Goal: Task Accomplishment & Management: Complete application form

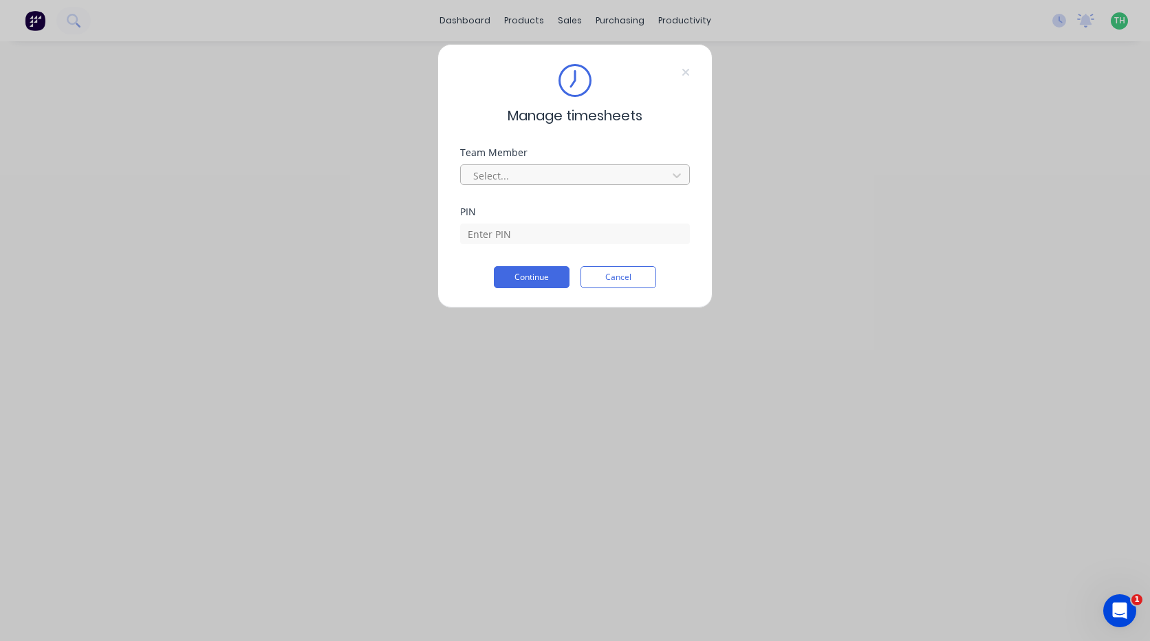
click at [542, 173] on div at bounding box center [566, 175] width 188 height 17
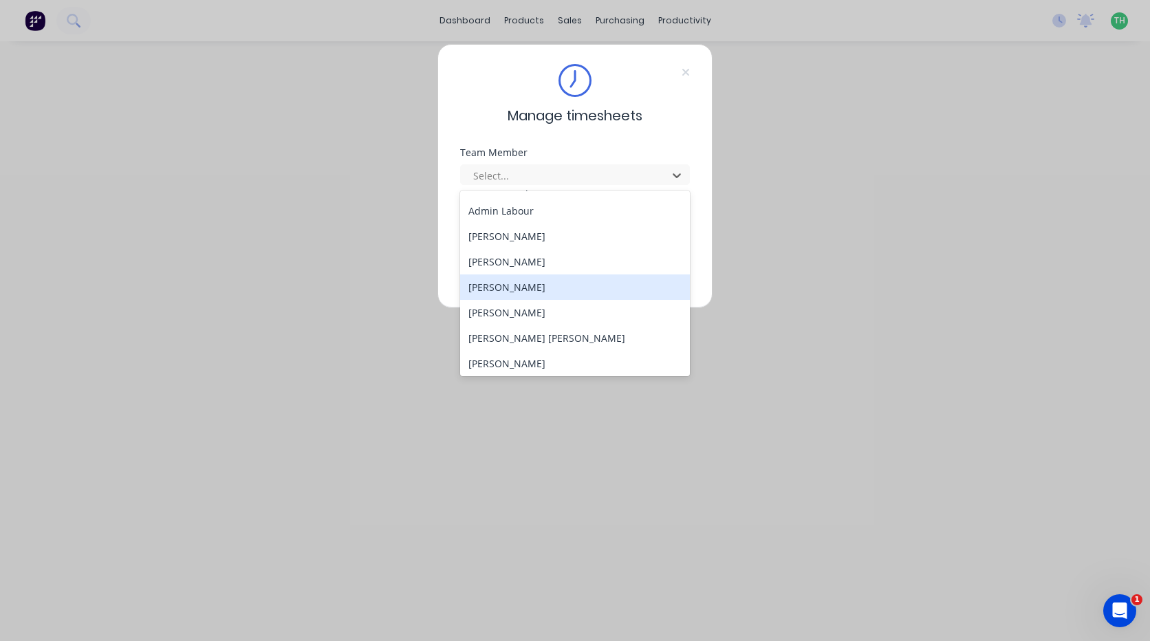
scroll to position [69, 0]
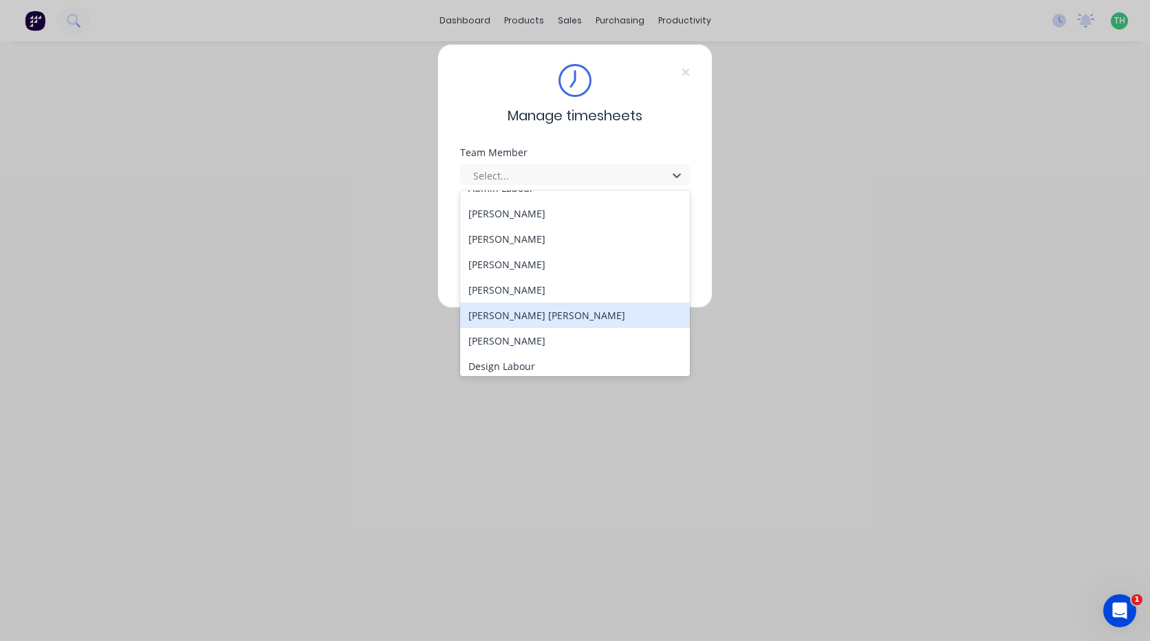
click at [515, 316] on div "[PERSON_NAME] [PERSON_NAME]" at bounding box center [575, 315] width 230 height 25
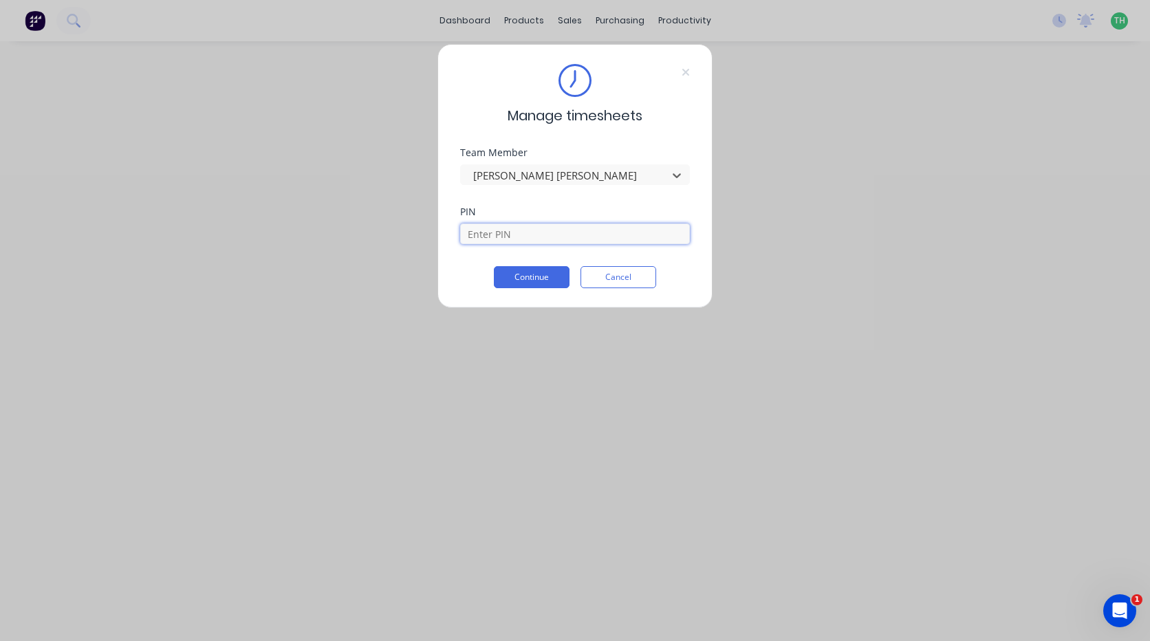
click at [511, 238] on input at bounding box center [575, 233] width 230 height 21
type input "2468"
click at [521, 288] on div "Manage timesheets Team Member [PERSON_NAME] [PERSON_NAME] PIN 2468 Continue Can…" at bounding box center [574, 176] width 275 height 264
click at [527, 286] on button "Continue" at bounding box center [532, 277] width 76 height 22
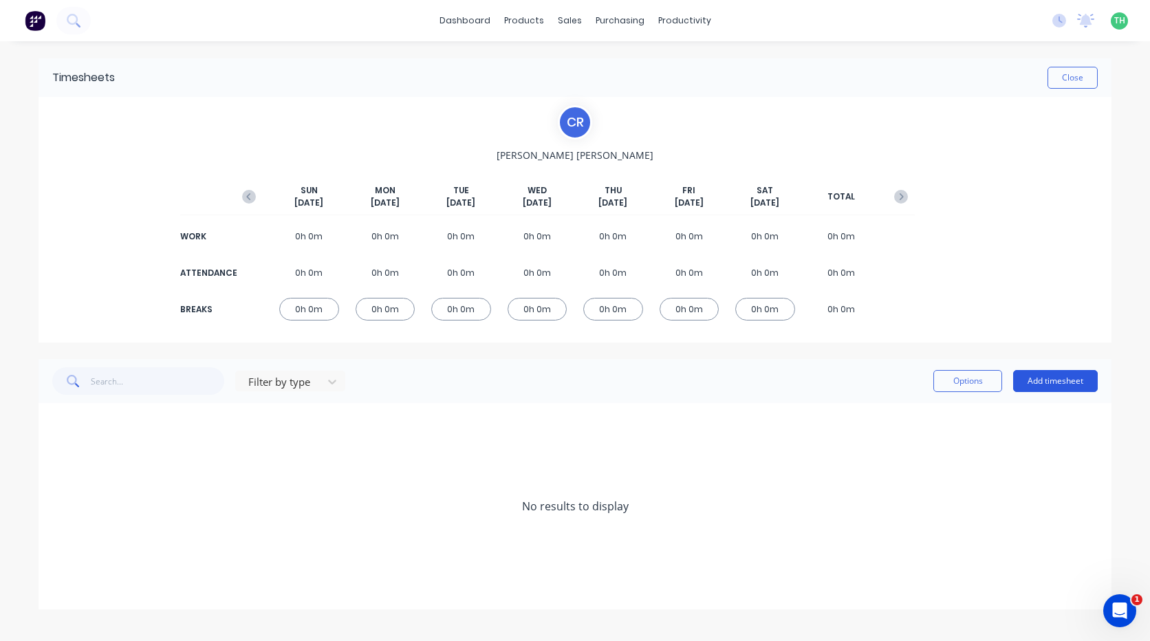
click at [1044, 377] on button "Add timesheet" at bounding box center [1055, 381] width 85 height 22
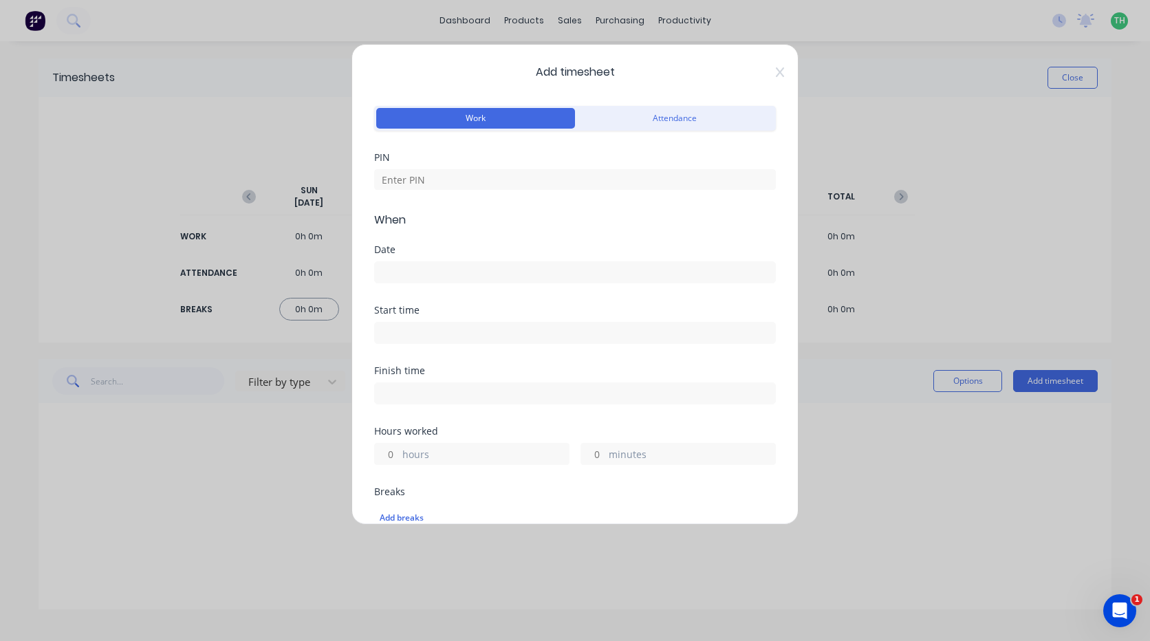
click at [759, 496] on div "Breaks Add breaks" at bounding box center [575, 509] width 402 height 45
drag, startPoint x: 639, startPoint y: 440, endPoint x: 464, endPoint y: 180, distance: 313.1
click at [464, 180] on input at bounding box center [575, 179] width 402 height 21
click at [463, 179] on input at bounding box center [575, 179] width 402 height 21
type input "2468"
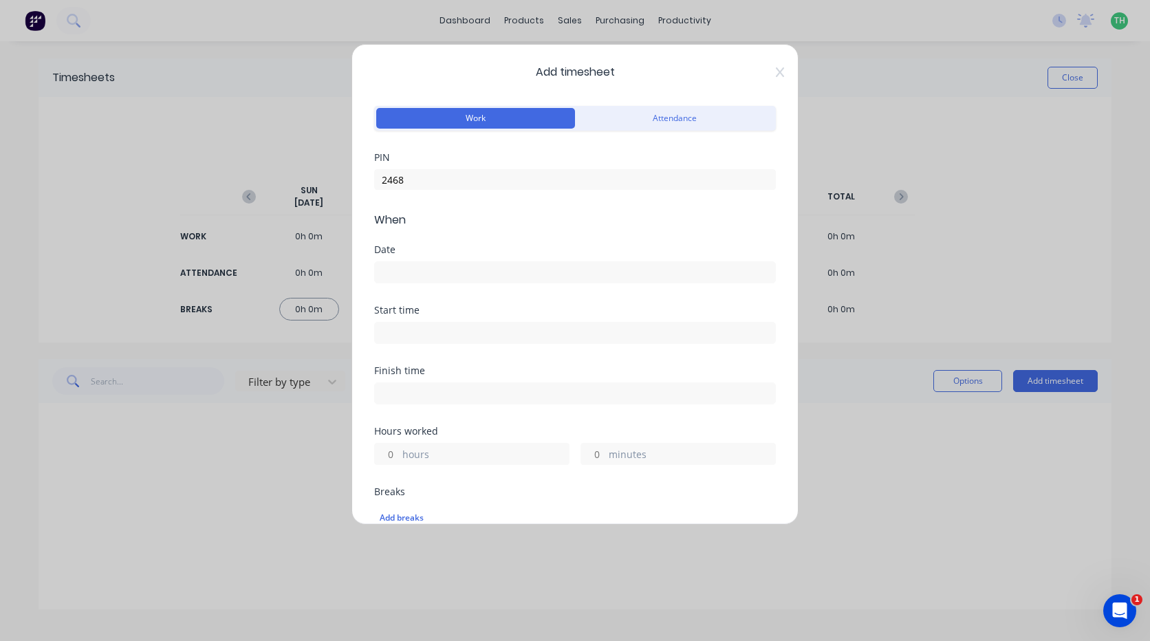
click at [430, 259] on div at bounding box center [575, 270] width 402 height 25
click at [428, 263] on input at bounding box center [575, 272] width 400 height 21
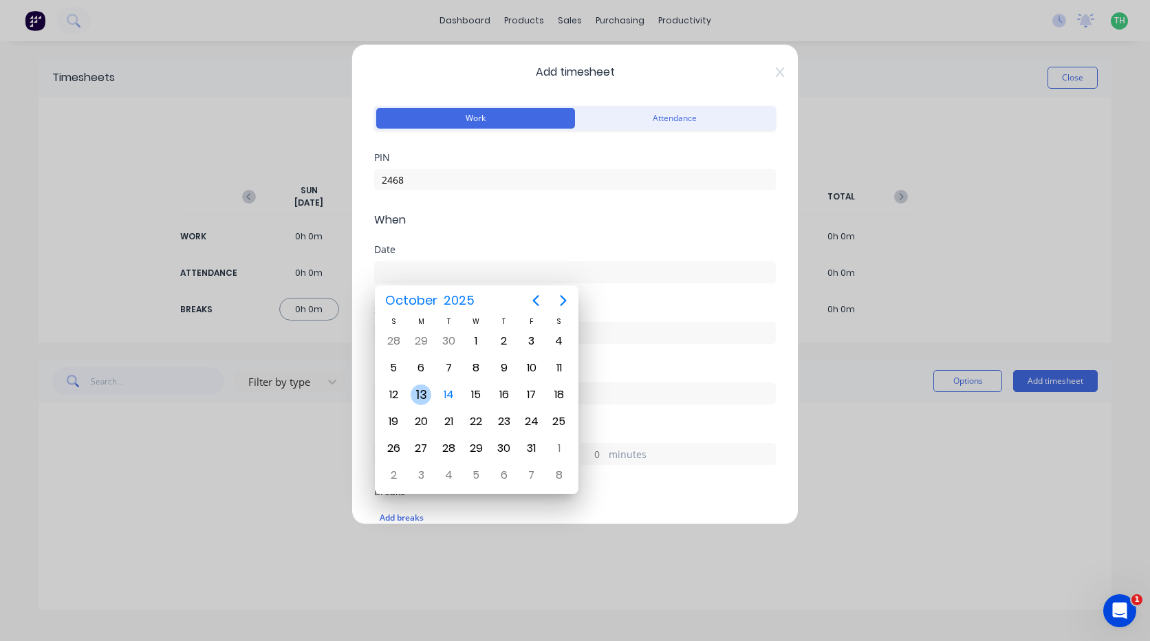
click at [422, 389] on div "13" at bounding box center [420, 394] width 21 height 21
type input "[DATE]"
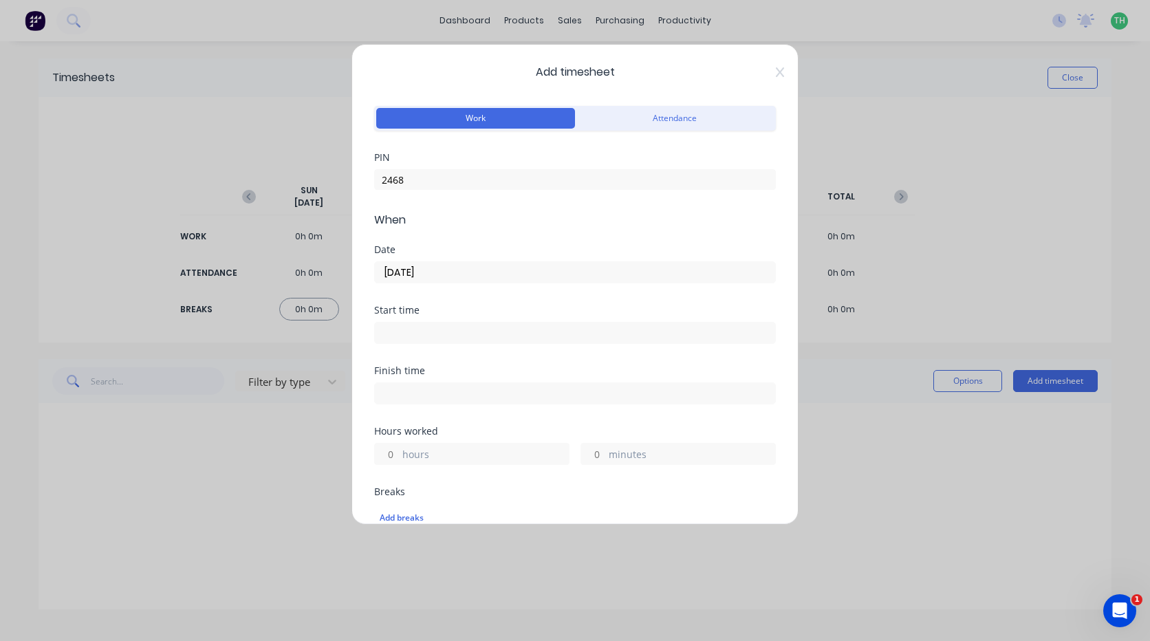
click at [419, 339] on input at bounding box center [575, 332] width 400 height 21
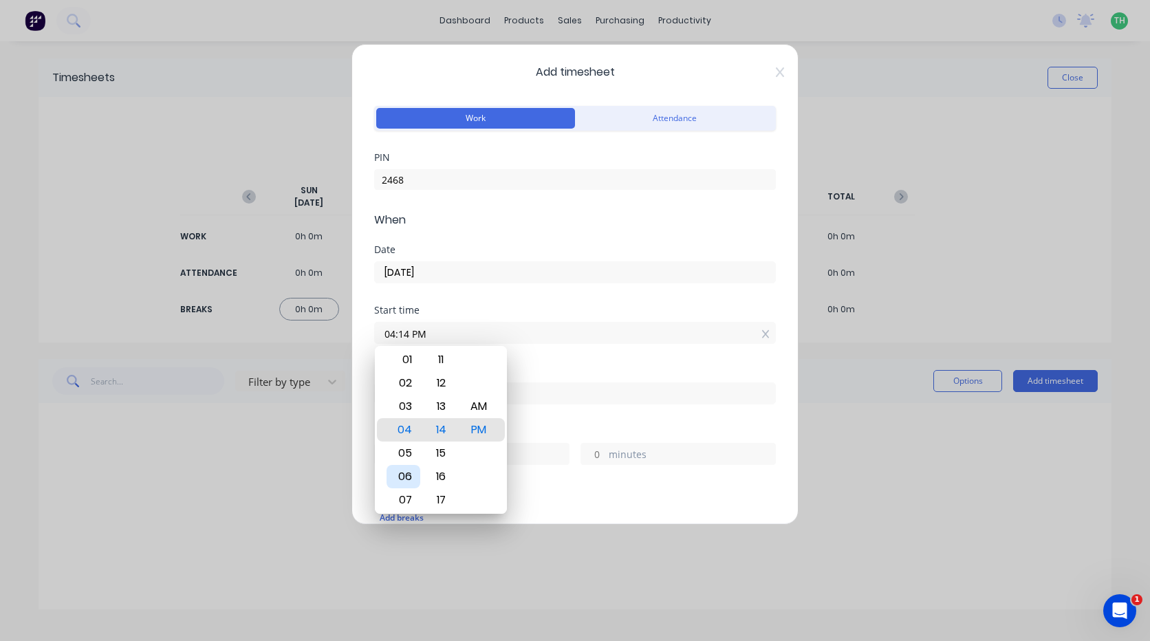
click at [402, 466] on div "06" at bounding box center [403, 476] width 34 height 23
click at [472, 410] on div "AM" at bounding box center [479, 406] width 34 height 23
type input "06:00 AM"
click at [487, 318] on div "06:00 AM" at bounding box center [575, 330] width 402 height 25
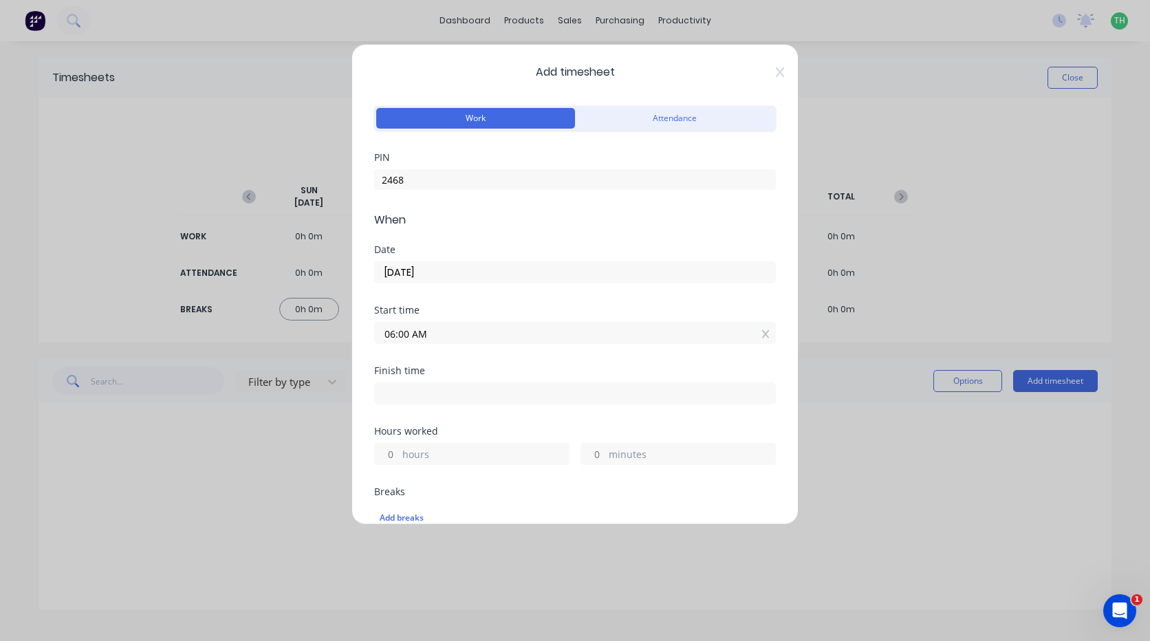
click at [404, 396] on input at bounding box center [575, 393] width 400 height 21
type input "04:14 PM"
type input "10"
type input "14"
click at [413, 392] on input "04:14 PM" at bounding box center [575, 393] width 400 height 21
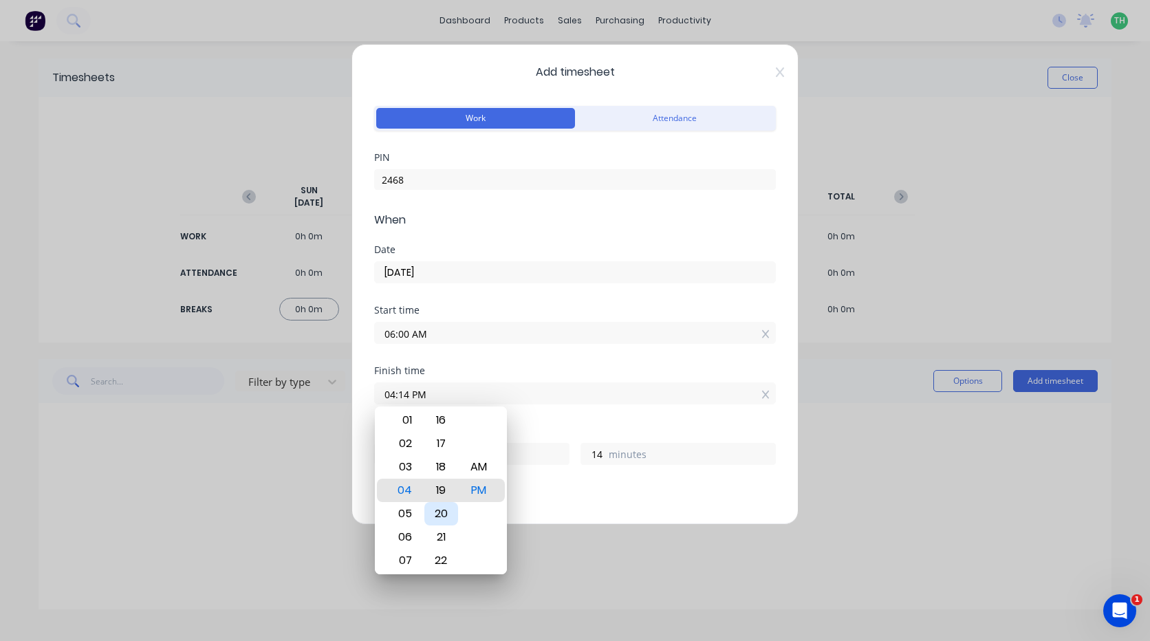
type input "04:19 PM"
type input "19"
type input "04:24 PM"
type input "24"
type input "04:29 PM"
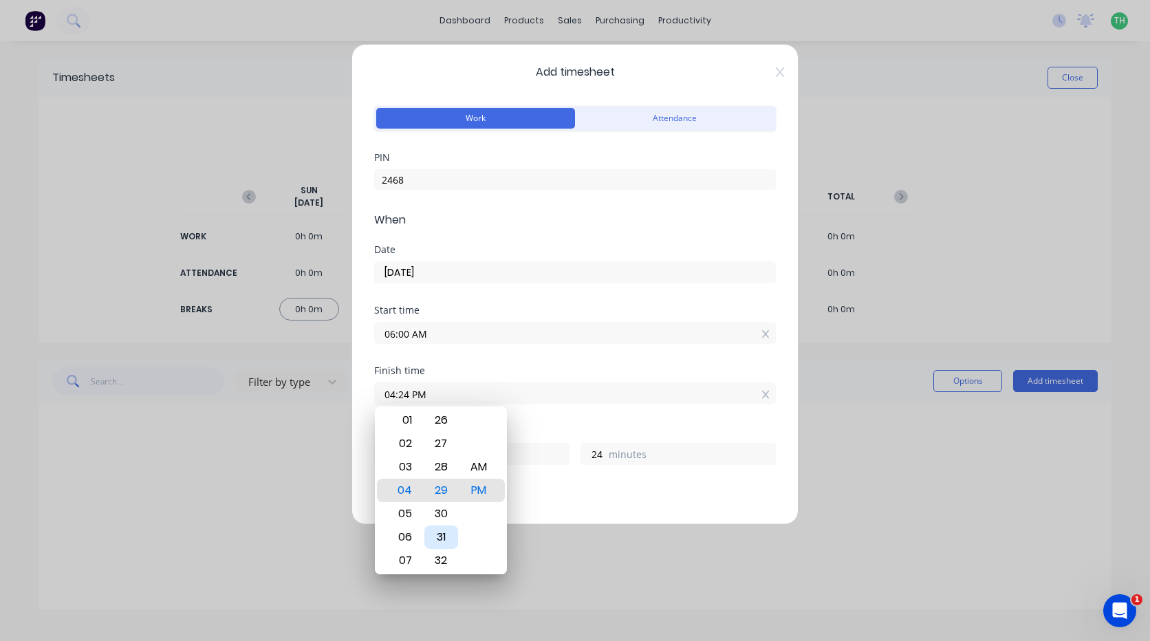
type input "29"
click at [448, 512] on div "30" at bounding box center [441, 513] width 34 height 23
type input "04:30 PM"
type input "30"
click at [468, 364] on div "Start time 06:00 AM" at bounding box center [575, 335] width 402 height 61
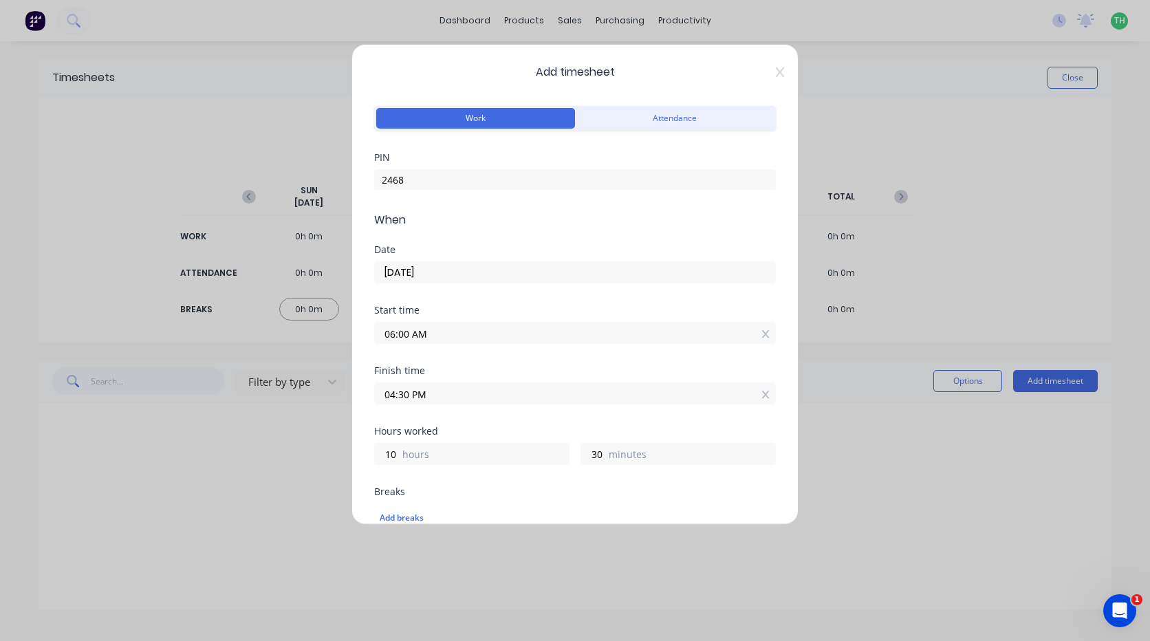
scroll to position [275, 0]
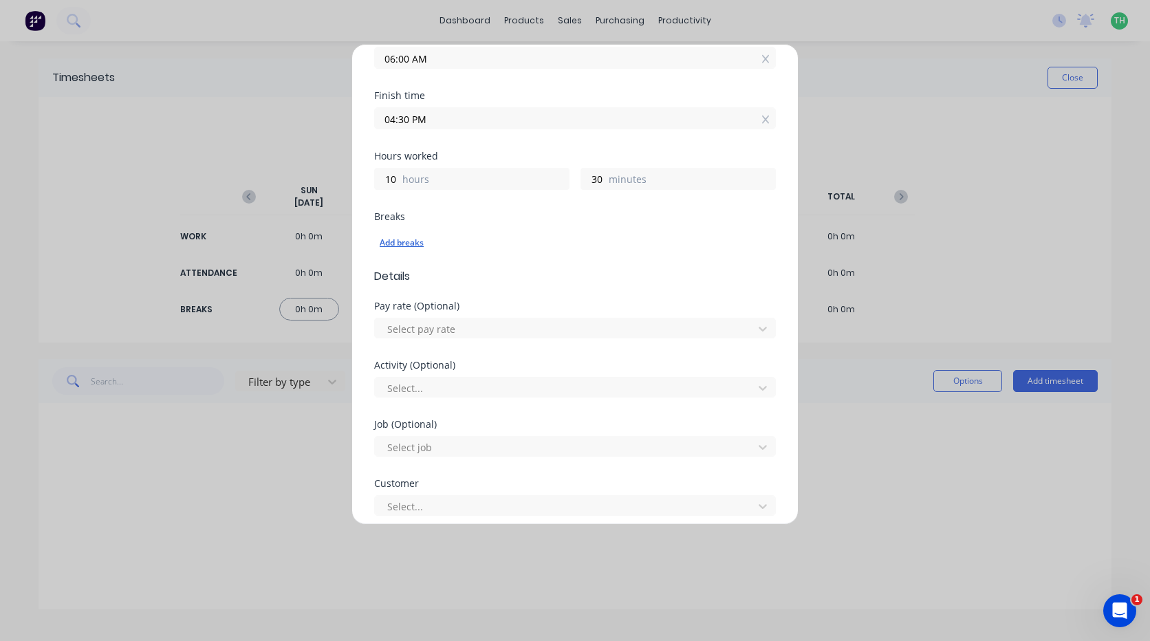
click at [406, 246] on div "Add breaks" at bounding box center [575, 243] width 391 height 18
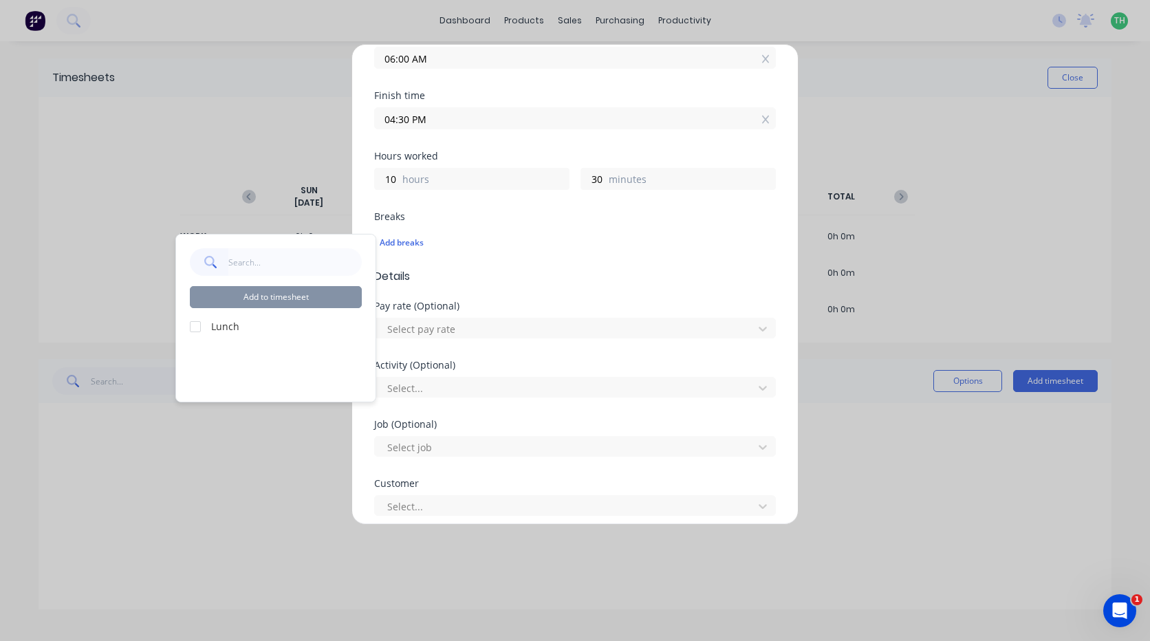
click at [195, 327] on div at bounding box center [196, 327] width 28 height 28
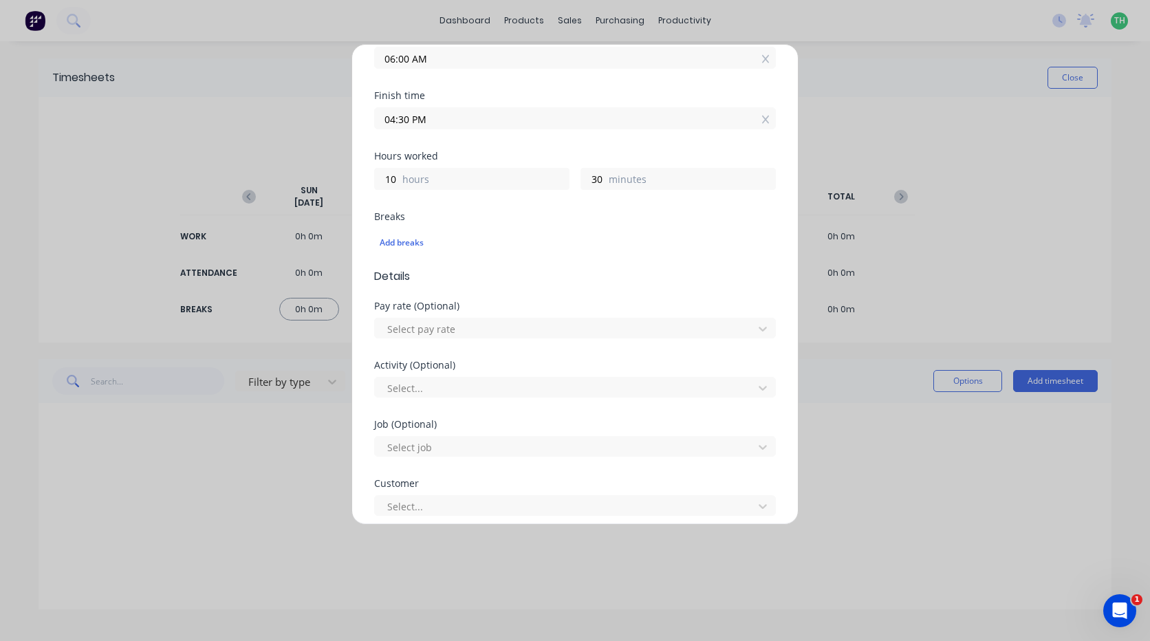
click at [451, 256] on div "Add breaks" at bounding box center [575, 242] width 402 height 29
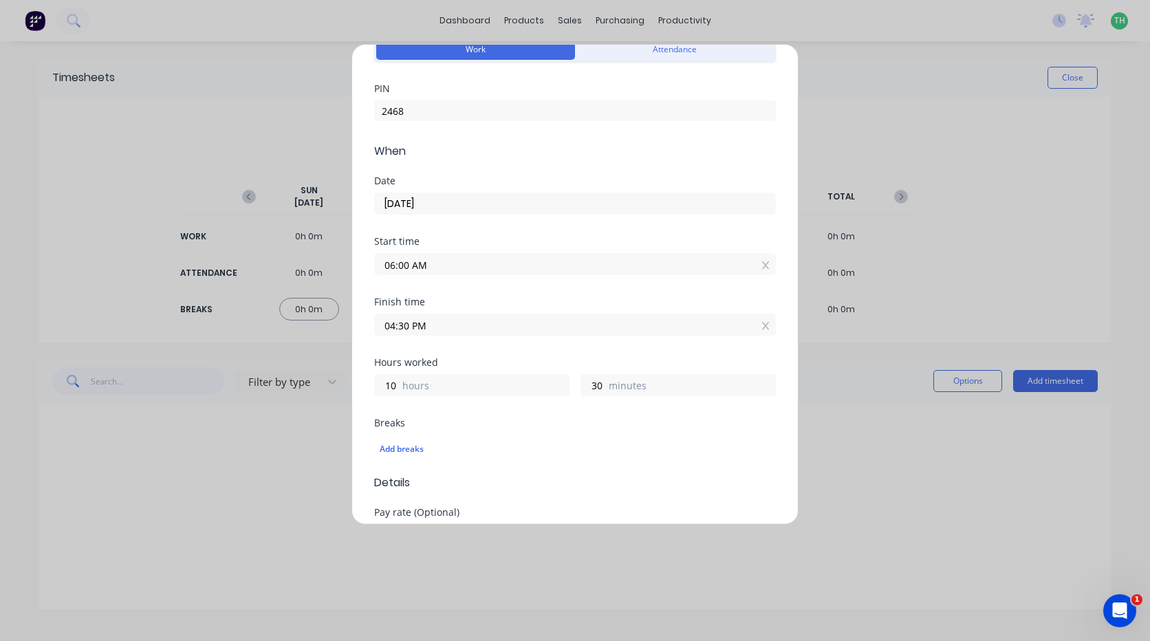
drag, startPoint x: 444, startPoint y: 184, endPoint x: 420, endPoint y: 245, distance: 65.8
click at [424, 231] on div "Date [DATE]" at bounding box center [575, 206] width 402 height 61
click at [419, 322] on input "04:30 PM" at bounding box center [575, 324] width 400 height 21
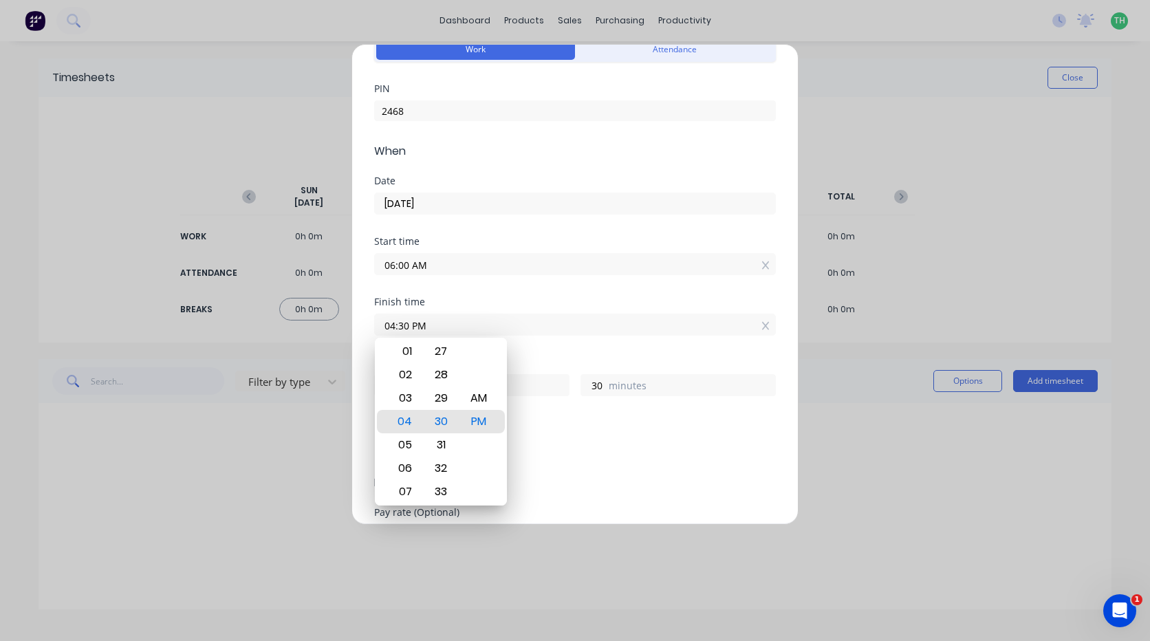
click at [476, 325] on input "04:30 PM" at bounding box center [575, 324] width 400 height 21
type input "12:30 PM"
type input "6"
type input "04:30 PM"
type input "10"
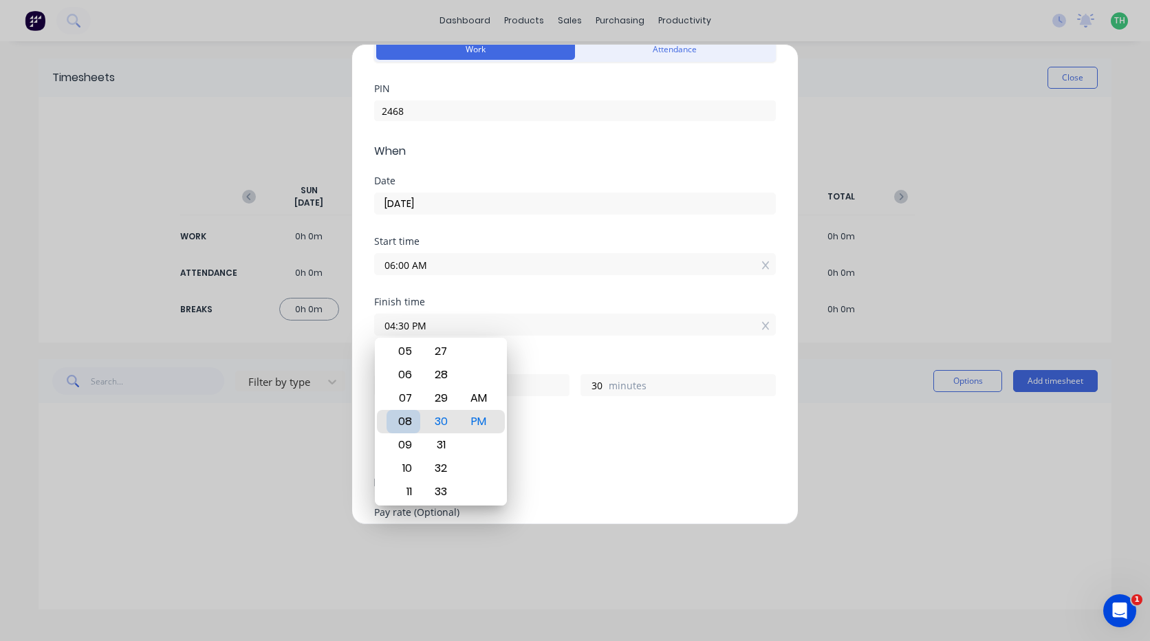
type input "08:30 PM"
type input "14"
type input "11:30 PM"
type input "17"
type input "06:30 PM"
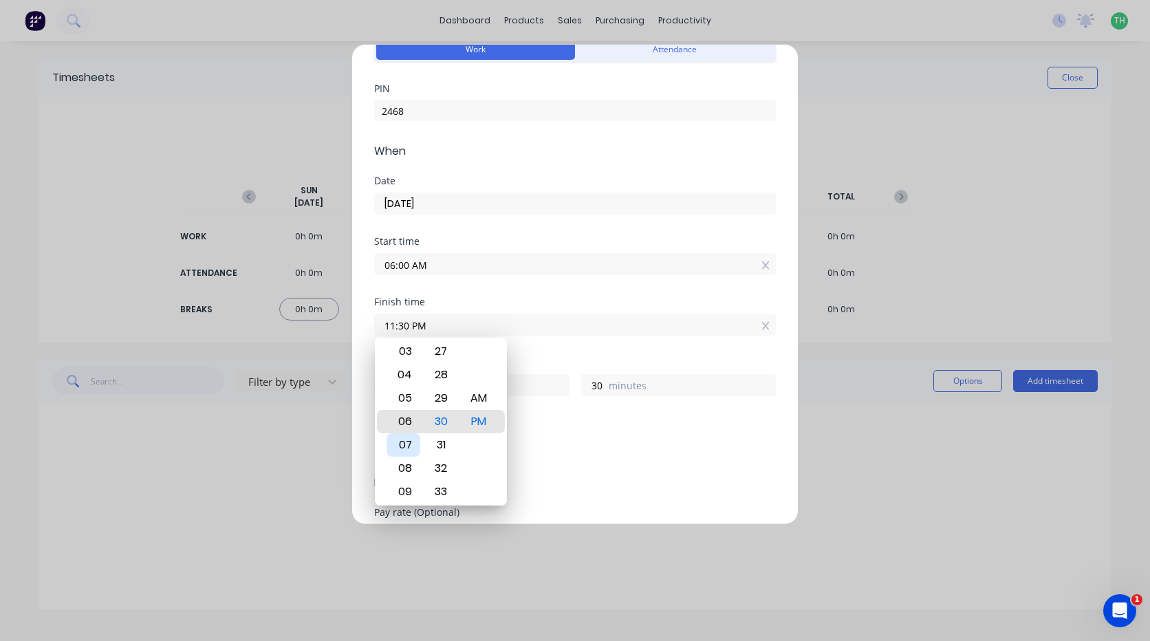
type input "12"
type input "05:30 PM"
type input "11"
type input "04:30 PM"
type input "10"
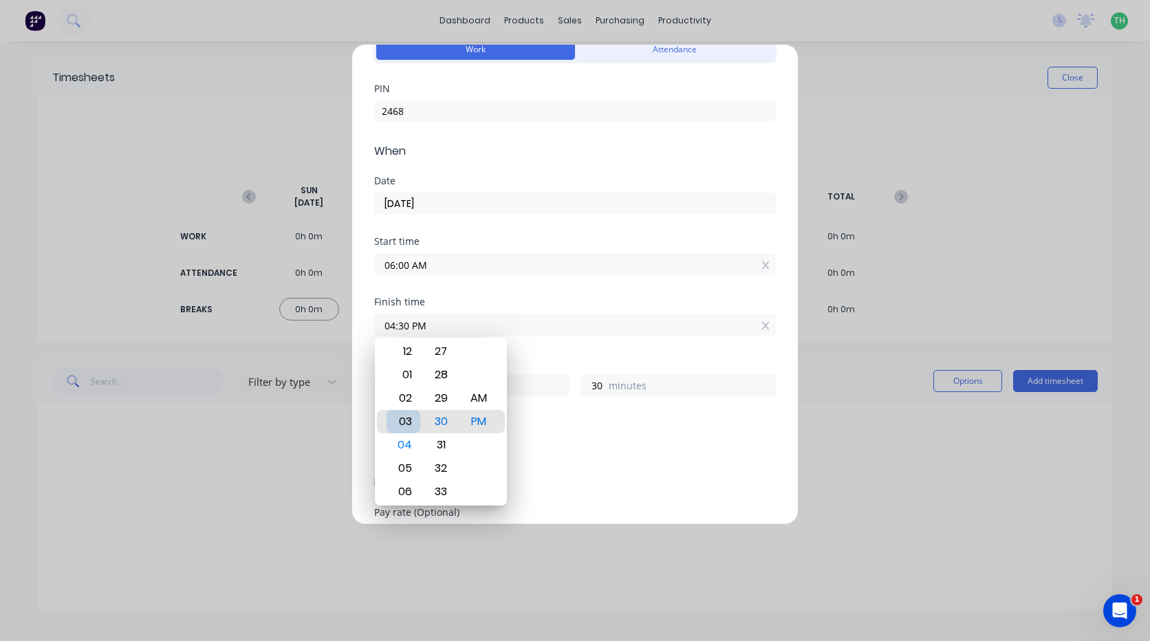
type input "03:30 PM"
type input "9"
type input "02:30 PM"
type input "8"
type input "07:30 PM"
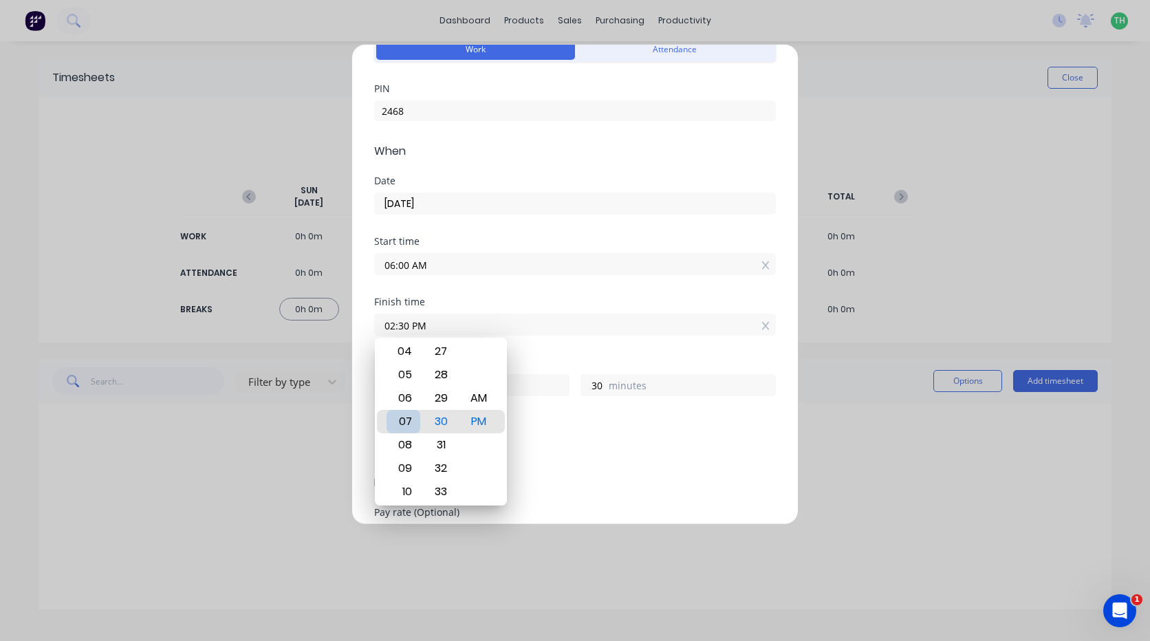
type input "13"
type input "09:30 PM"
type input "15"
click at [413, 440] on div "10" at bounding box center [403, 444] width 34 height 23
type input "10:30 PM"
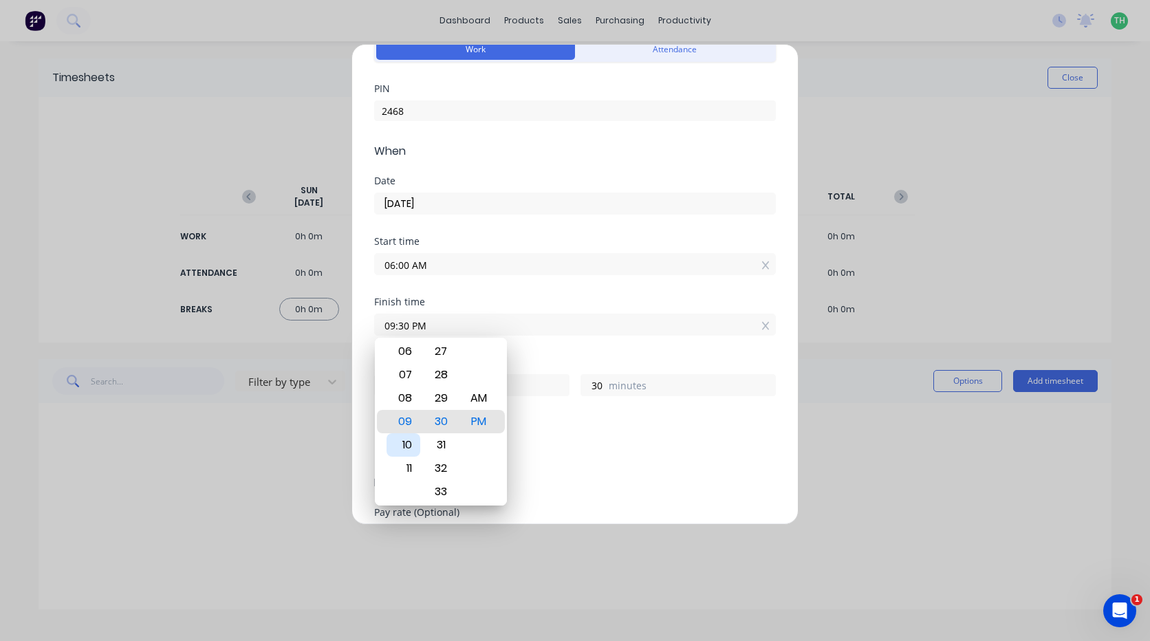
type input "16"
type input "05:30 PM"
type input "11"
type input "12:30 PM"
type input "6"
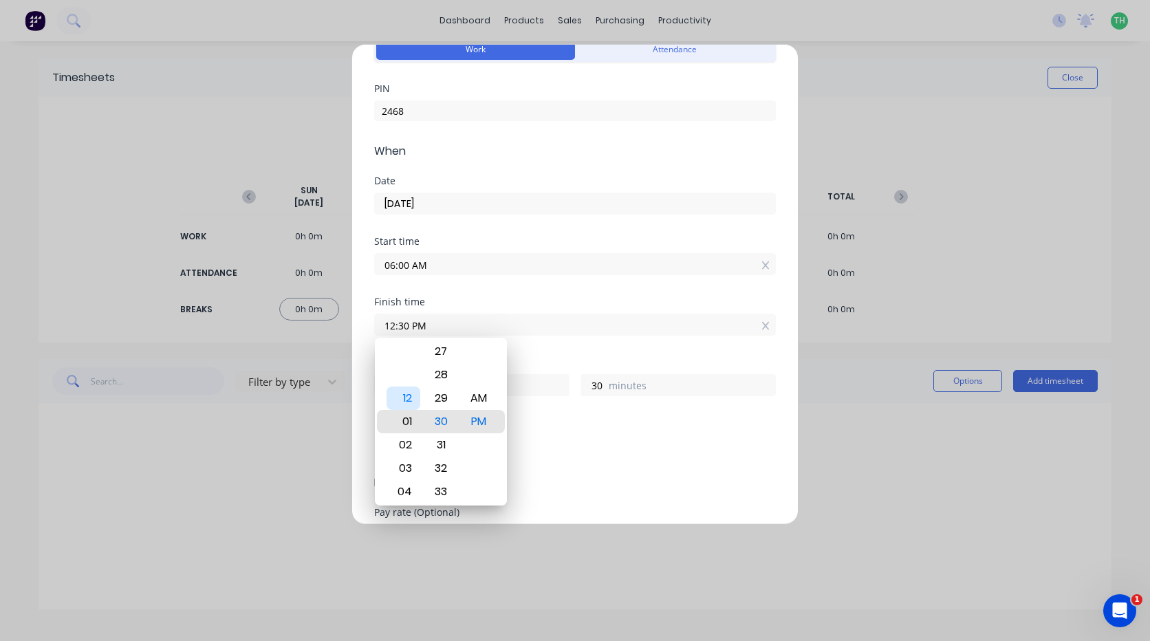
type input "02:30 PM"
type input "8"
click at [415, 422] on div "02" at bounding box center [403, 421] width 34 height 23
click at [503, 300] on div "Finish time" at bounding box center [575, 302] width 402 height 10
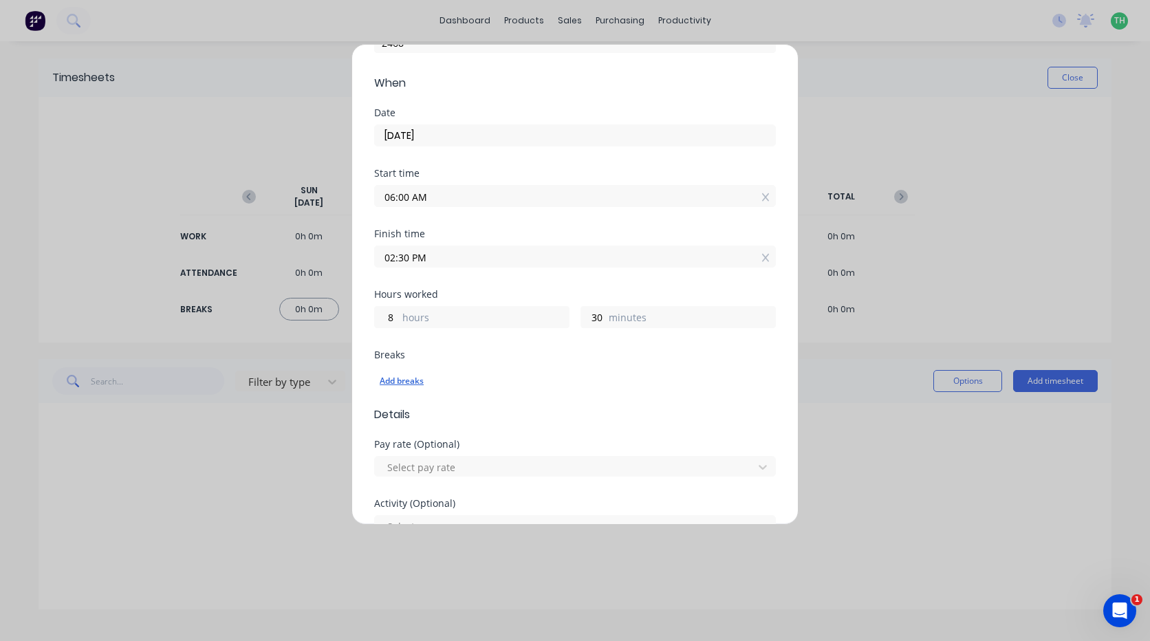
scroll to position [138, 0]
click at [417, 388] on div "Add breaks" at bounding box center [575, 380] width 391 height 18
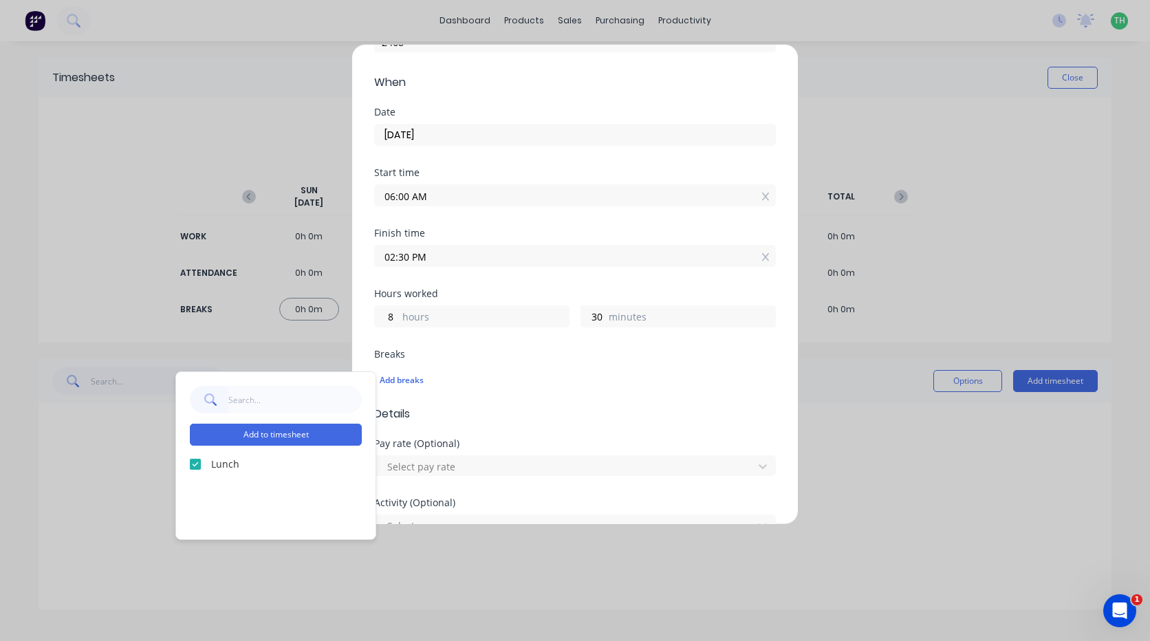
drag, startPoint x: 302, startPoint y: 435, endPoint x: 311, endPoint y: 435, distance: 9.6
click at [303, 435] on button "Add to timesheet" at bounding box center [276, 435] width 172 height 22
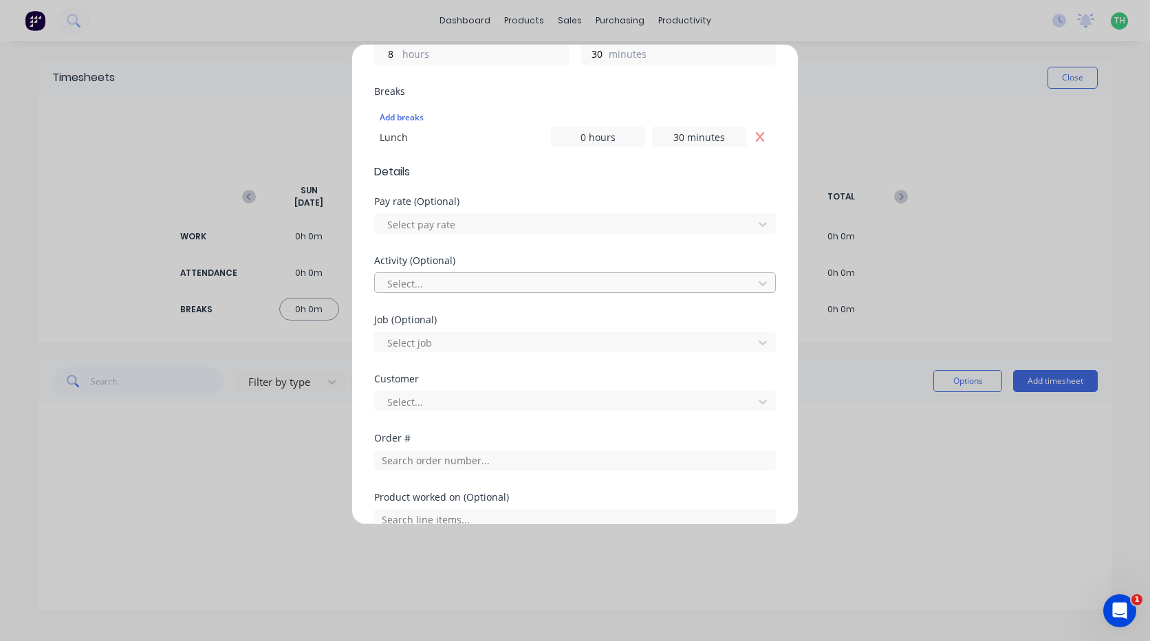
scroll to position [413, 0]
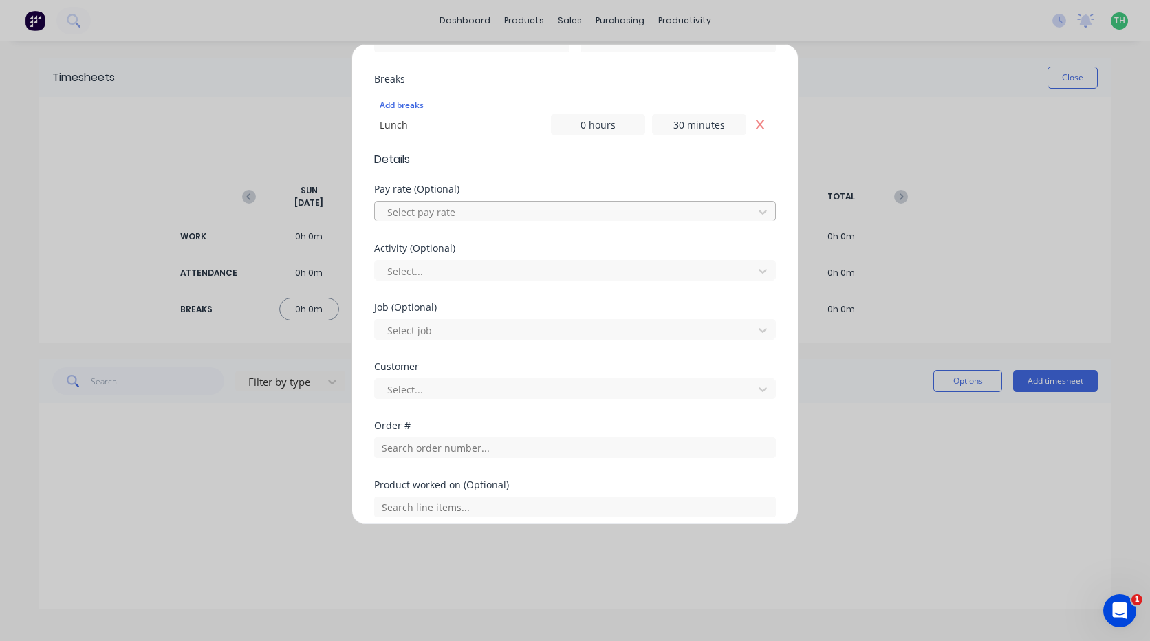
click at [467, 212] on div at bounding box center [566, 212] width 360 height 17
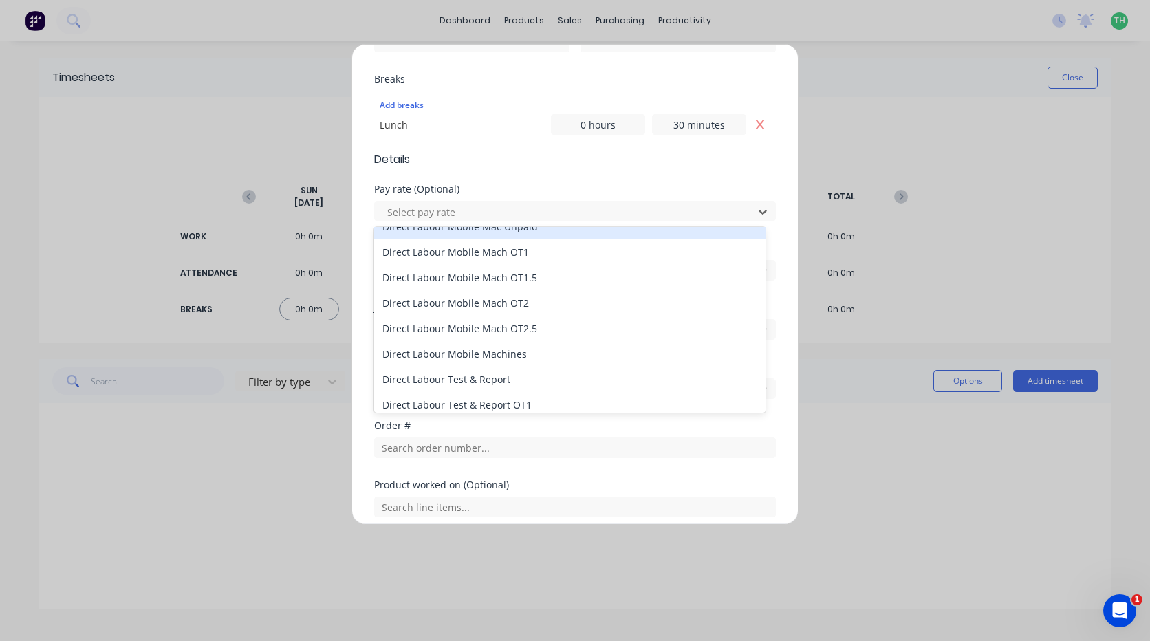
scroll to position [963, 0]
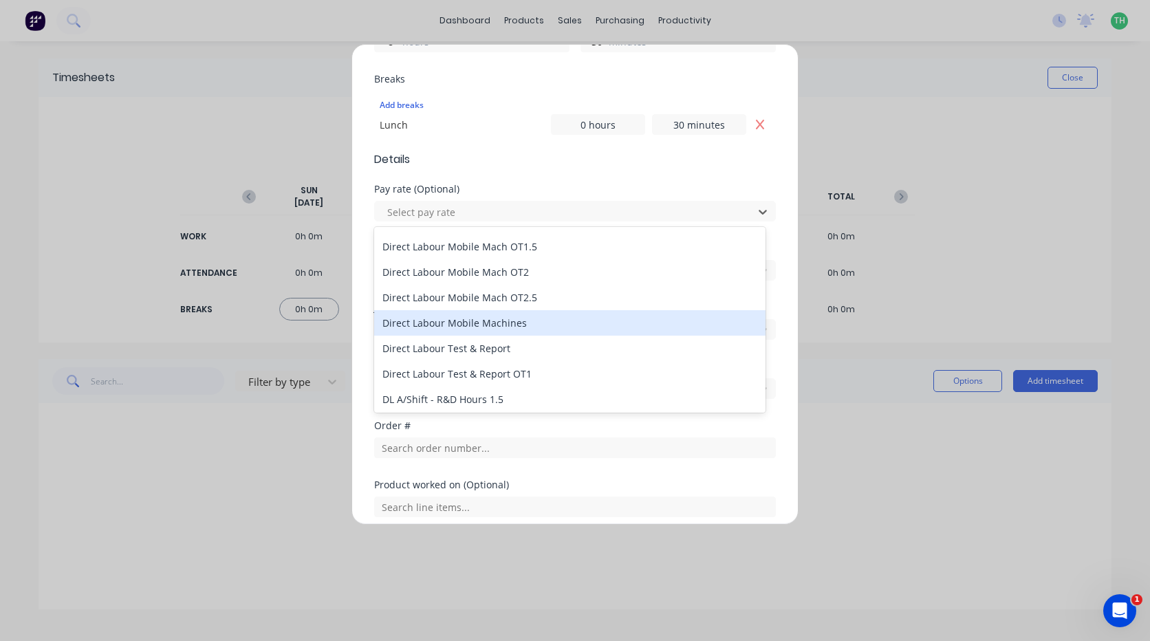
click at [526, 315] on div "Direct Labour Mobile Machines" at bounding box center [569, 322] width 391 height 25
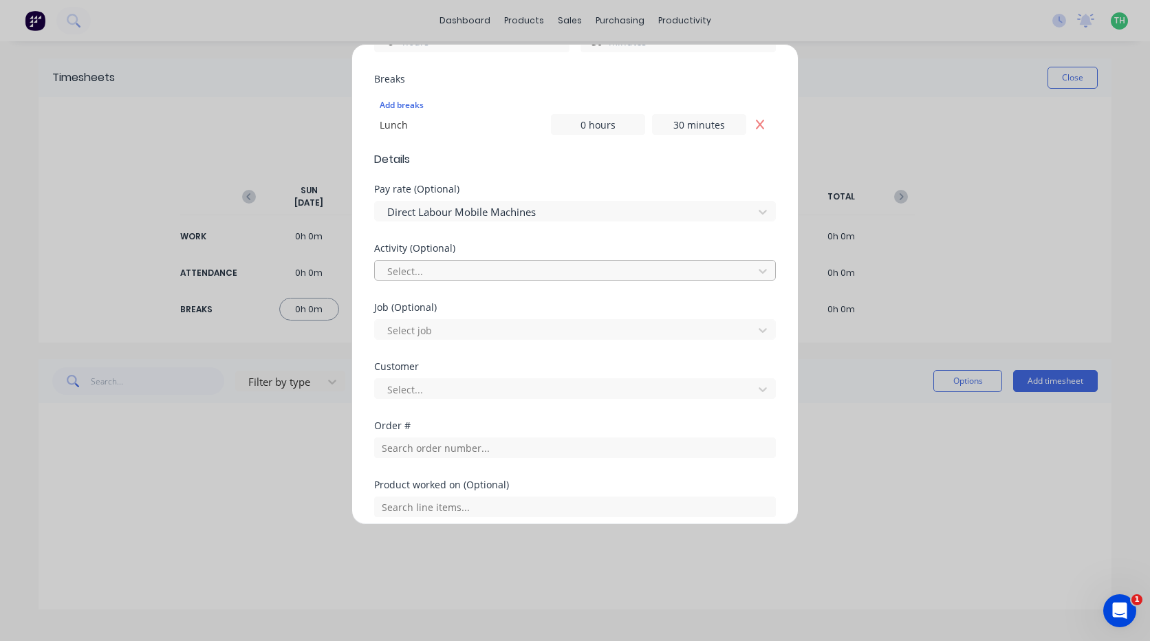
click at [447, 271] on div at bounding box center [566, 271] width 360 height 17
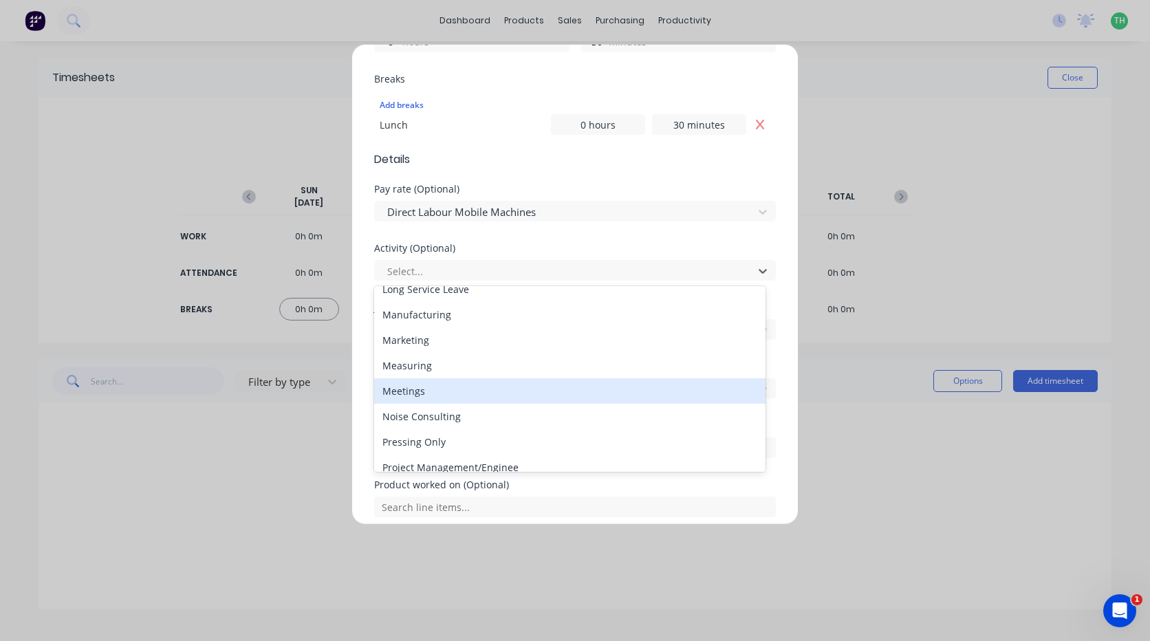
scroll to position [275, 0]
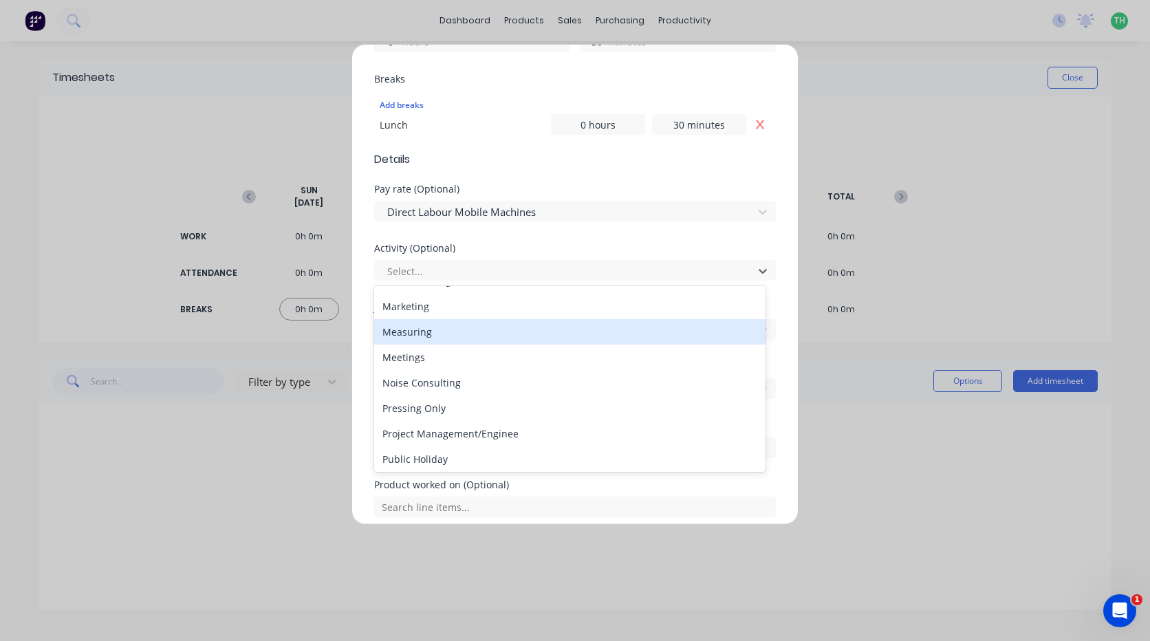
click at [431, 333] on div "Measuring" at bounding box center [569, 331] width 391 height 25
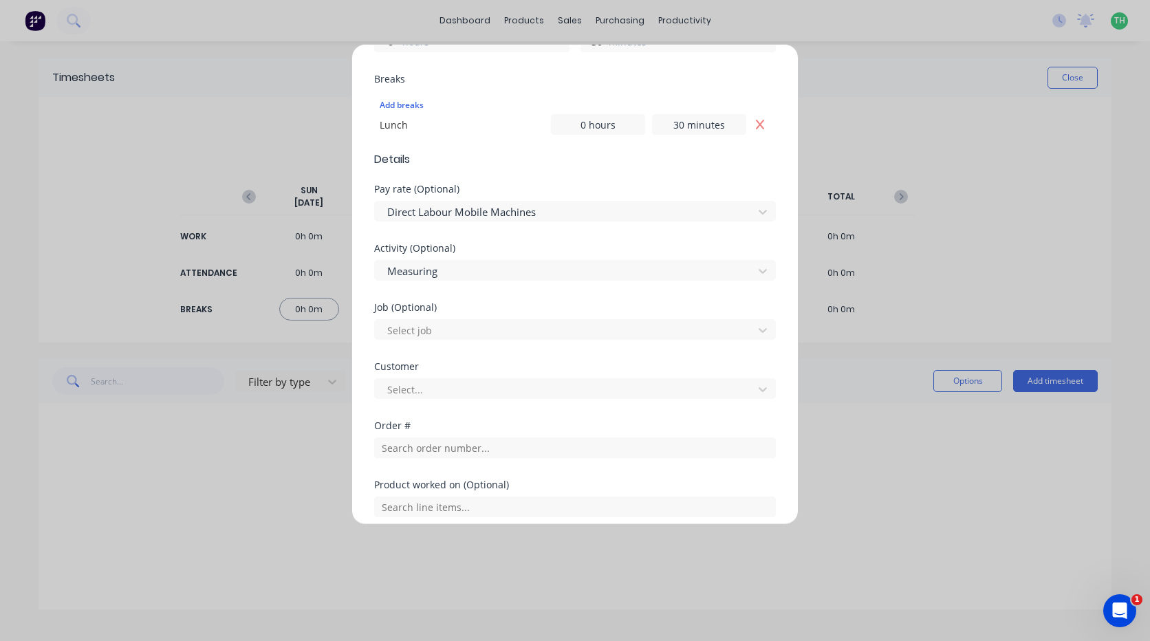
click at [430, 285] on div "Activity (Optional) Measuring" at bounding box center [575, 272] width 402 height 59
click at [430, 278] on div at bounding box center [566, 271] width 360 height 17
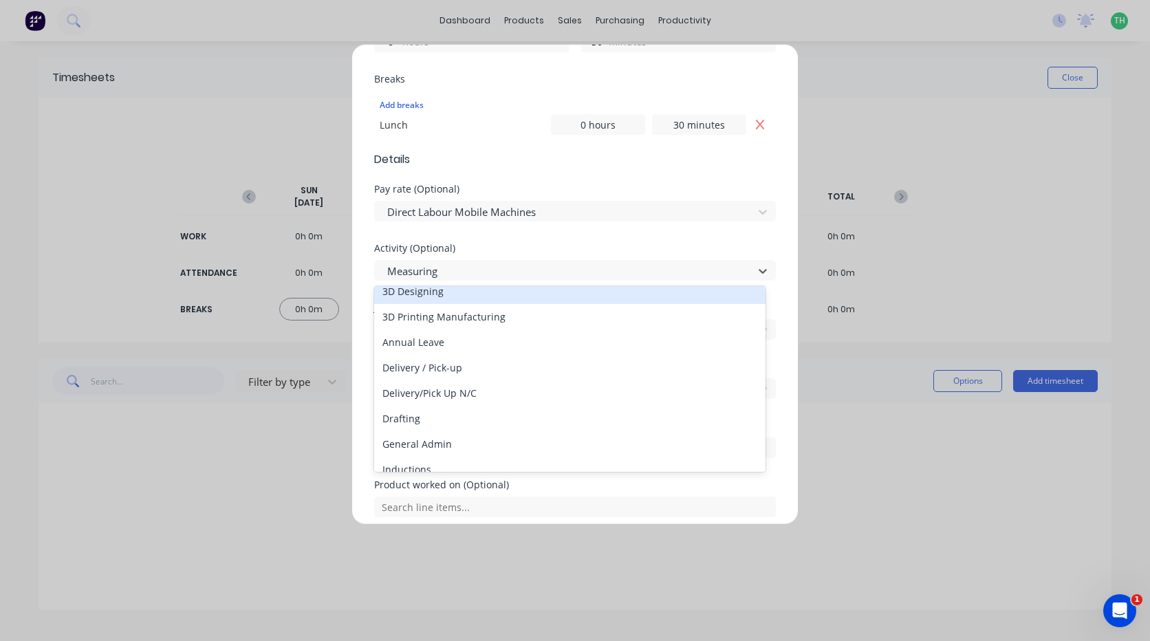
scroll to position [138, 0]
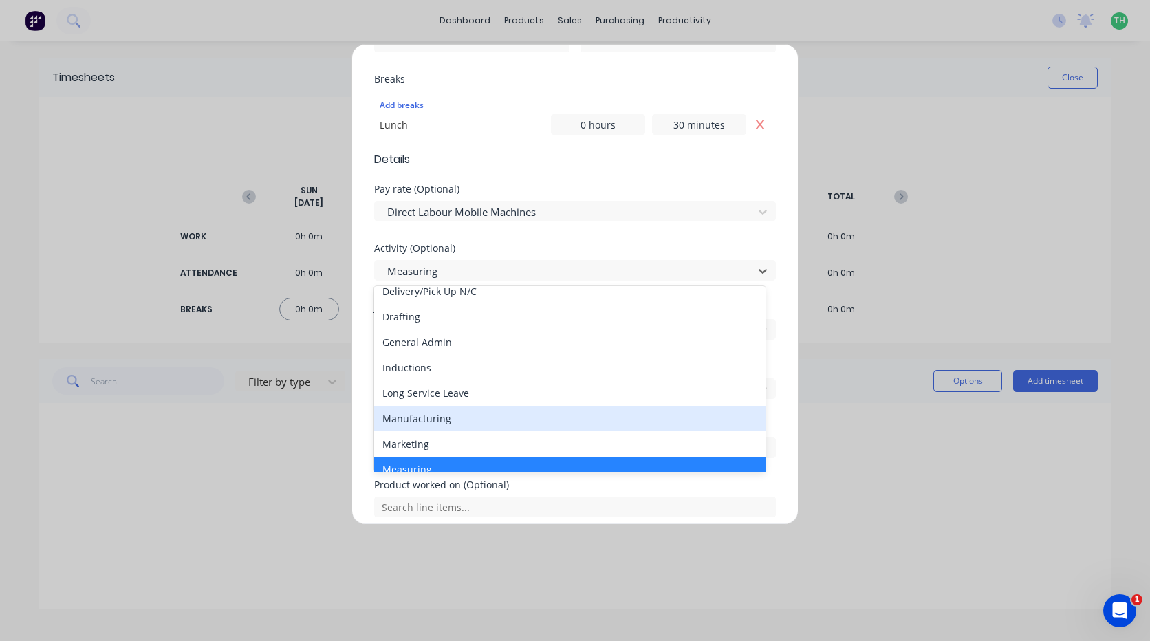
click at [437, 423] on div "Manufacturing" at bounding box center [569, 418] width 391 height 25
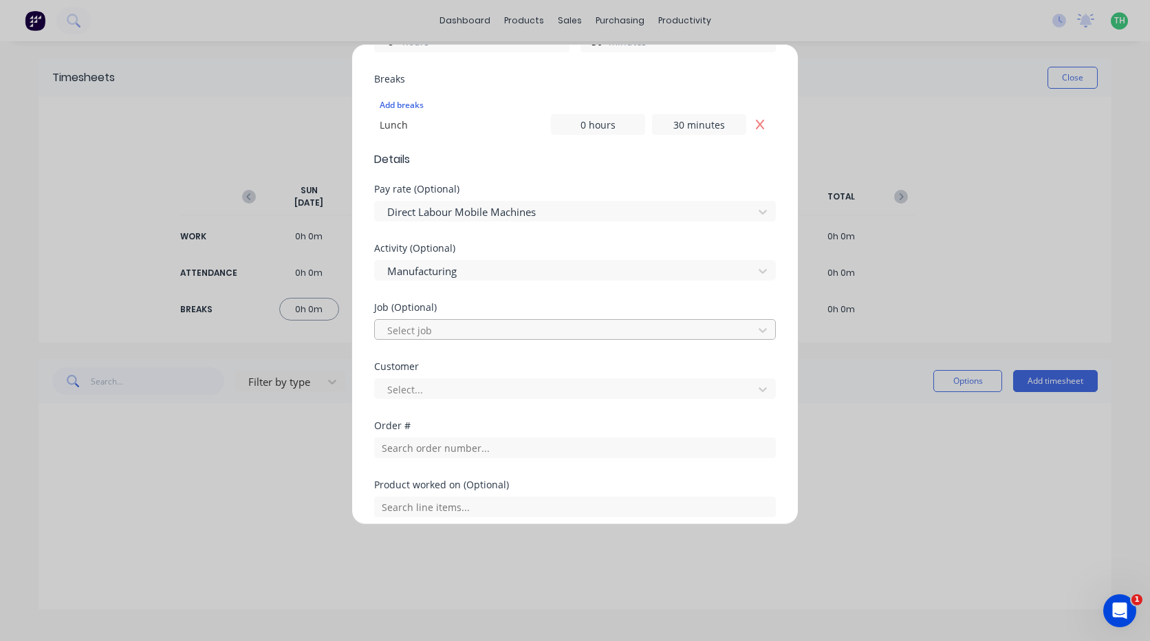
click at [439, 336] on div at bounding box center [566, 330] width 360 height 17
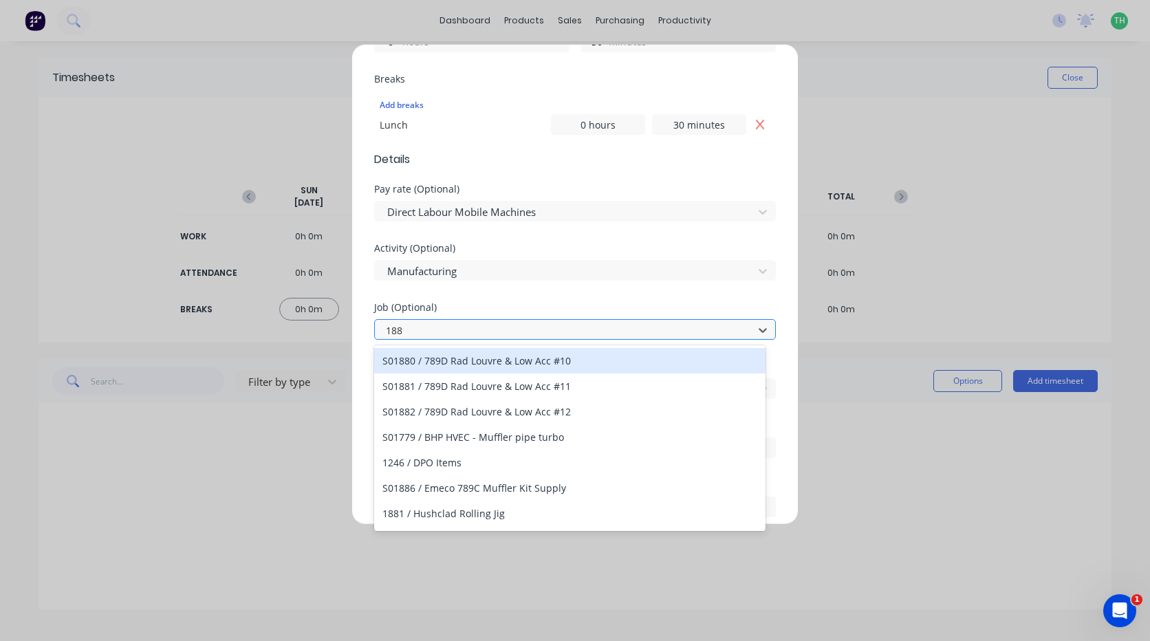
type input "1887"
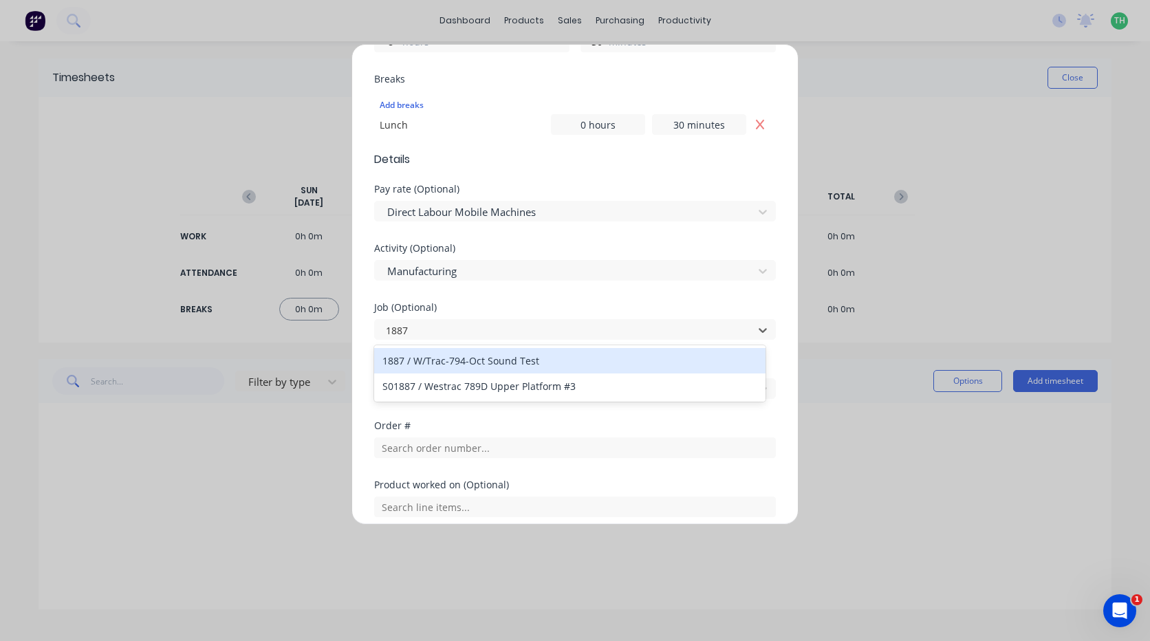
click at [561, 358] on div "1887 / W/Trac-794-Oct Sound Test" at bounding box center [569, 360] width 391 height 25
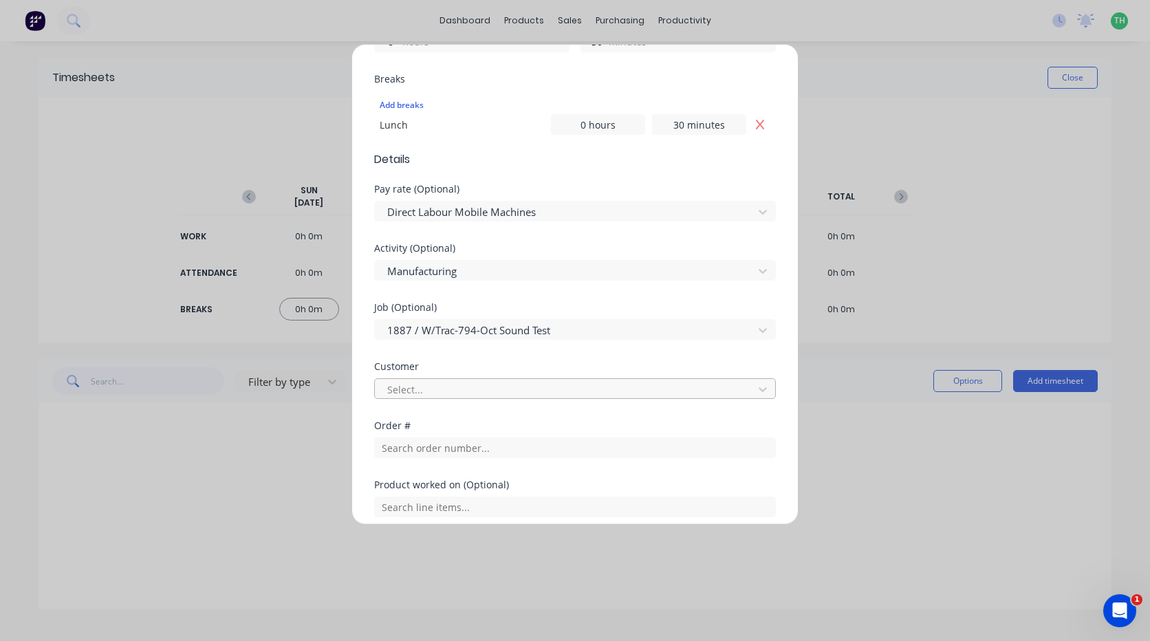
click at [470, 395] on div at bounding box center [566, 389] width 360 height 17
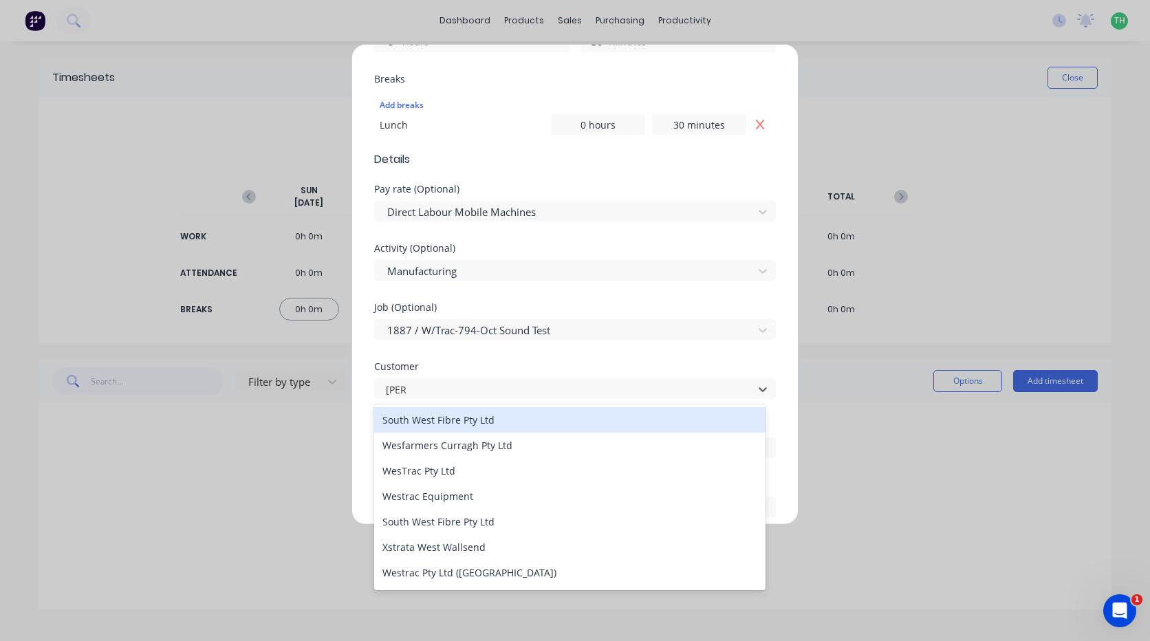
type input "west"
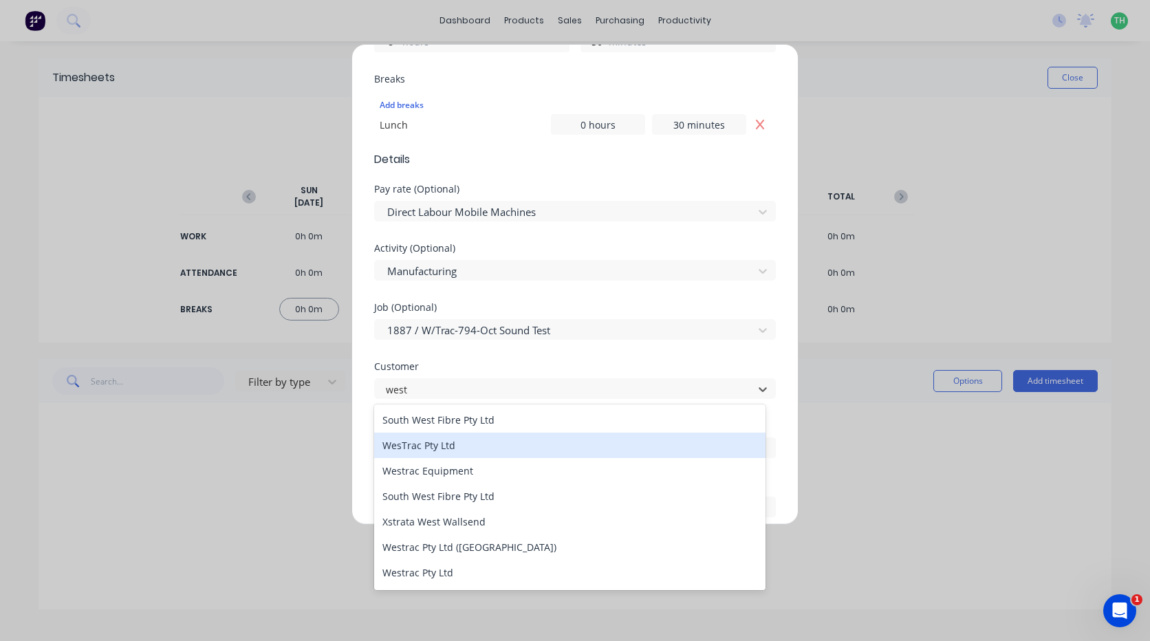
click at [471, 436] on div "WesTrac Pty Ltd" at bounding box center [569, 444] width 391 height 25
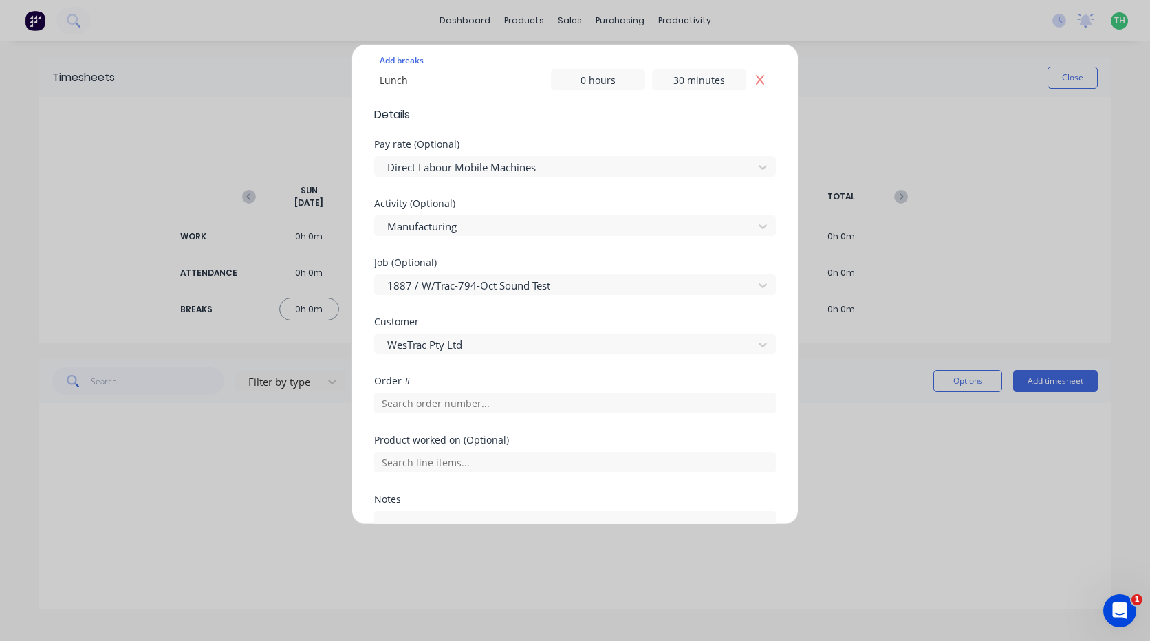
scroll to position [481, 0]
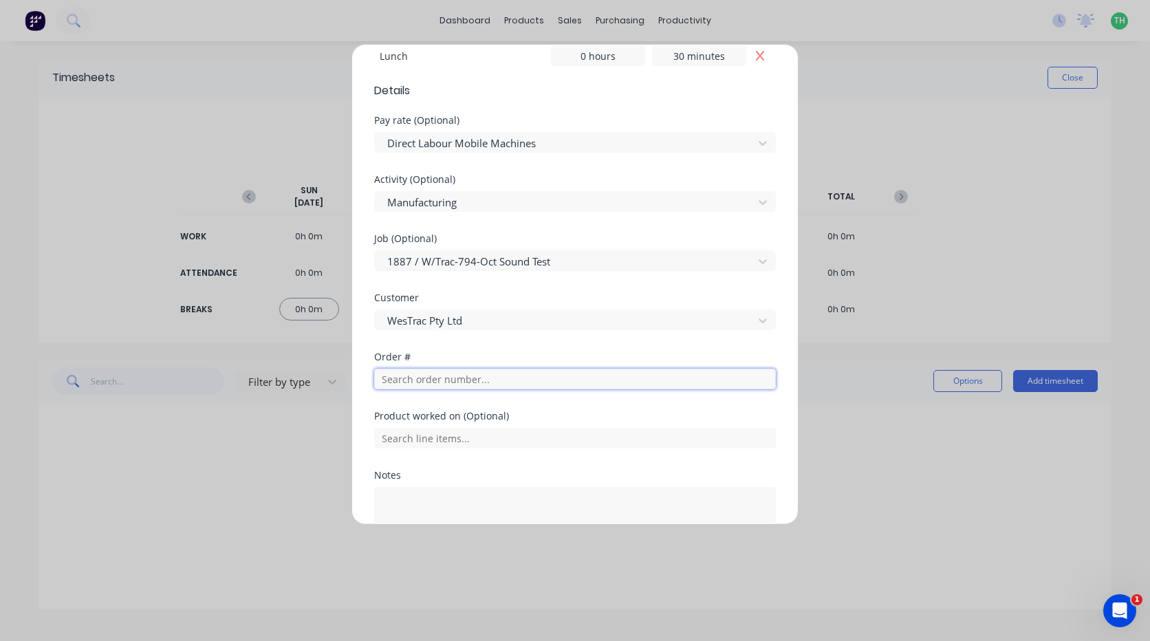
click at [474, 385] on input "text" at bounding box center [575, 379] width 402 height 21
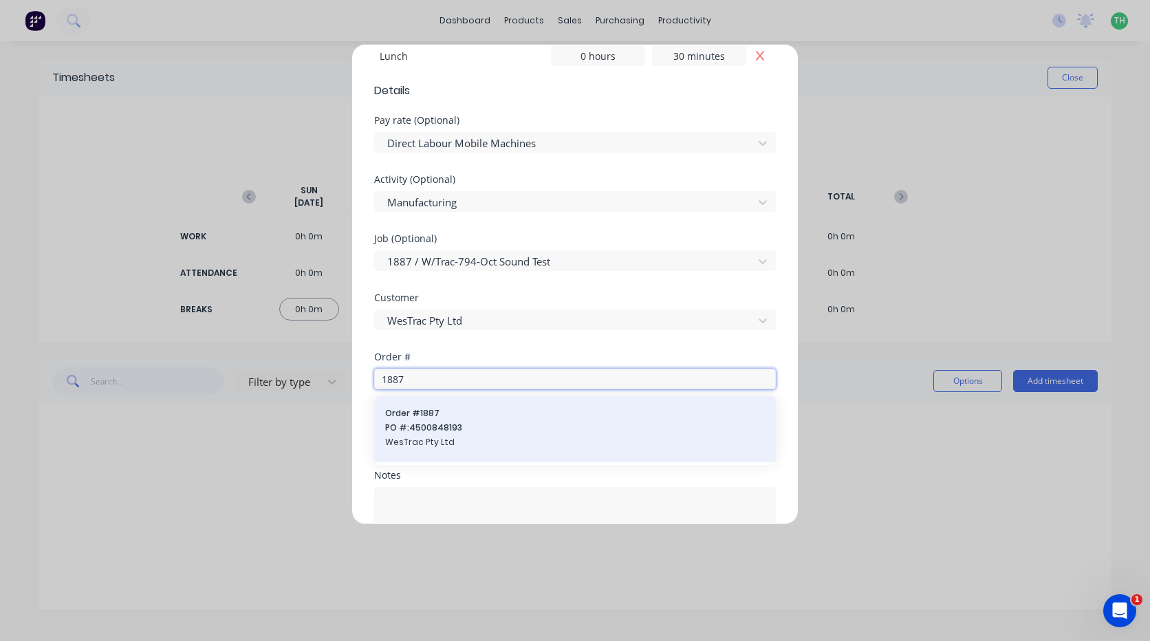
type input "1887"
click at [498, 421] on span "PO #: 4500848193" at bounding box center [575, 427] width 380 height 12
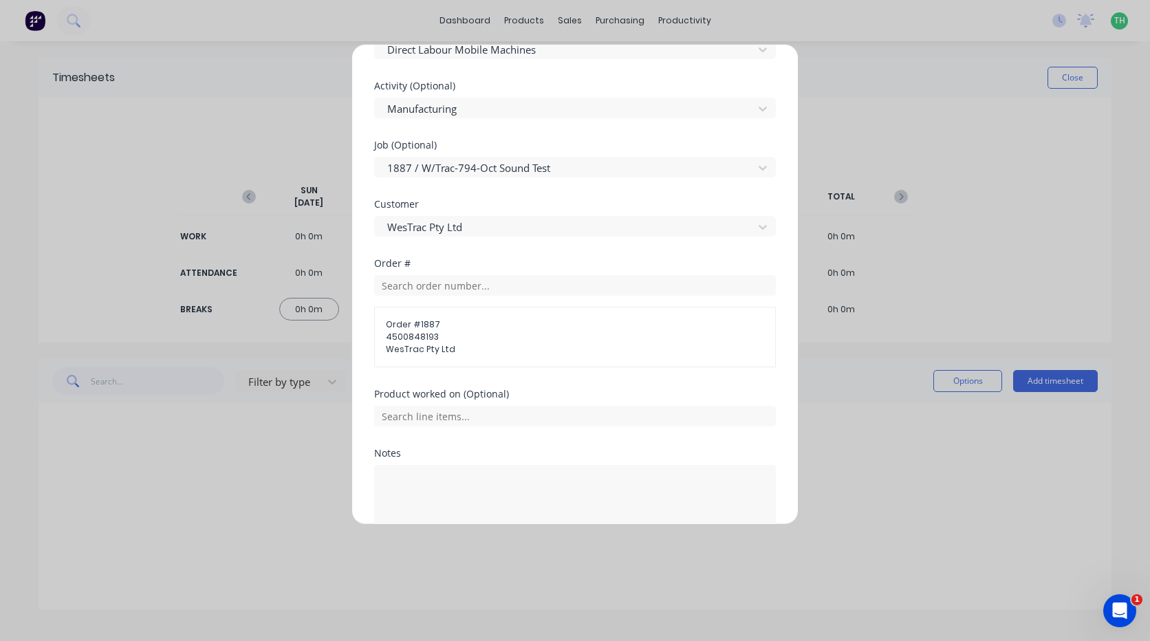
scroll to position [652, 0]
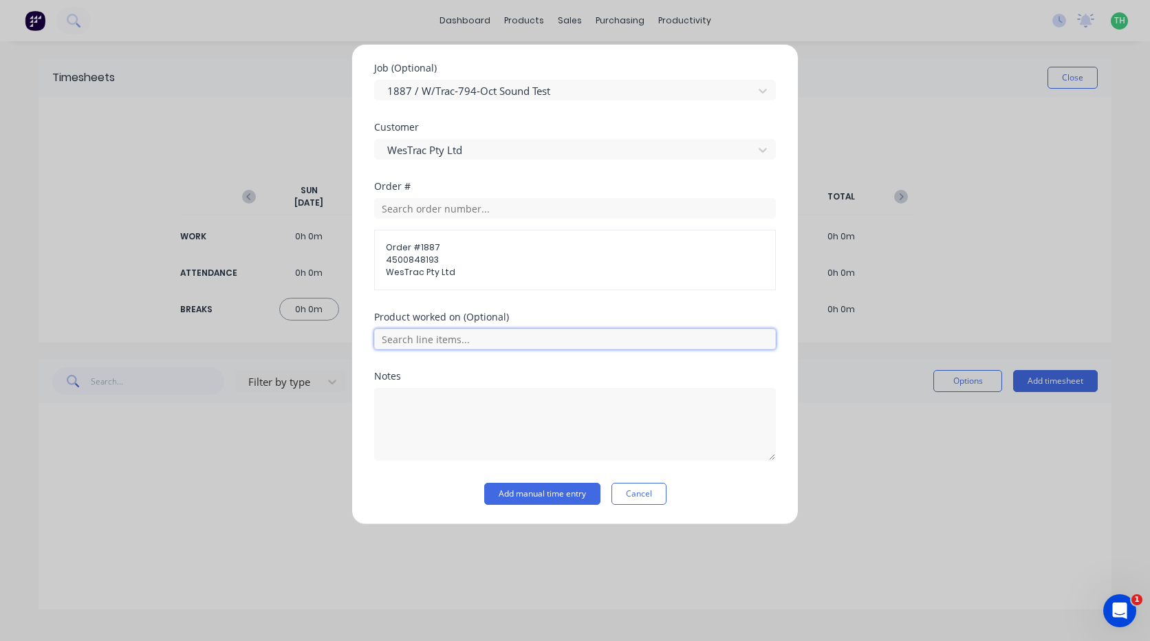
click at [467, 342] on input "text" at bounding box center [575, 339] width 402 height 21
click at [505, 327] on div at bounding box center [575, 337] width 402 height 24
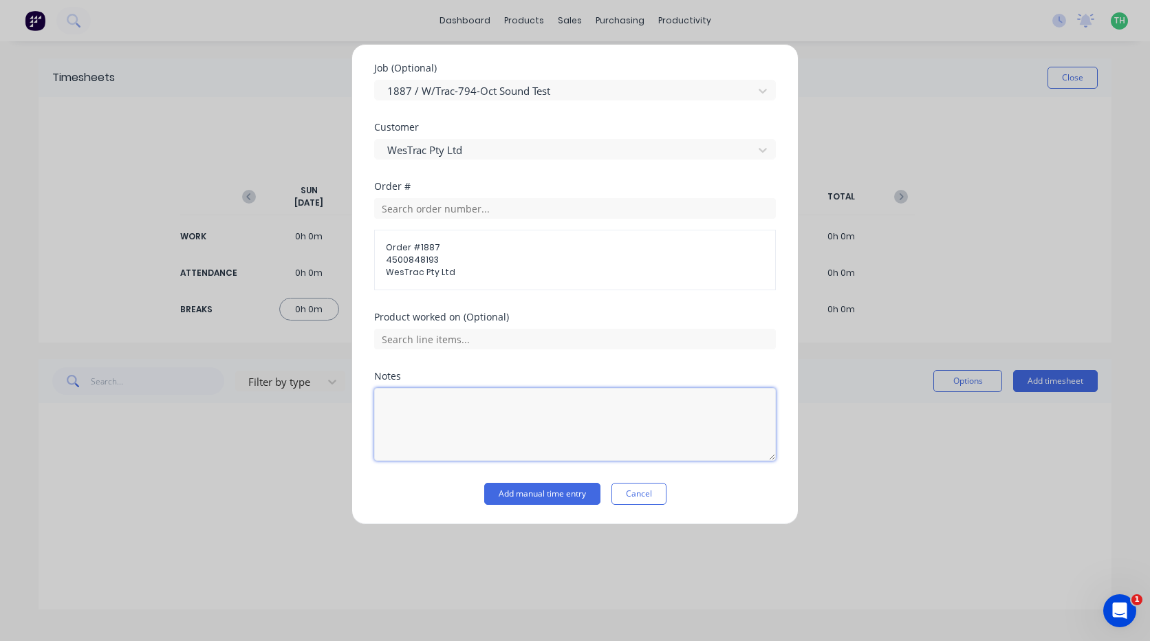
click at [436, 400] on textarea at bounding box center [575, 424] width 402 height 73
drag, startPoint x: 469, startPoint y: 421, endPoint x: 426, endPoint y: 406, distance: 45.7
type textarea "curtains"
click at [541, 487] on button "Add manual time entry" at bounding box center [542, 494] width 116 height 22
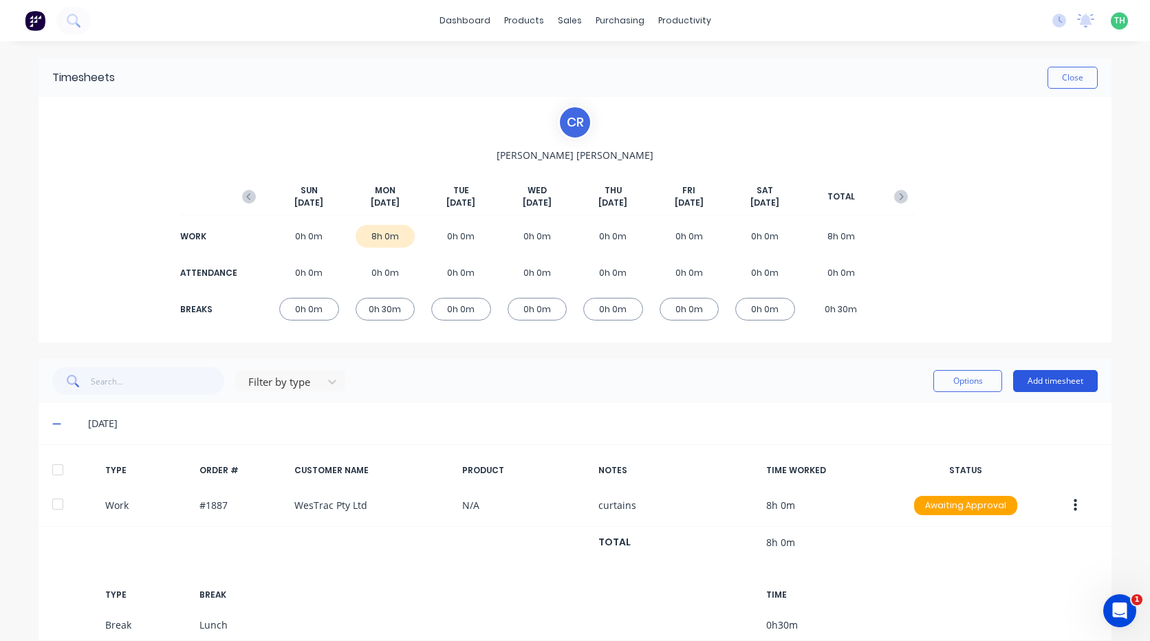
click at [1031, 377] on button "Add timesheet" at bounding box center [1055, 381] width 85 height 22
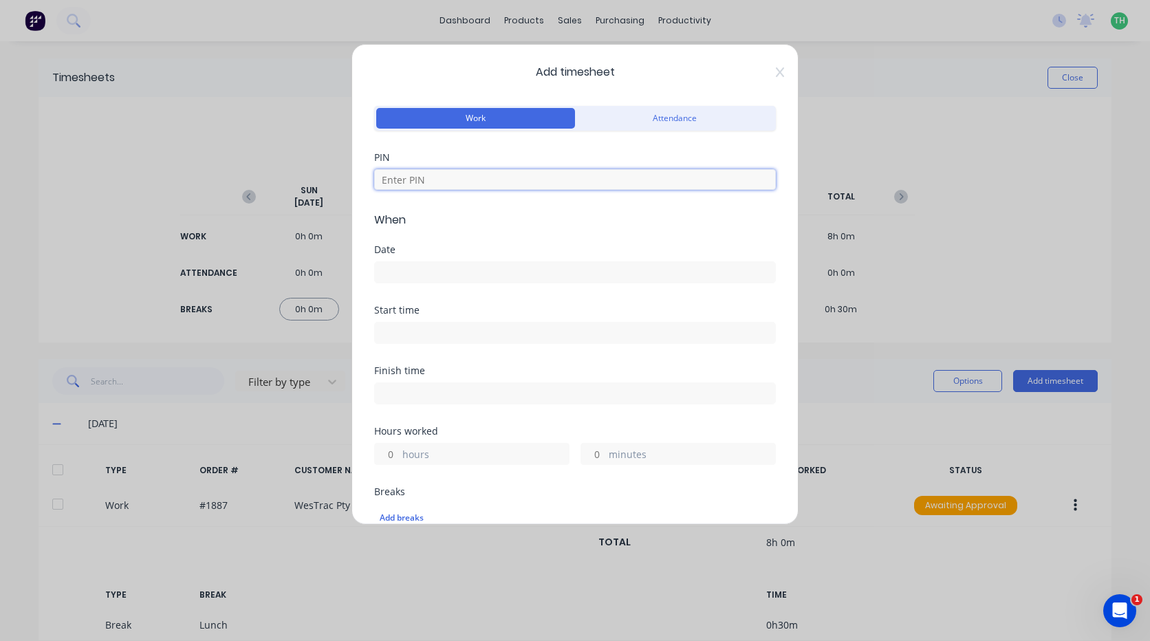
click at [432, 189] on input at bounding box center [575, 179] width 402 height 21
type input "2468"
click at [408, 270] on input at bounding box center [575, 272] width 400 height 21
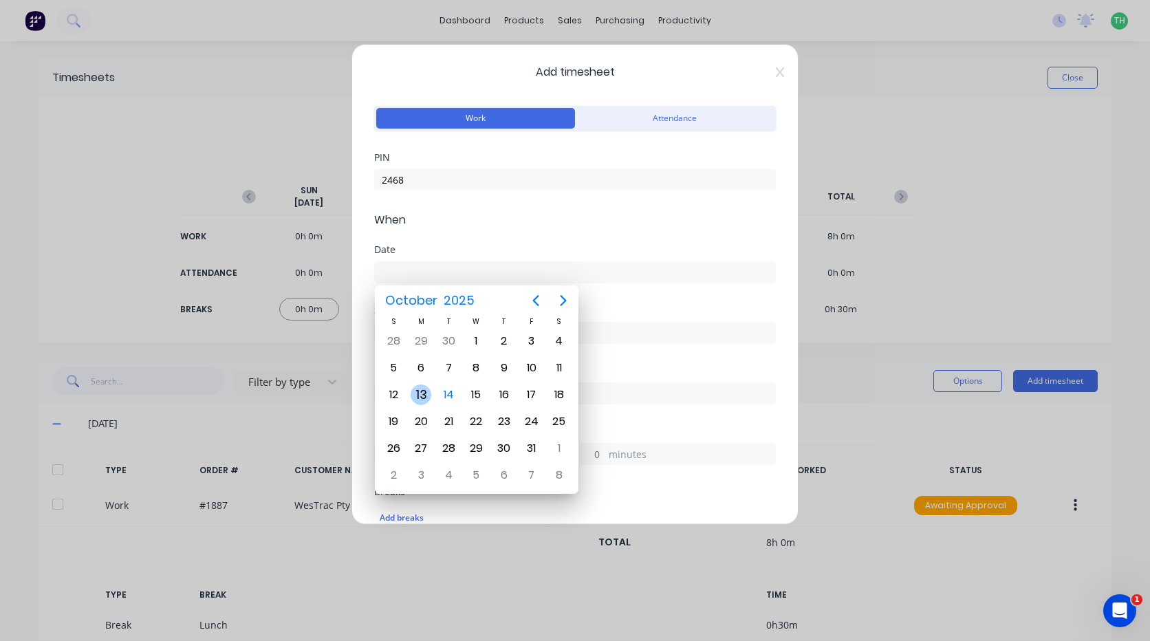
click at [424, 394] on div "13" at bounding box center [420, 394] width 21 height 21
type input "[DATE]"
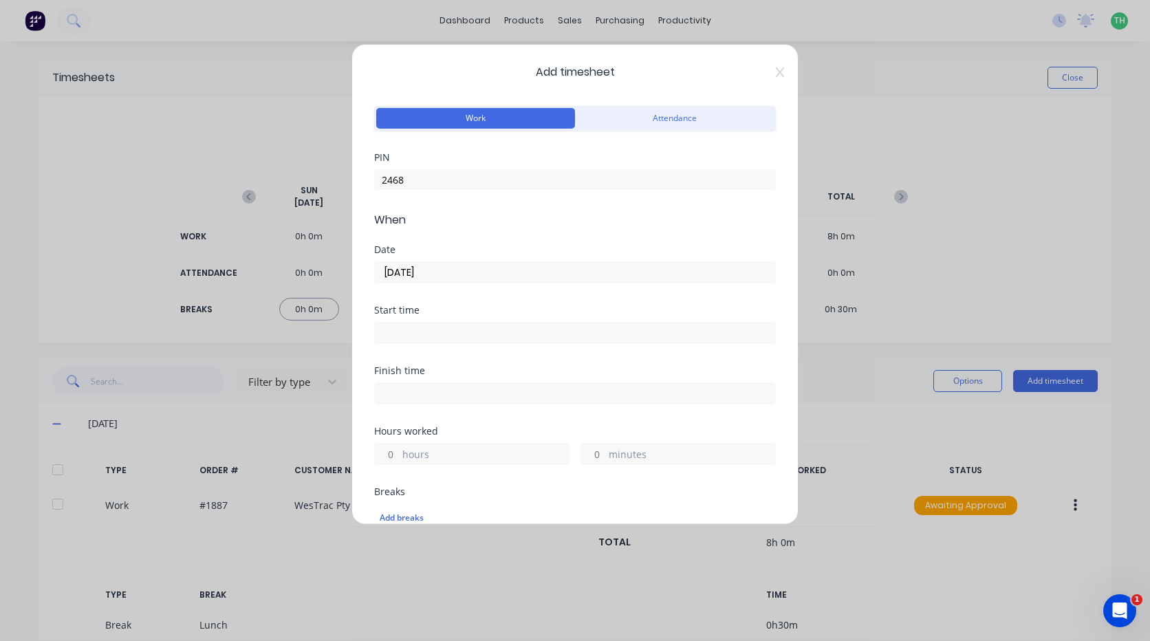
click at [431, 328] on input at bounding box center [575, 332] width 400 height 21
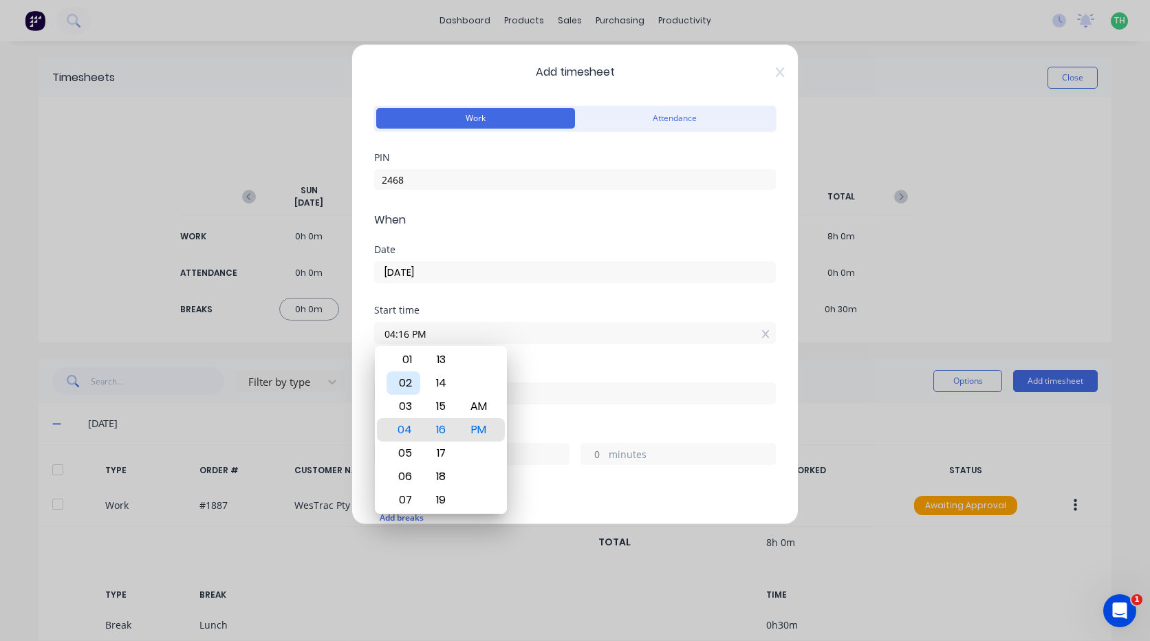
click at [415, 382] on div "02" at bounding box center [403, 382] width 34 height 23
click at [452, 430] on div "30" at bounding box center [441, 429] width 34 height 23
click at [475, 413] on div "AM" at bounding box center [479, 406] width 34 height 23
click at [461, 312] on div "Start time" at bounding box center [575, 310] width 402 height 10
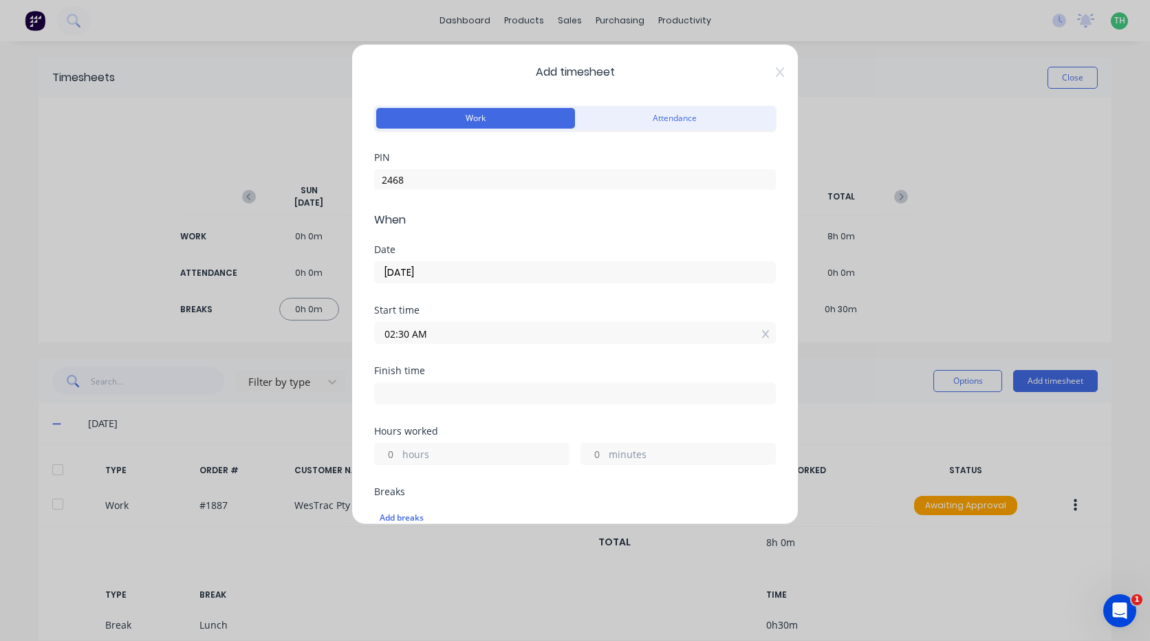
click at [433, 334] on input "02:30 AM" at bounding box center [575, 332] width 400 height 21
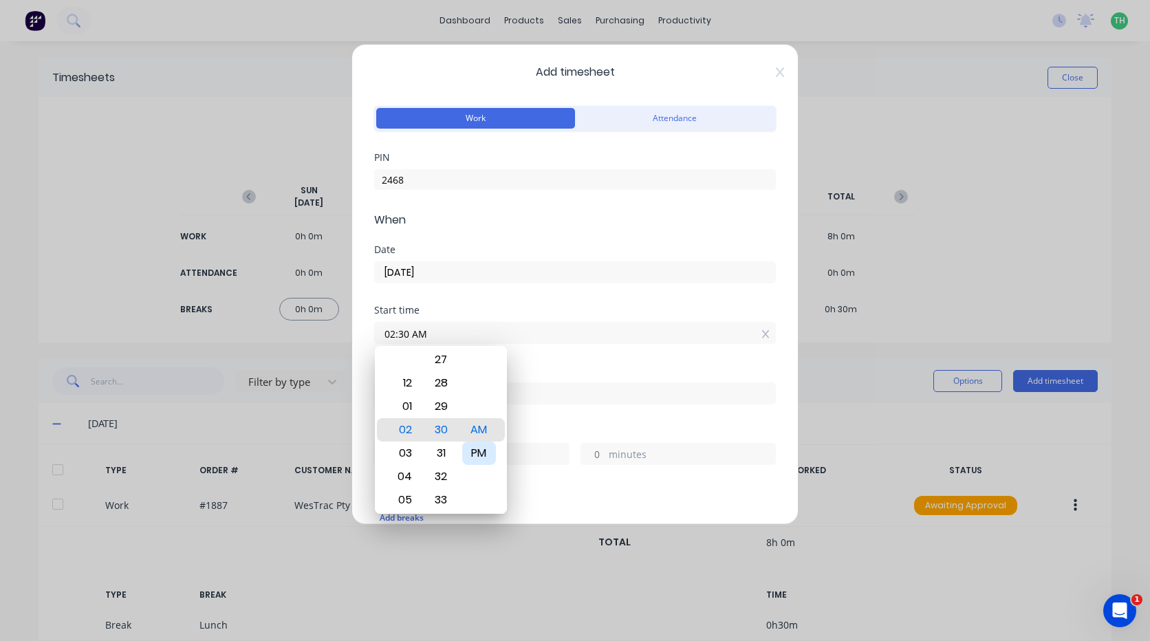
click at [479, 448] on div "PM" at bounding box center [479, 452] width 34 height 23
type input "02:30 PM"
click at [465, 318] on div "Start time 02:30 PM" at bounding box center [575, 324] width 402 height 39
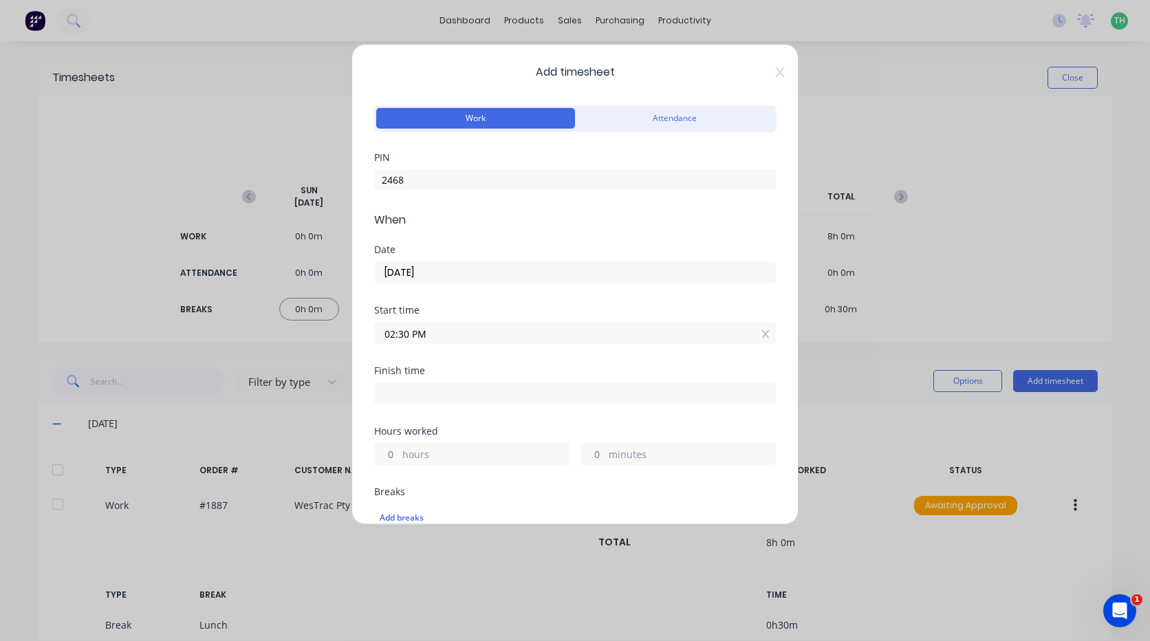
click at [425, 387] on input at bounding box center [575, 393] width 400 height 21
type input "04:16 PM"
type input "1"
type input "46"
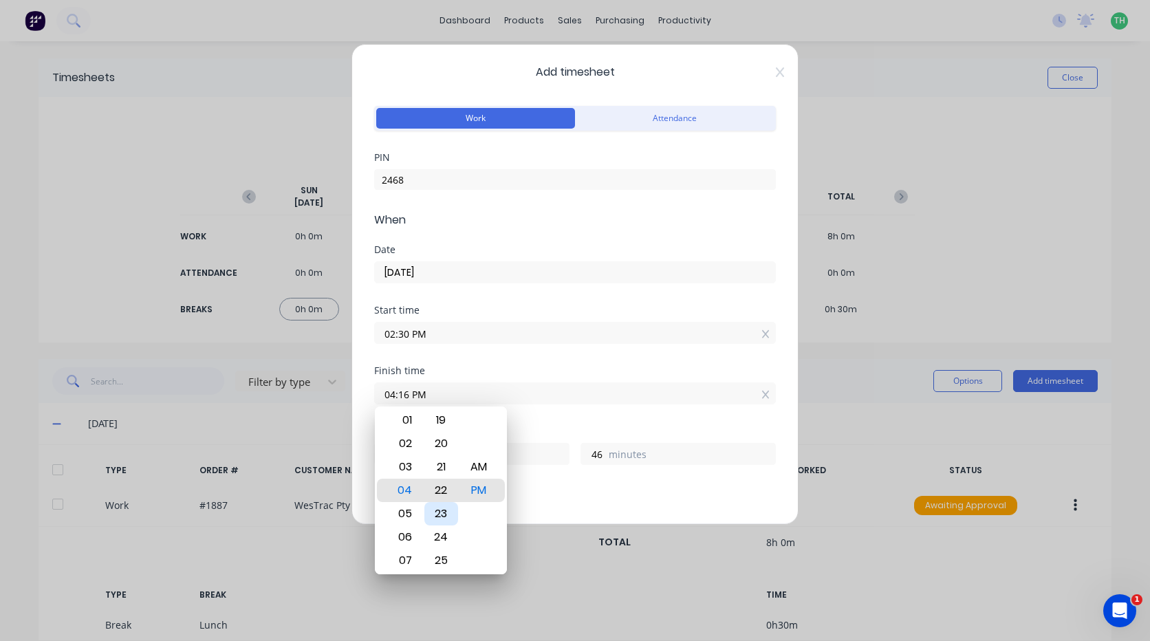
type input "04:22 PM"
type input "52"
type input "04:27 PM"
type input "57"
type input "04:32 PM"
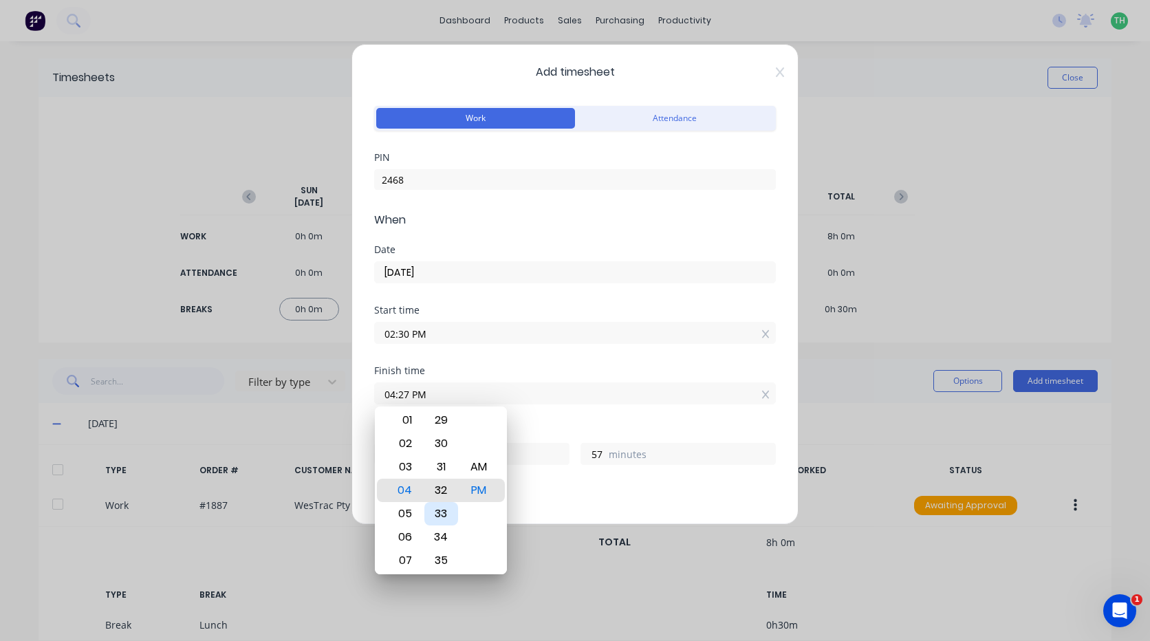
type input "2"
type input "04:30 PM"
type input "0"
drag, startPoint x: 452, startPoint y: 492, endPoint x: 467, endPoint y: 490, distance: 14.6
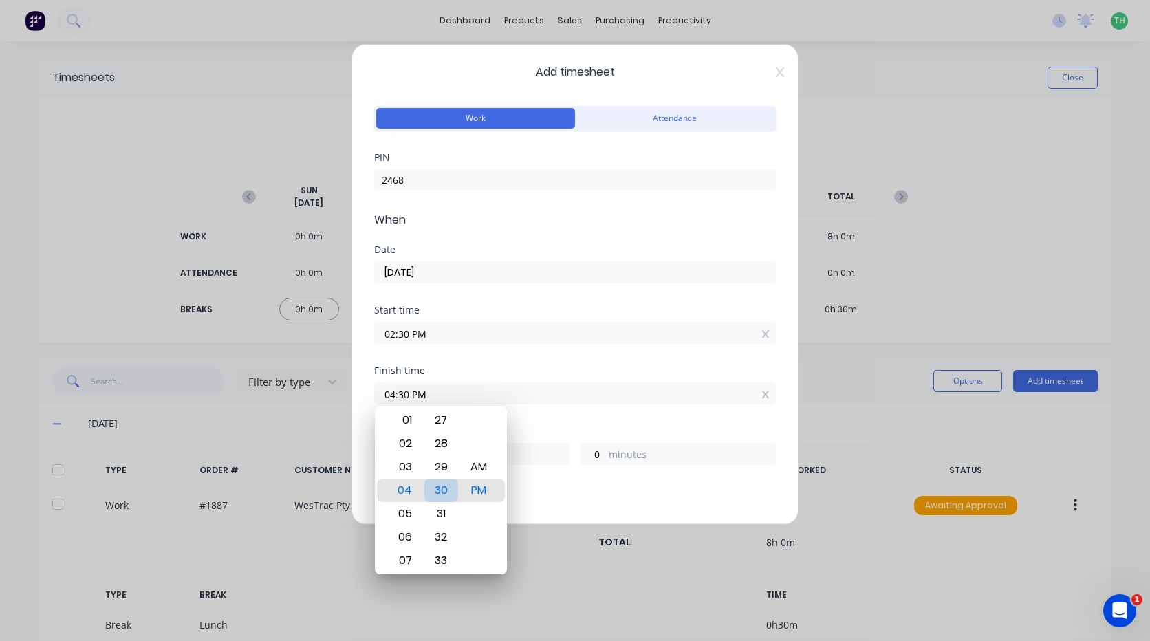
click at [452, 491] on div "30" at bounding box center [441, 490] width 34 height 23
click at [472, 369] on div "Finish time" at bounding box center [575, 371] width 402 height 10
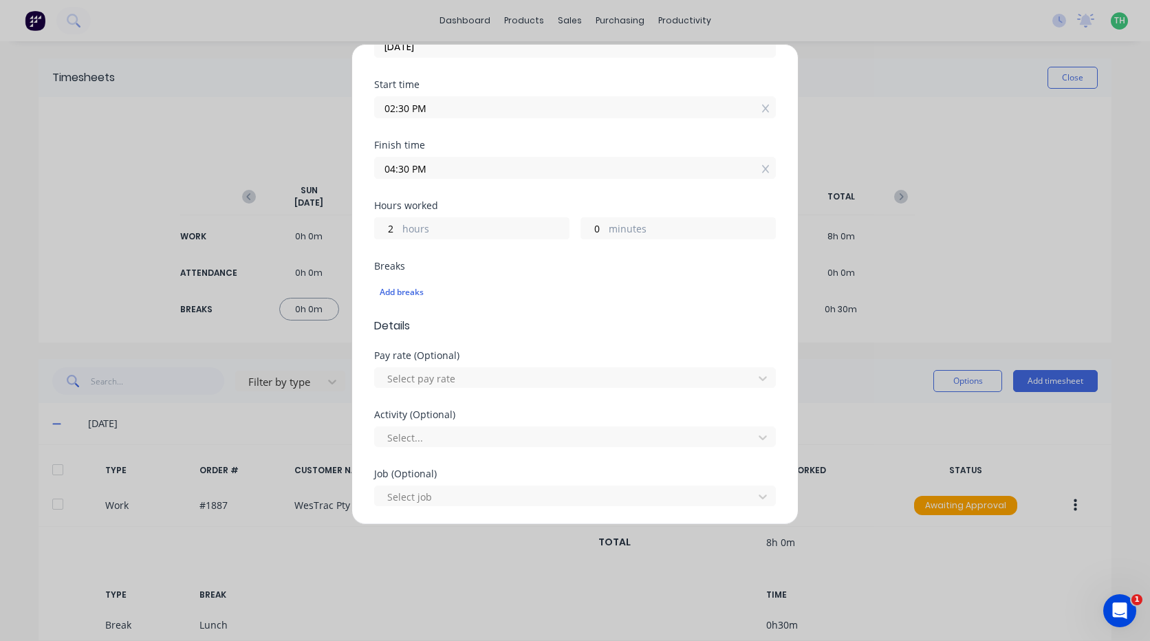
scroll to position [275, 0]
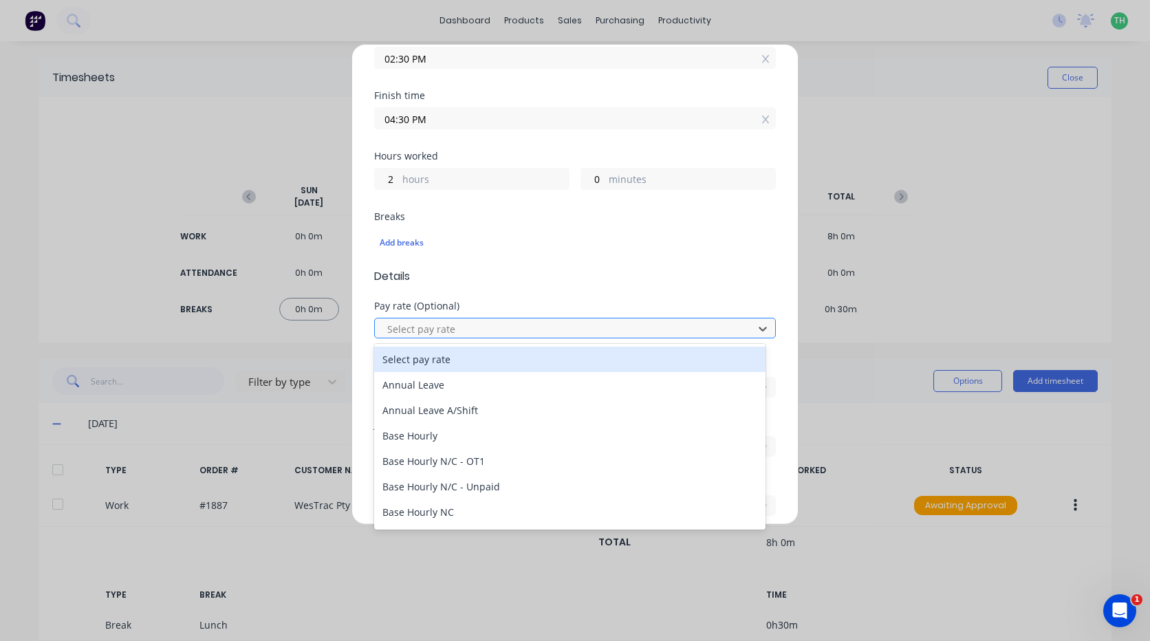
click at [427, 333] on div at bounding box center [566, 328] width 360 height 17
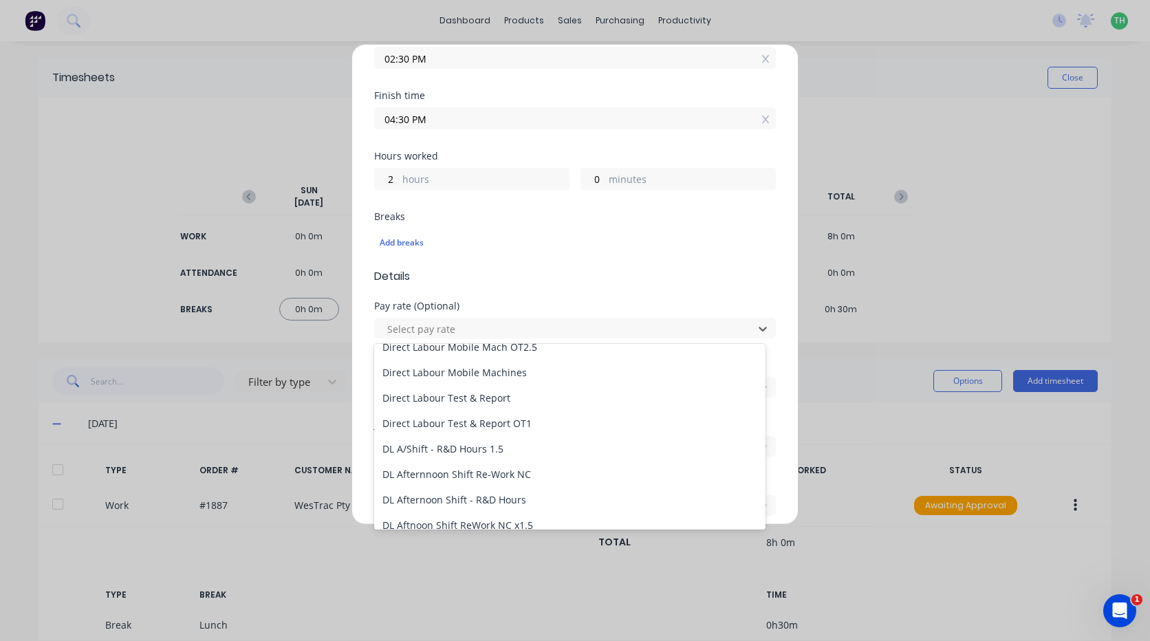
scroll to position [1031, 0]
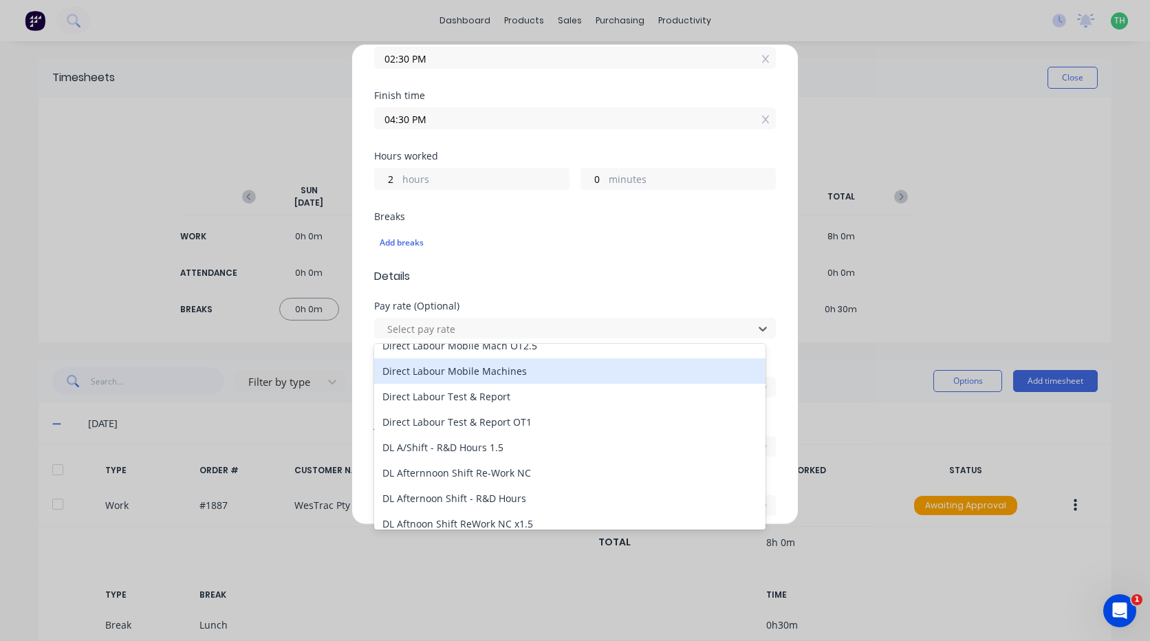
click at [527, 370] on div "Direct Labour Mobile Machines" at bounding box center [569, 370] width 391 height 25
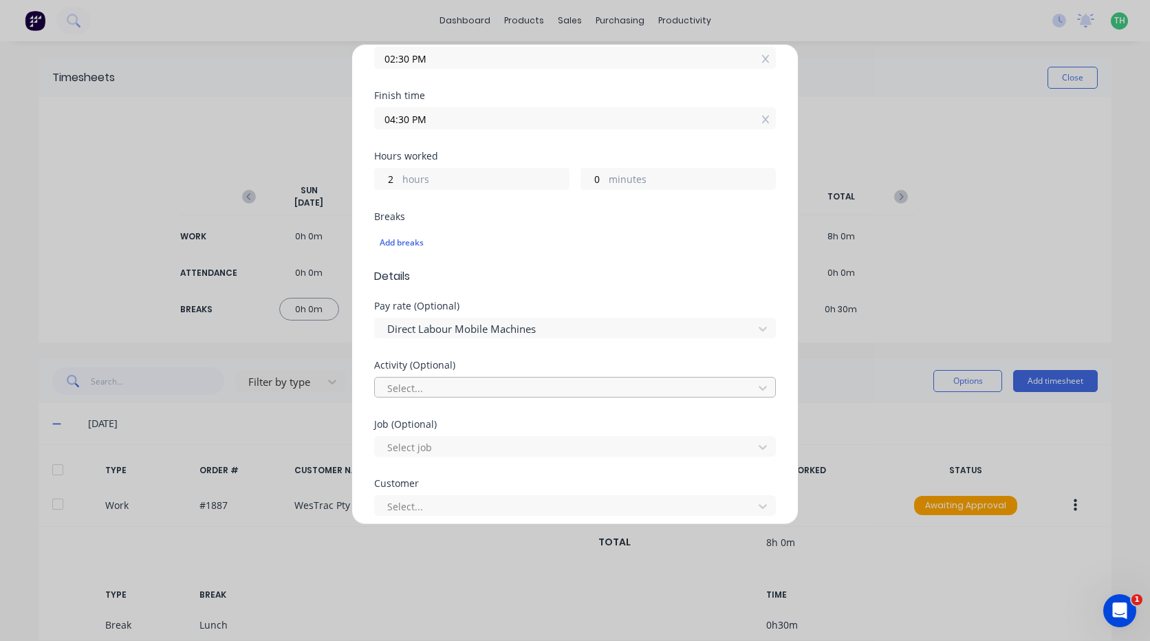
click at [439, 390] on div at bounding box center [566, 388] width 360 height 17
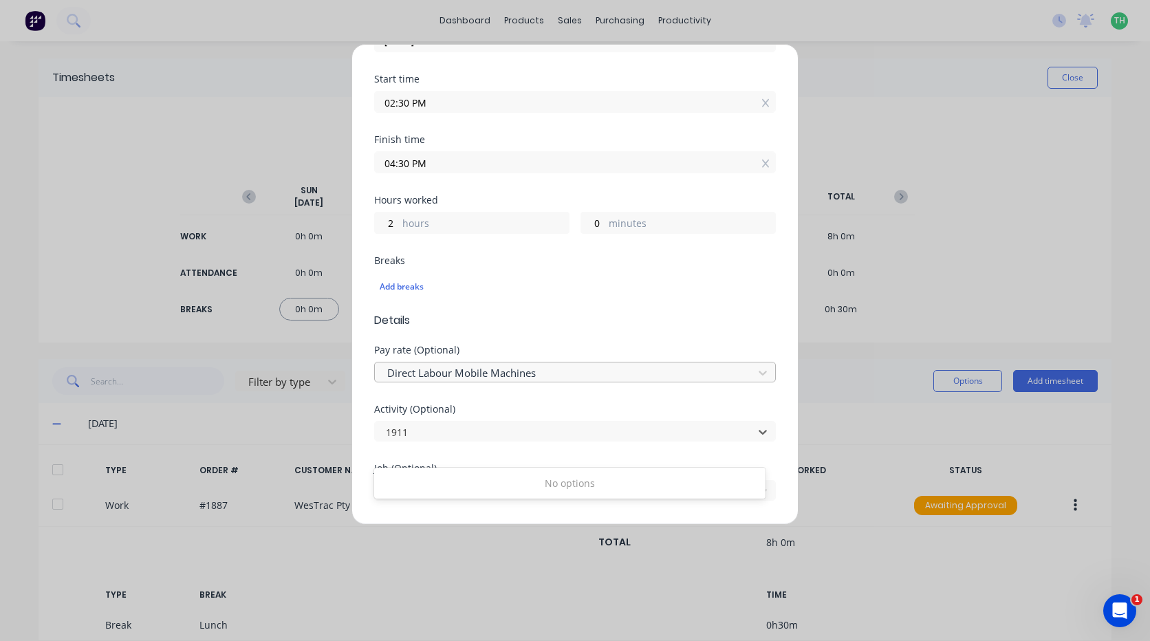
scroll to position [275, 0]
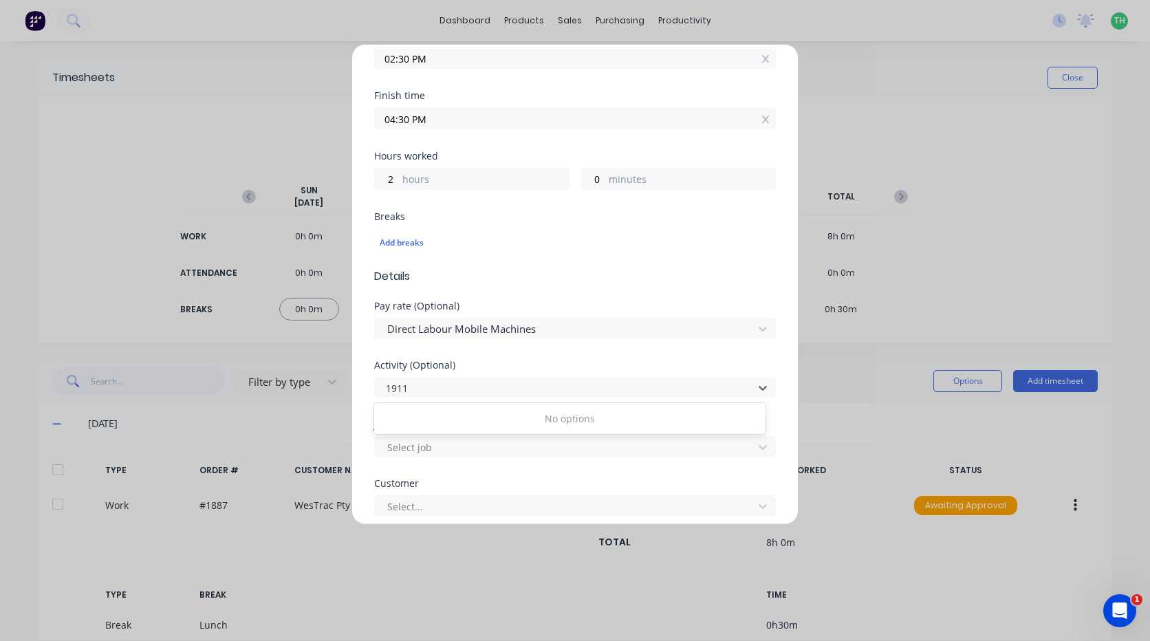
type input "1911"
click at [462, 366] on div "Activity (Optional)" at bounding box center [575, 365] width 402 height 10
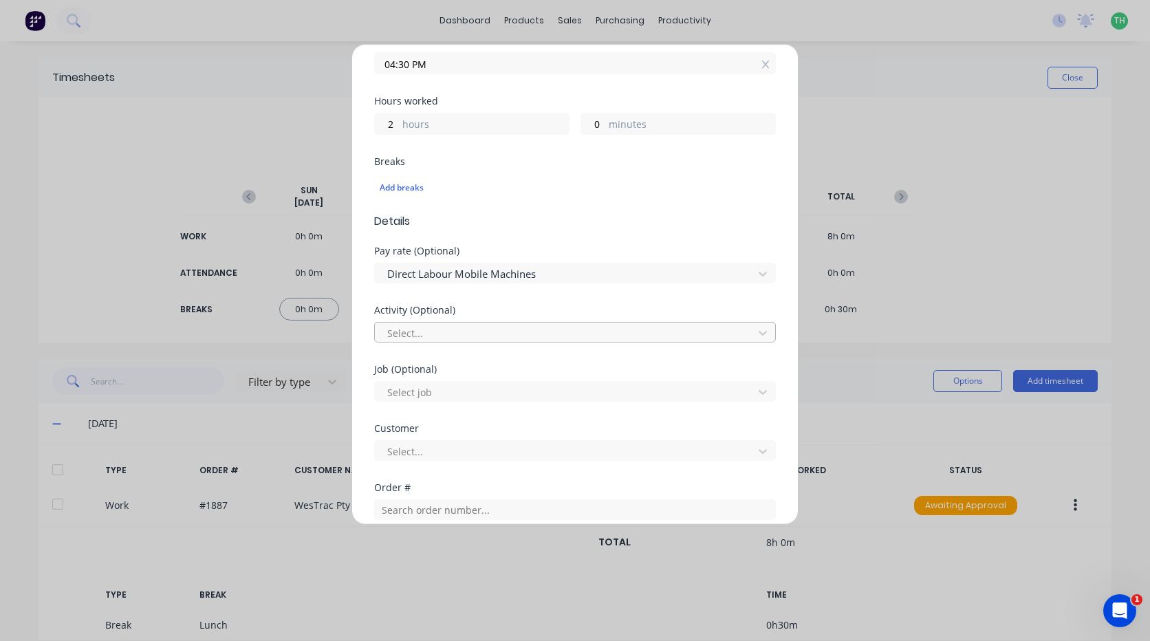
scroll to position [413, 0]
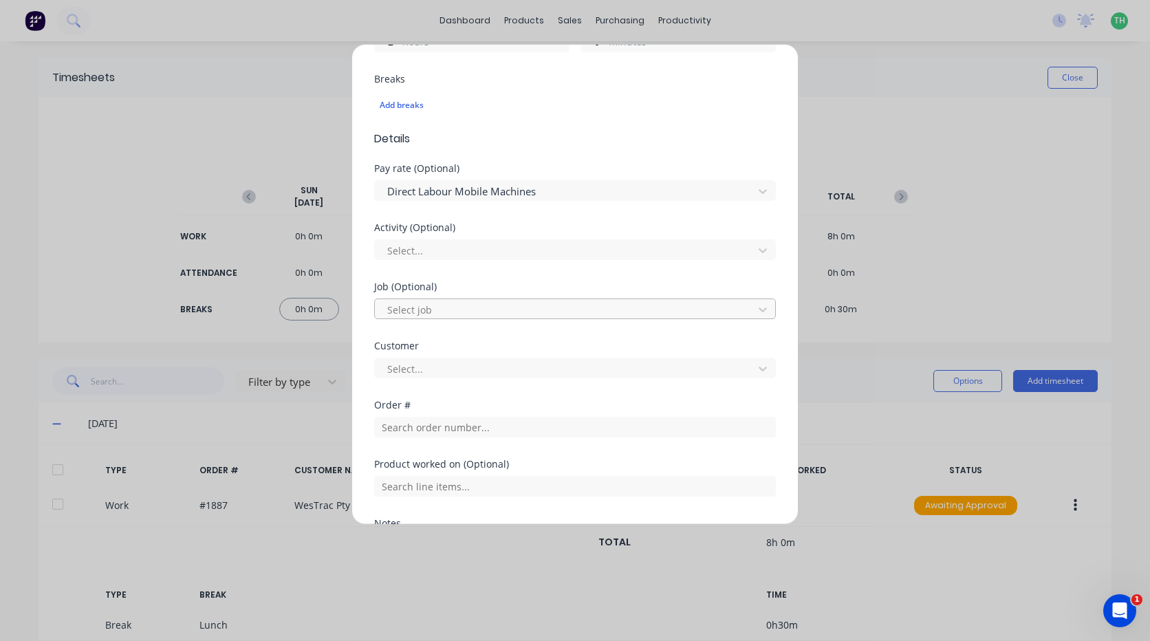
click at [443, 308] on div at bounding box center [566, 309] width 360 height 17
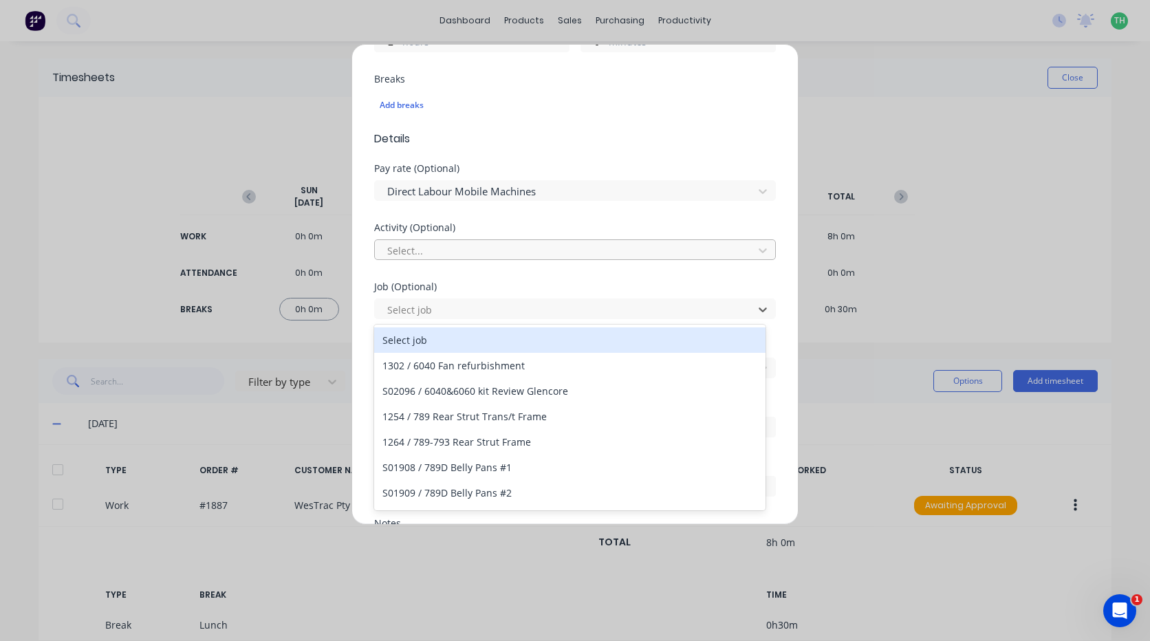
click at [439, 249] on div at bounding box center [566, 250] width 360 height 17
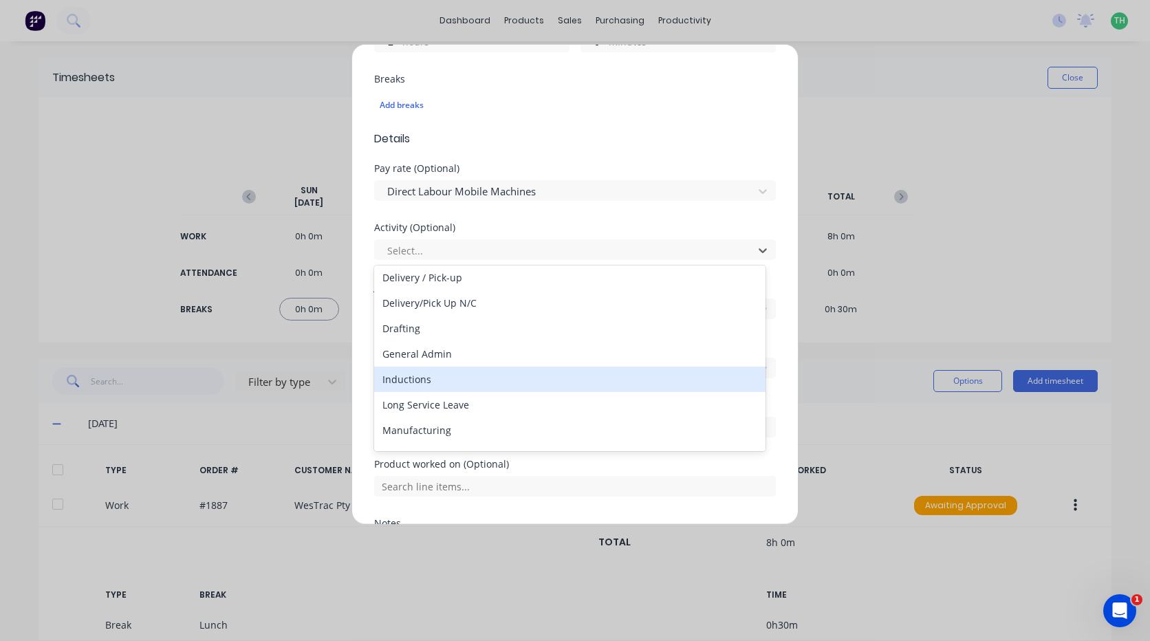
scroll to position [138, 0]
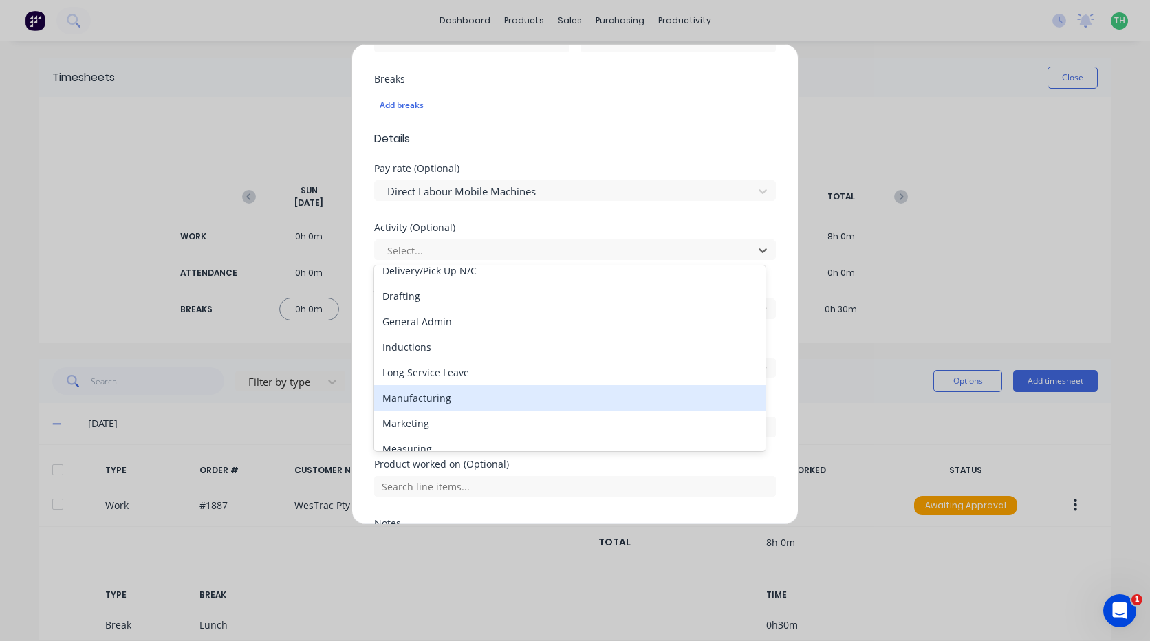
drag, startPoint x: 438, startPoint y: 398, endPoint x: 439, endPoint y: 338, distance: 59.8
click at [438, 396] on div "Manufacturing" at bounding box center [569, 397] width 391 height 25
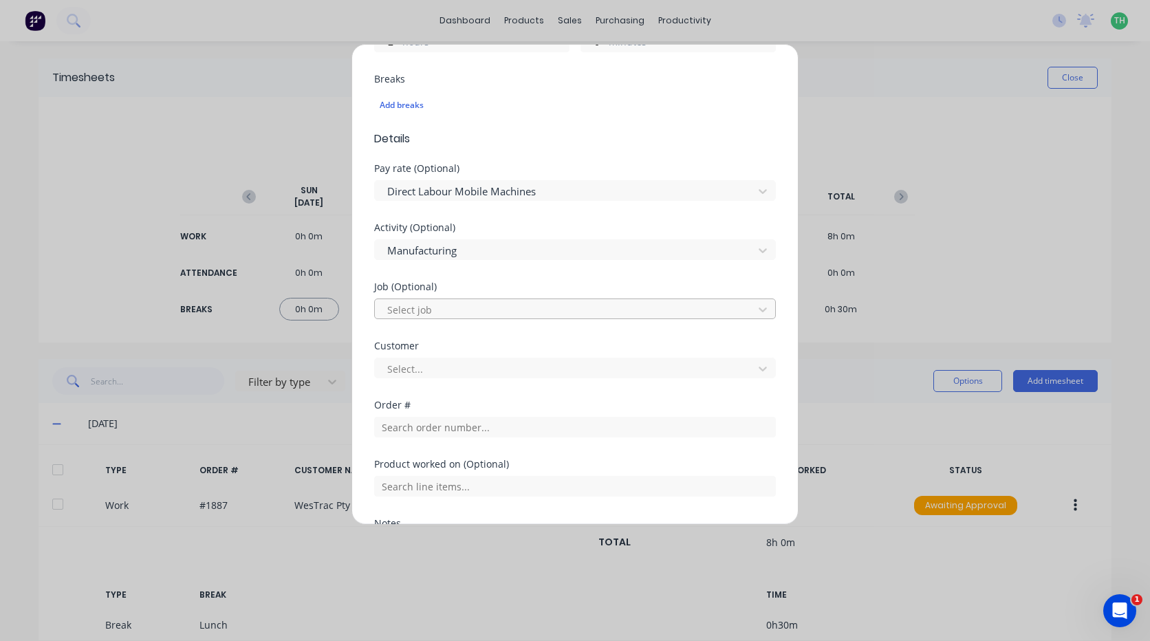
click at [435, 311] on div at bounding box center [566, 309] width 360 height 17
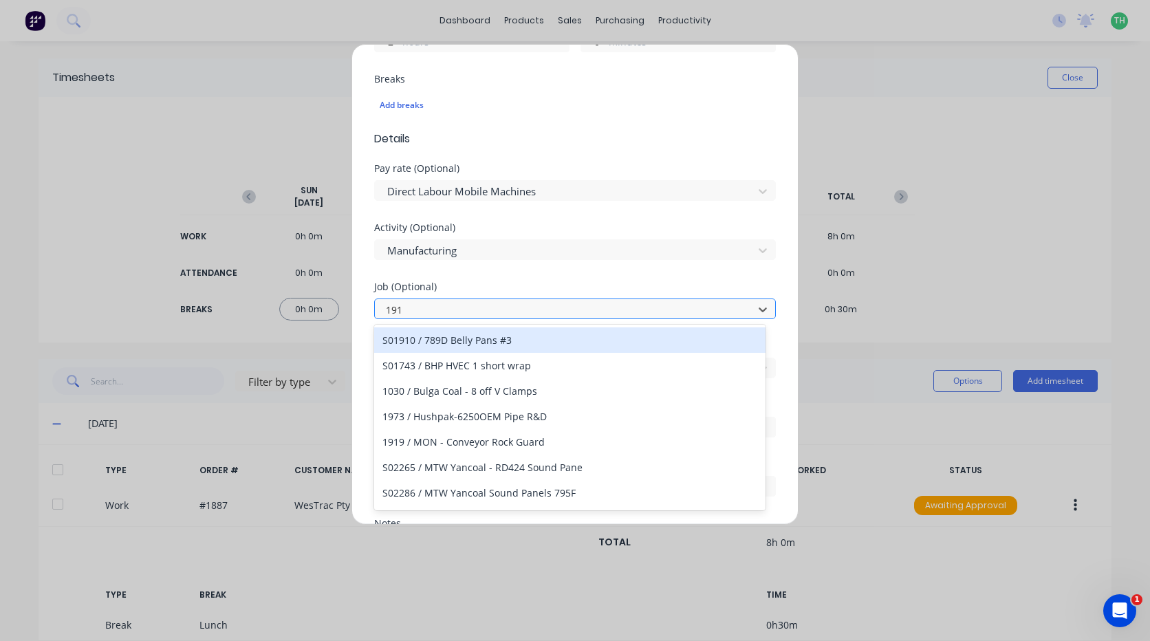
type input "1911"
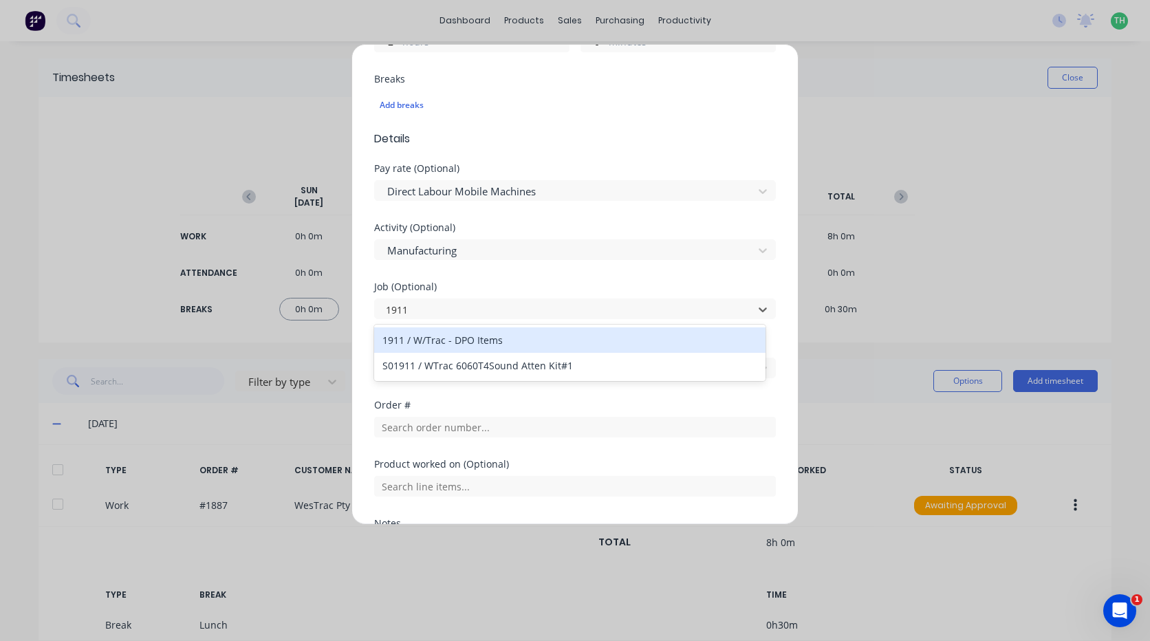
click at [496, 338] on div "1911 / W/Trac - DPO Items" at bounding box center [569, 339] width 391 height 25
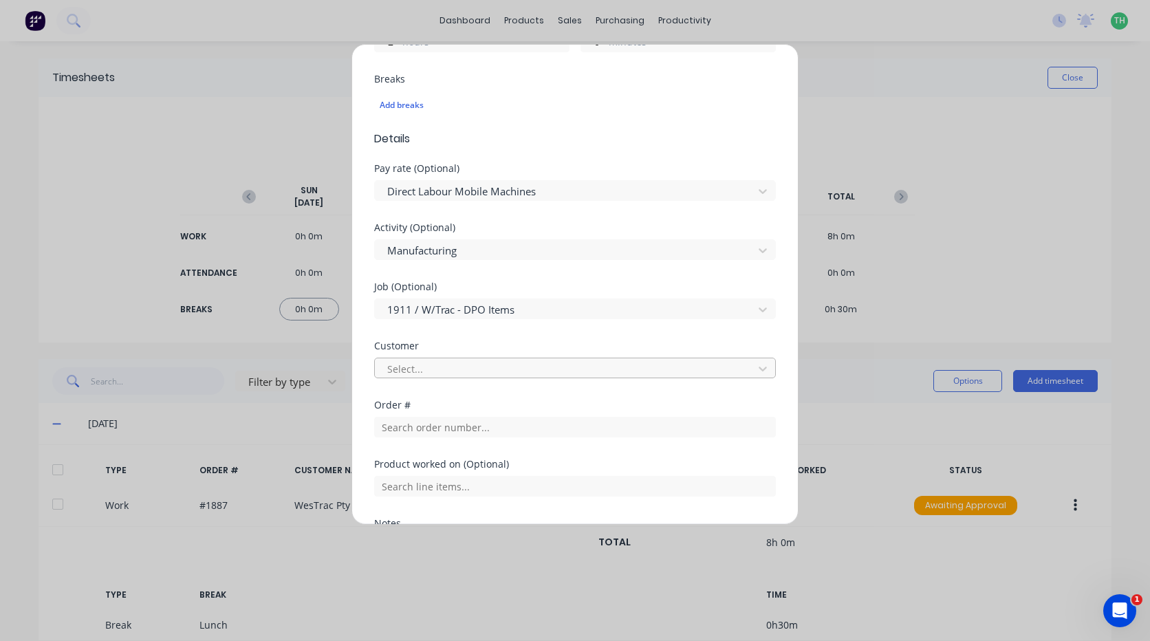
click at [454, 369] on div at bounding box center [566, 368] width 360 height 17
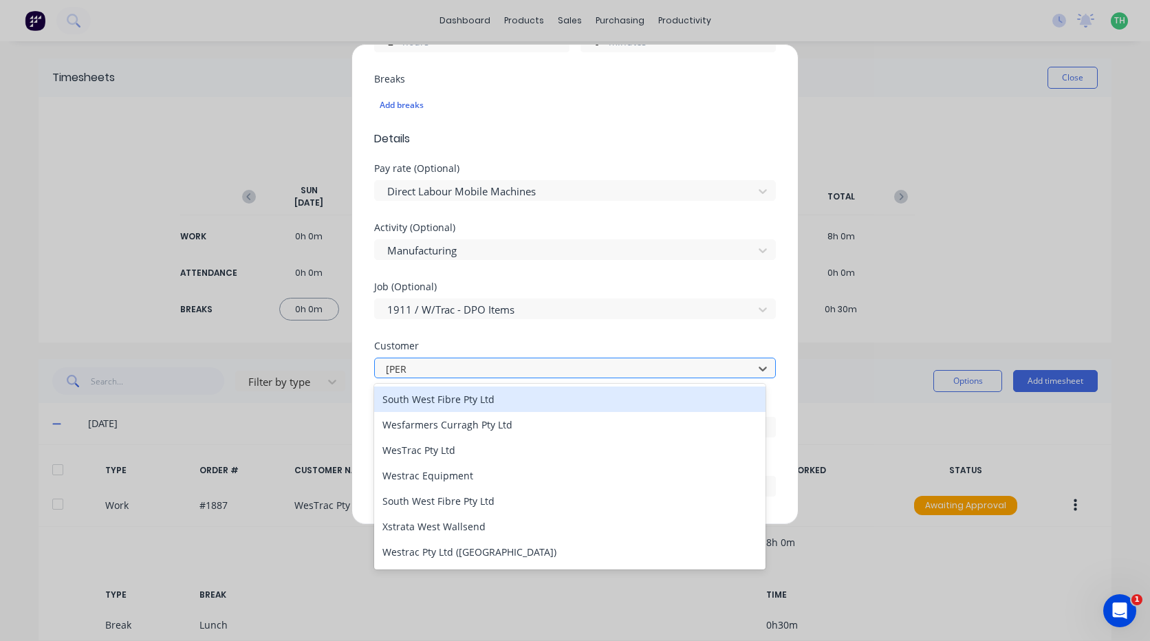
type input "west"
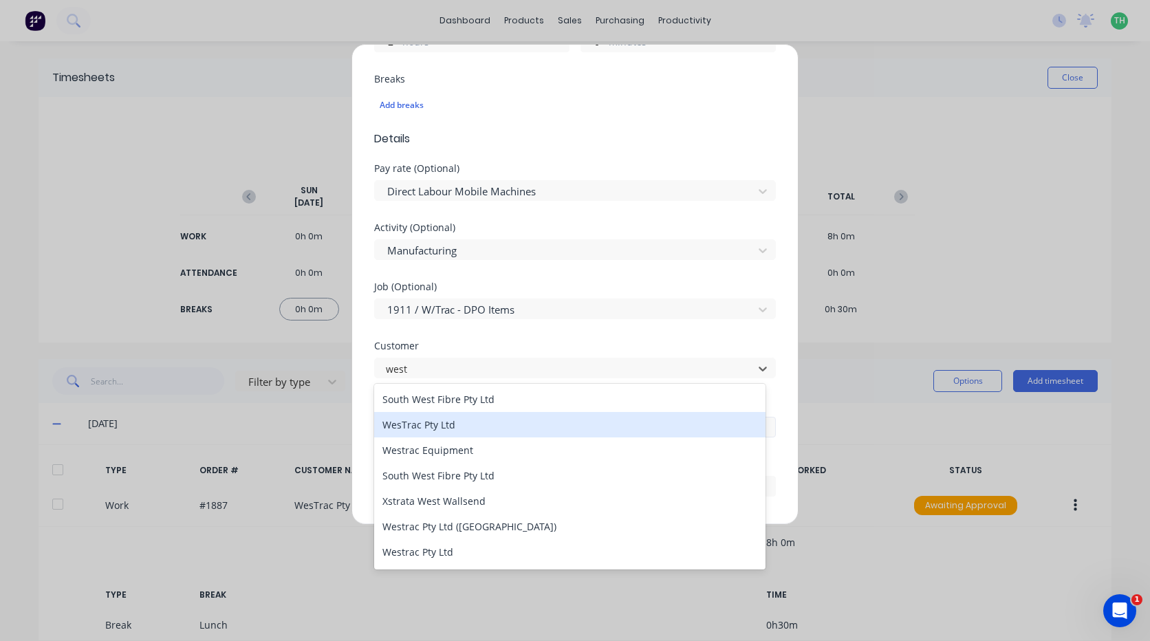
click at [438, 426] on div "WesTrac Pty Ltd" at bounding box center [569, 424] width 391 height 25
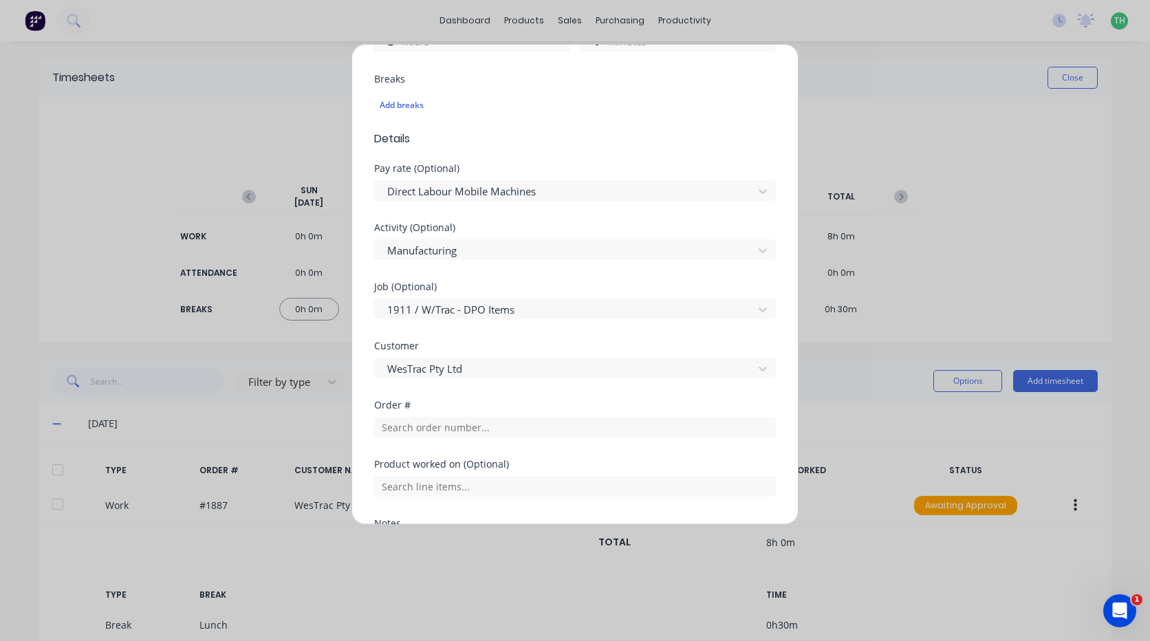
scroll to position [481, 0]
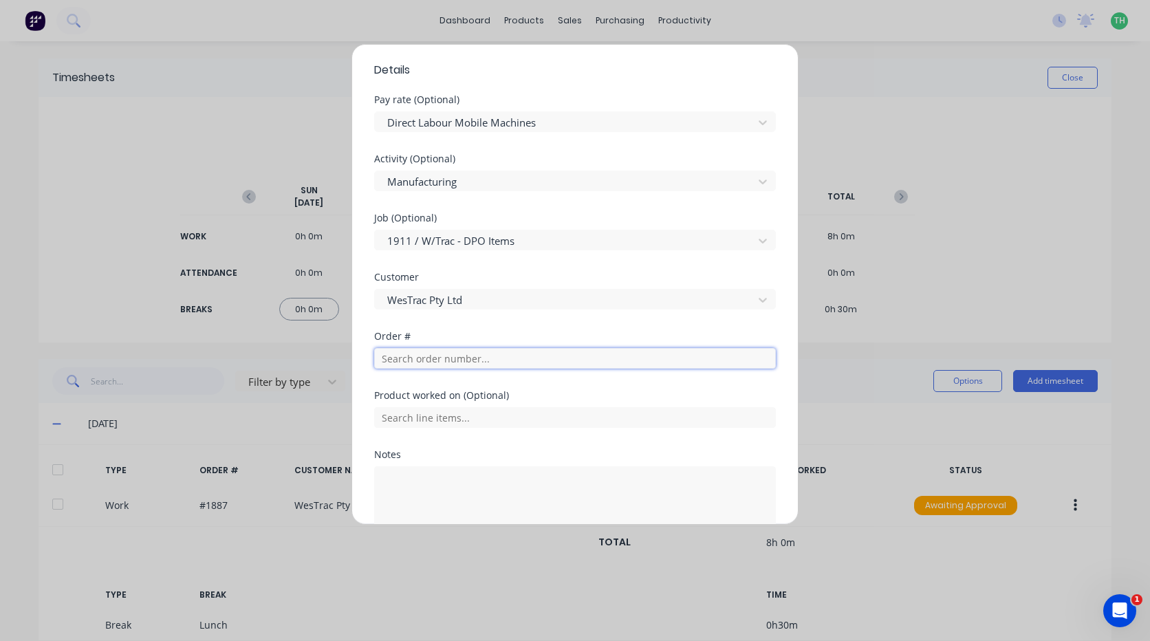
click at [437, 360] on input "text" at bounding box center [575, 358] width 402 height 21
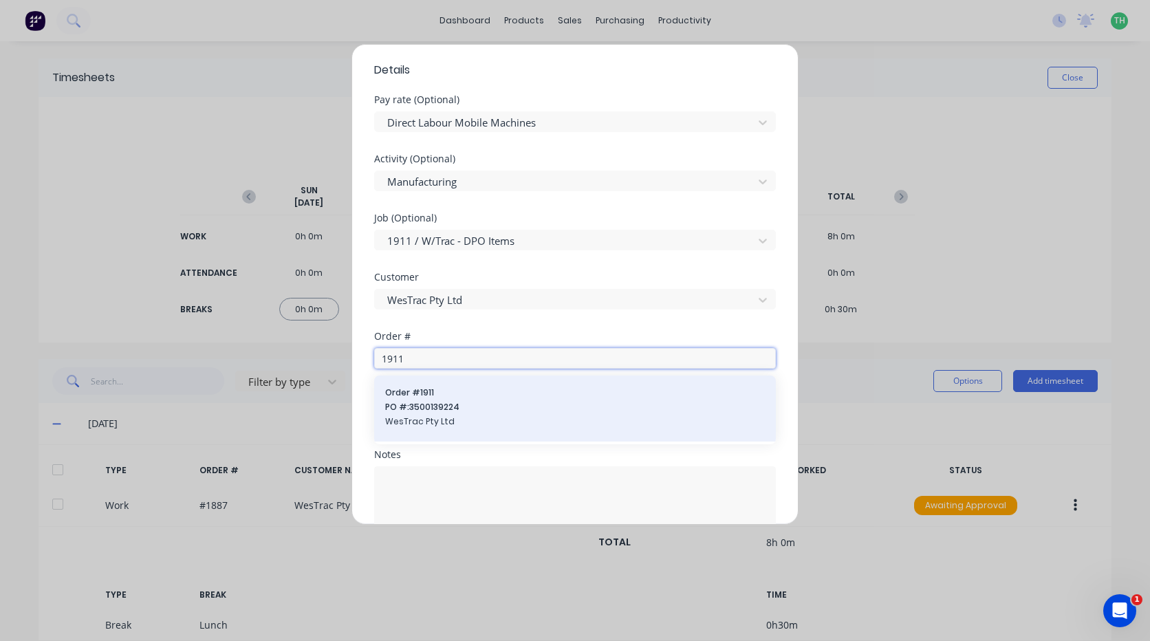
type input "1911"
click at [437, 394] on span "Order # 1911" at bounding box center [575, 392] width 380 height 12
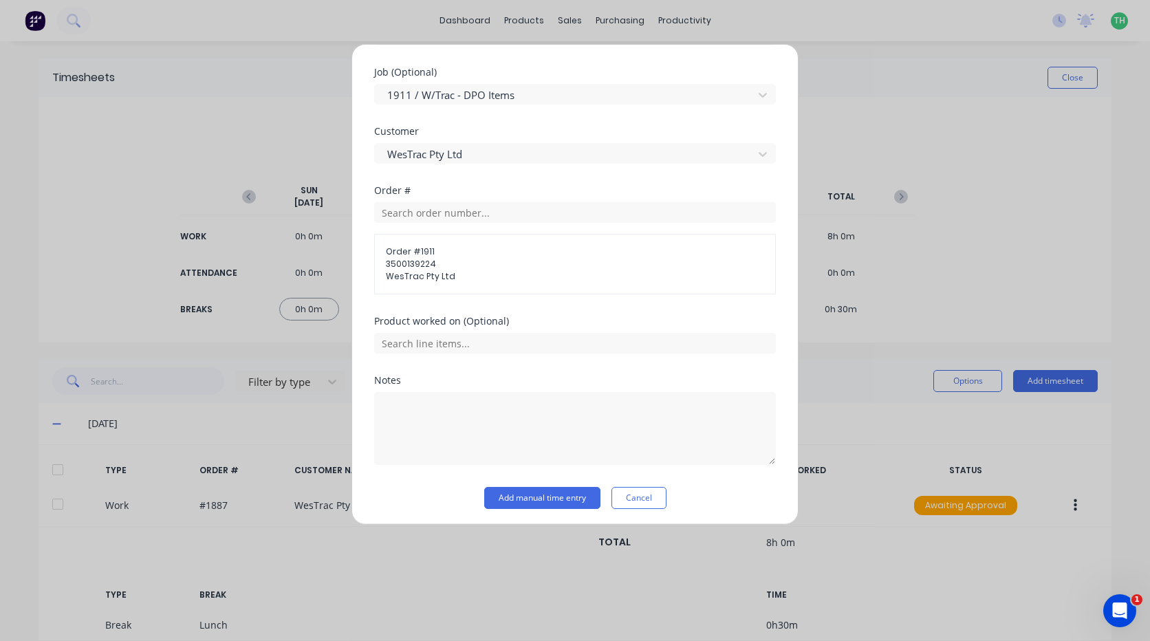
scroll to position [631, 0]
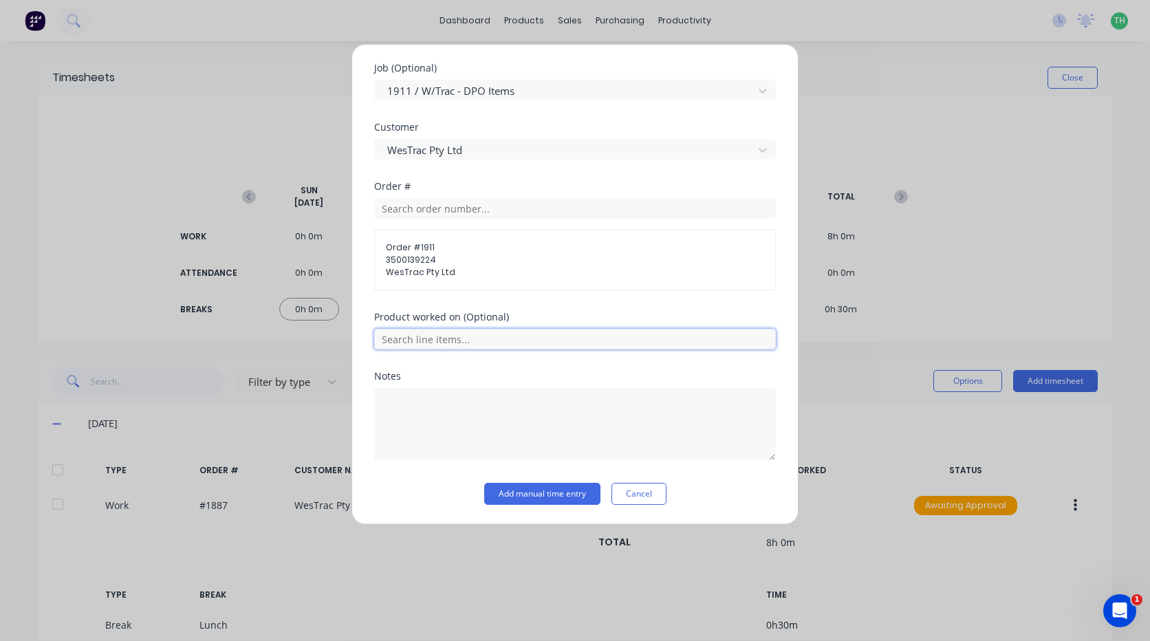
click at [474, 340] on input "text" at bounding box center [575, 339] width 402 height 21
click at [503, 312] on div "Product worked on (Optional)" at bounding box center [575, 317] width 402 height 10
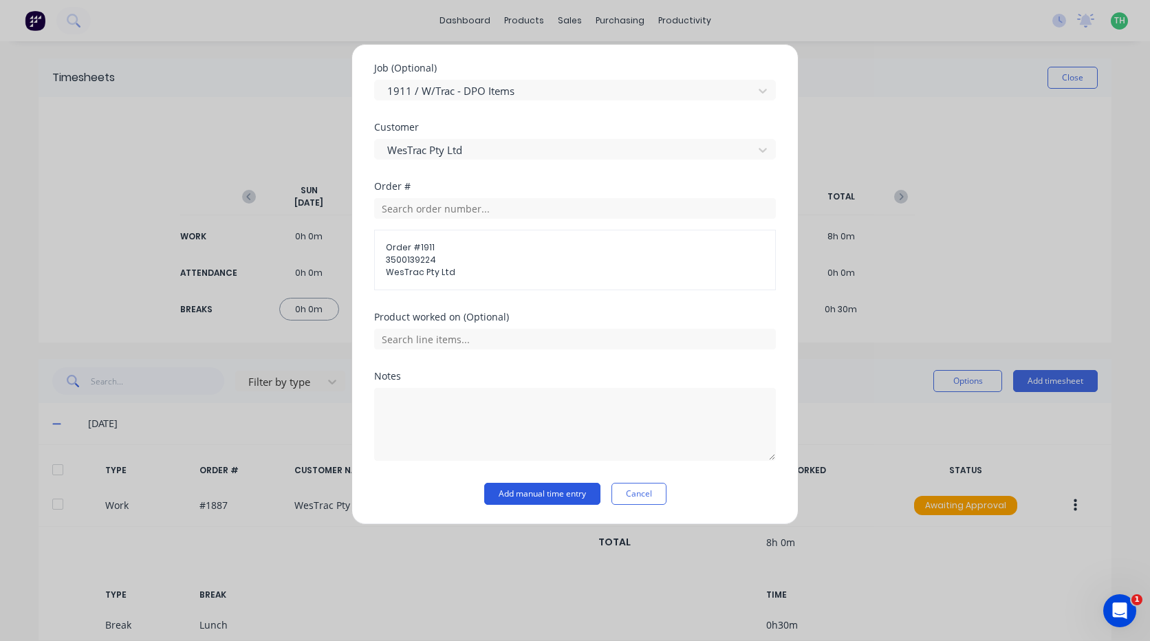
click at [530, 485] on button "Add manual time entry" at bounding box center [542, 494] width 116 height 22
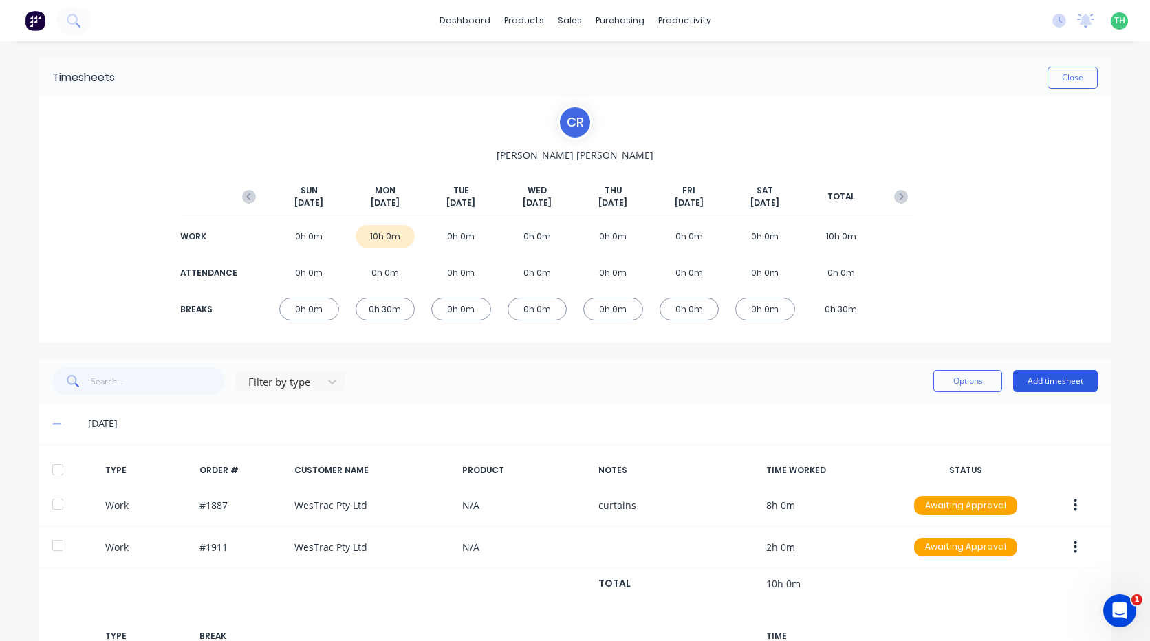
click at [1026, 380] on button "Add timesheet" at bounding box center [1055, 381] width 85 height 22
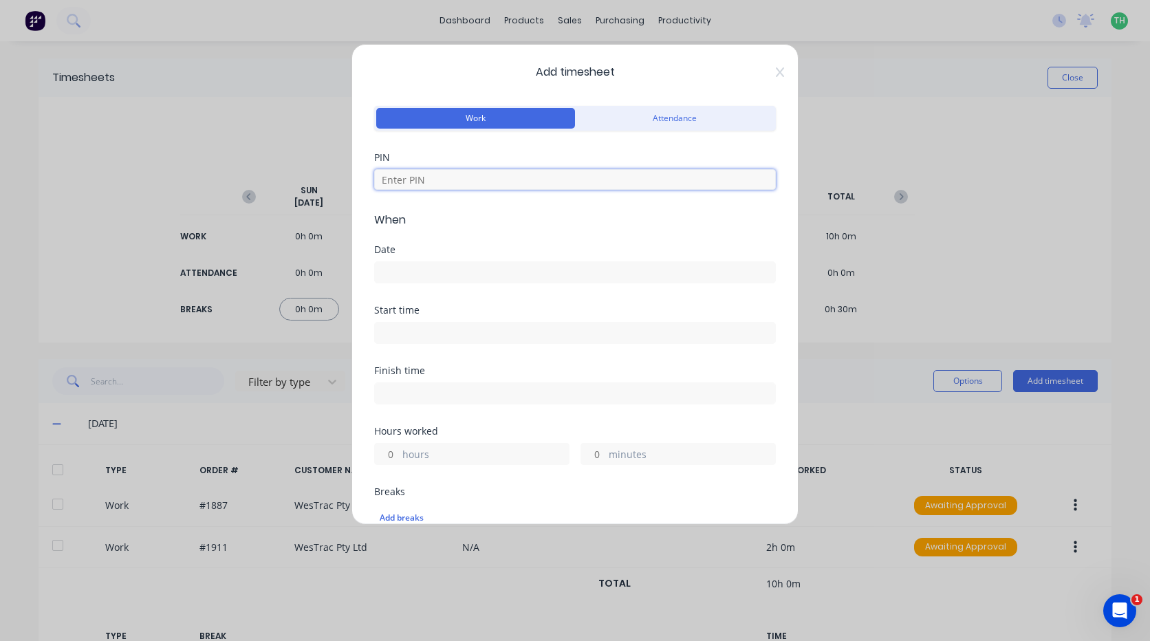
click at [496, 178] on input at bounding box center [575, 179] width 402 height 21
type input "2468"
click at [430, 273] on input at bounding box center [575, 272] width 400 height 21
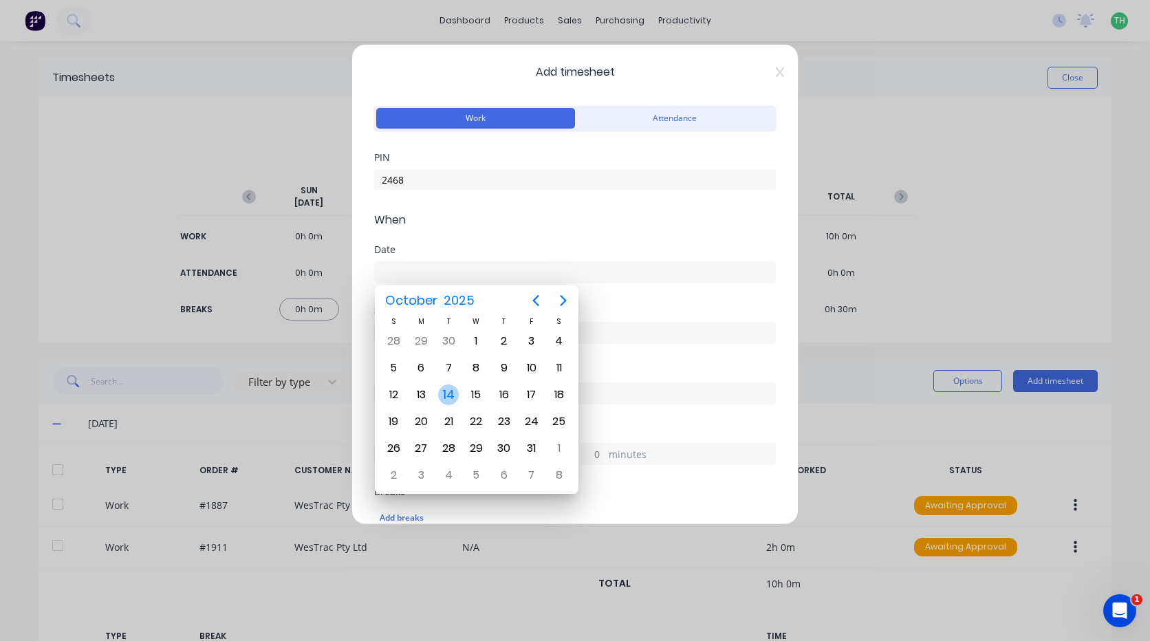
click at [456, 393] on div "14" at bounding box center [448, 394] width 21 height 21
type input "[DATE]"
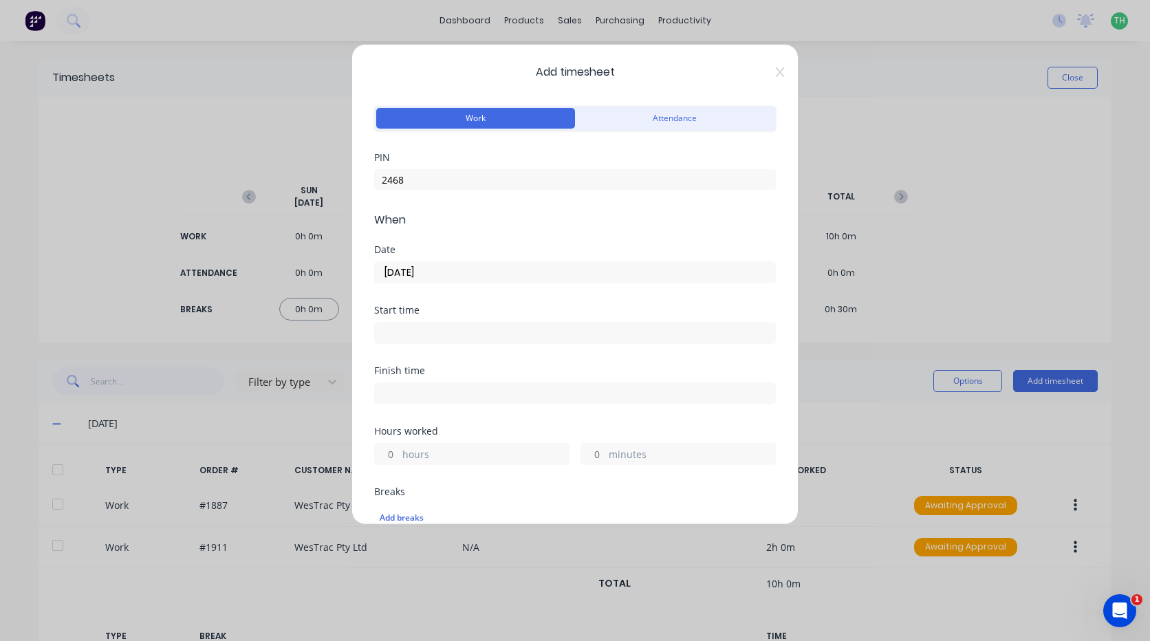
click at [402, 329] on input at bounding box center [575, 332] width 400 height 21
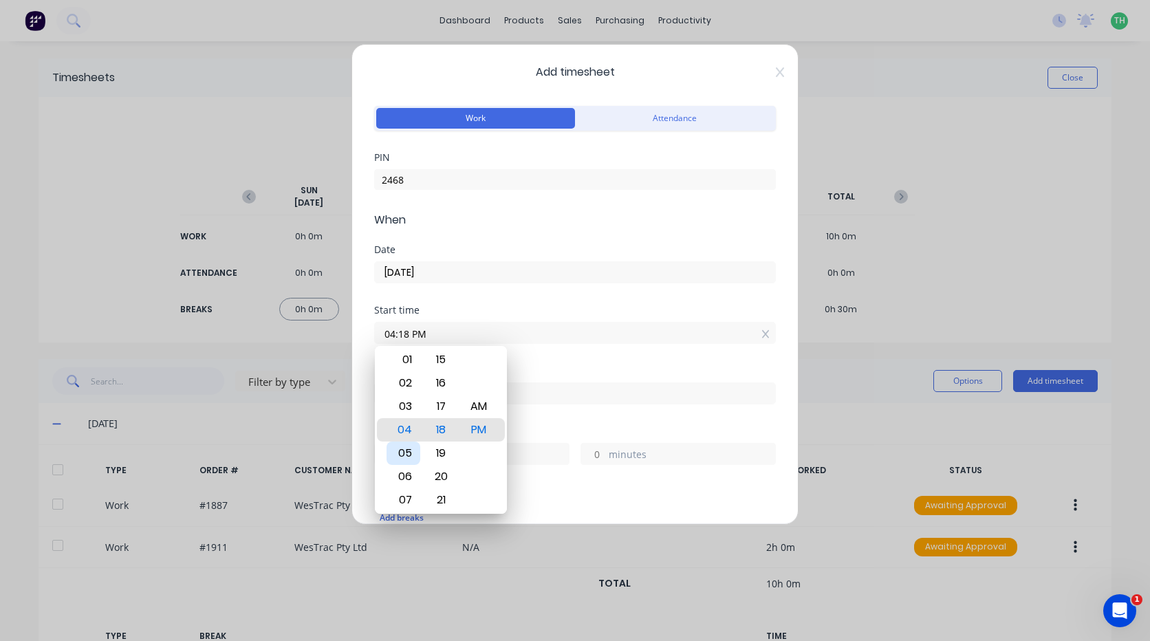
drag, startPoint x: 410, startPoint y: 472, endPoint x: 410, endPoint y: 459, distance: 13.1
click at [410, 471] on div "06" at bounding box center [403, 476] width 34 height 23
click at [483, 401] on div "AM" at bounding box center [479, 406] width 34 height 23
type input "06:00 AM"
click at [470, 314] on div "Start time" at bounding box center [575, 310] width 402 height 10
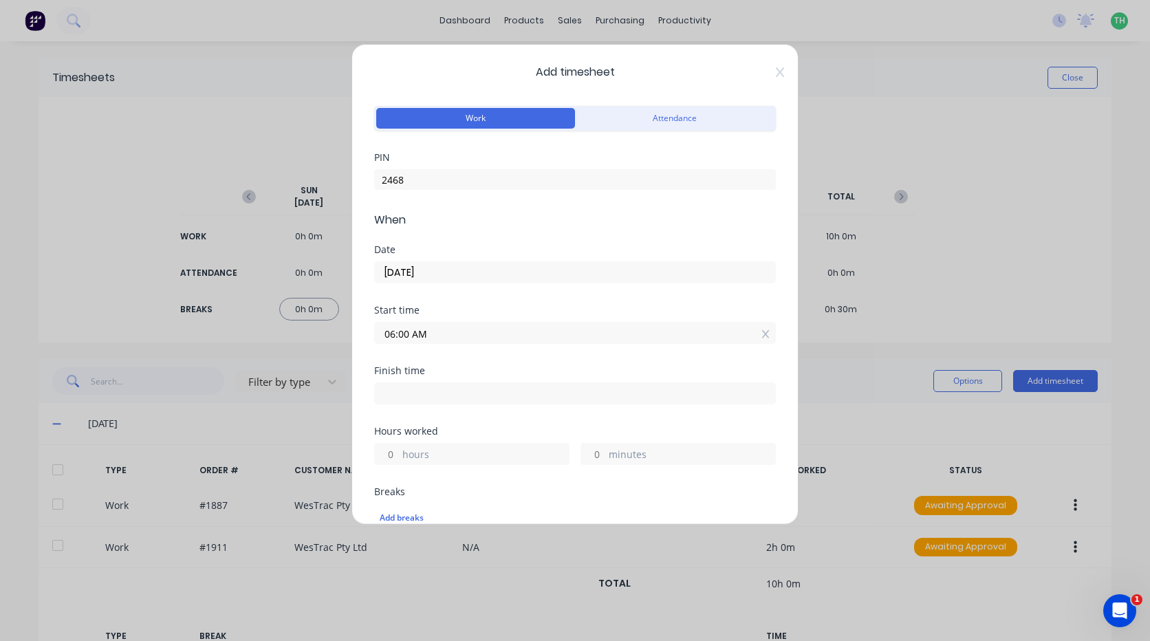
click at [410, 385] on input at bounding box center [575, 393] width 400 height 21
type input "04:18 PM"
type input "10"
type input "18"
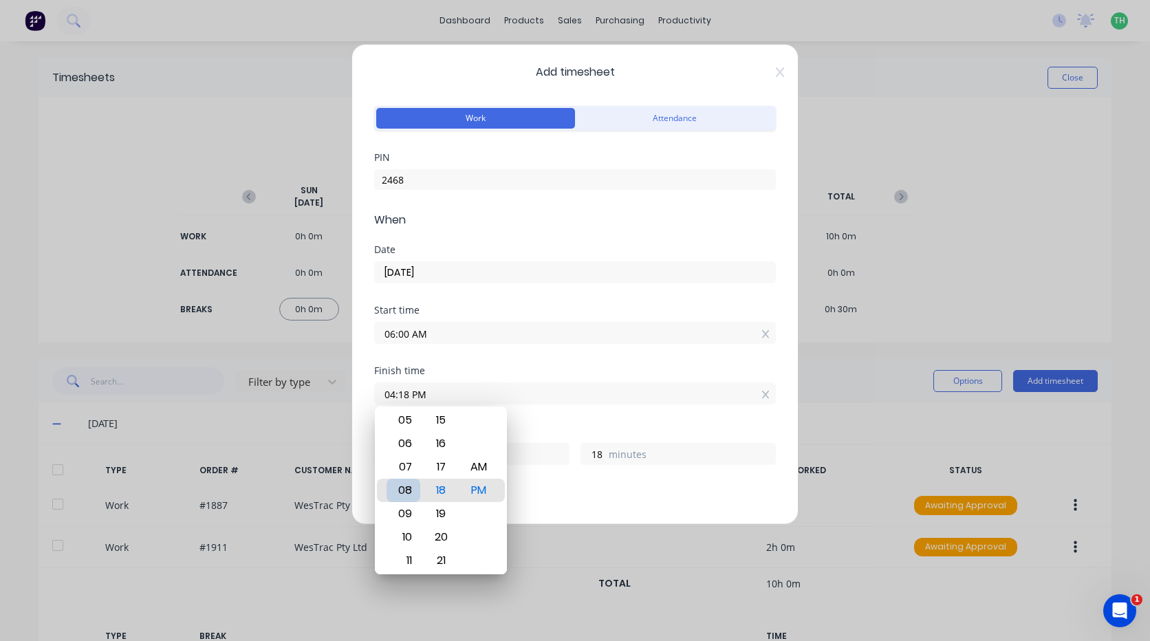
type input "08:18 PM"
type input "14"
type input "09:18 PM"
type input "15"
click at [413, 513] on div "10" at bounding box center [403, 513] width 34 height 23
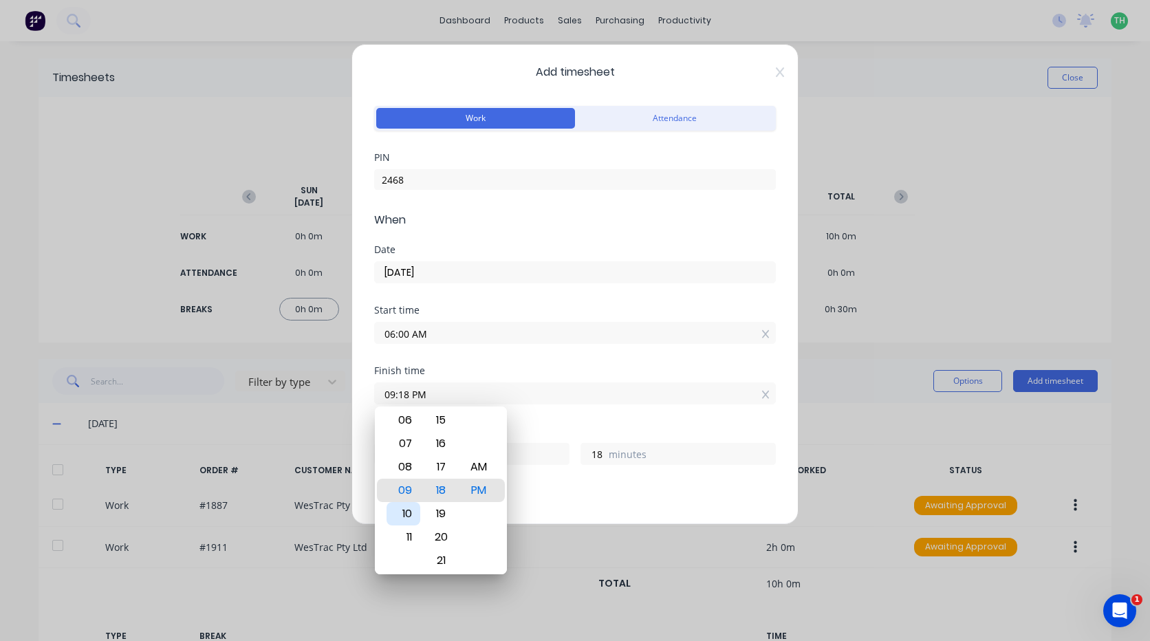
type input "10:18 PM"
type input "16"
type input "10:21 PM"
type input "21"
type input "10:25 PM"
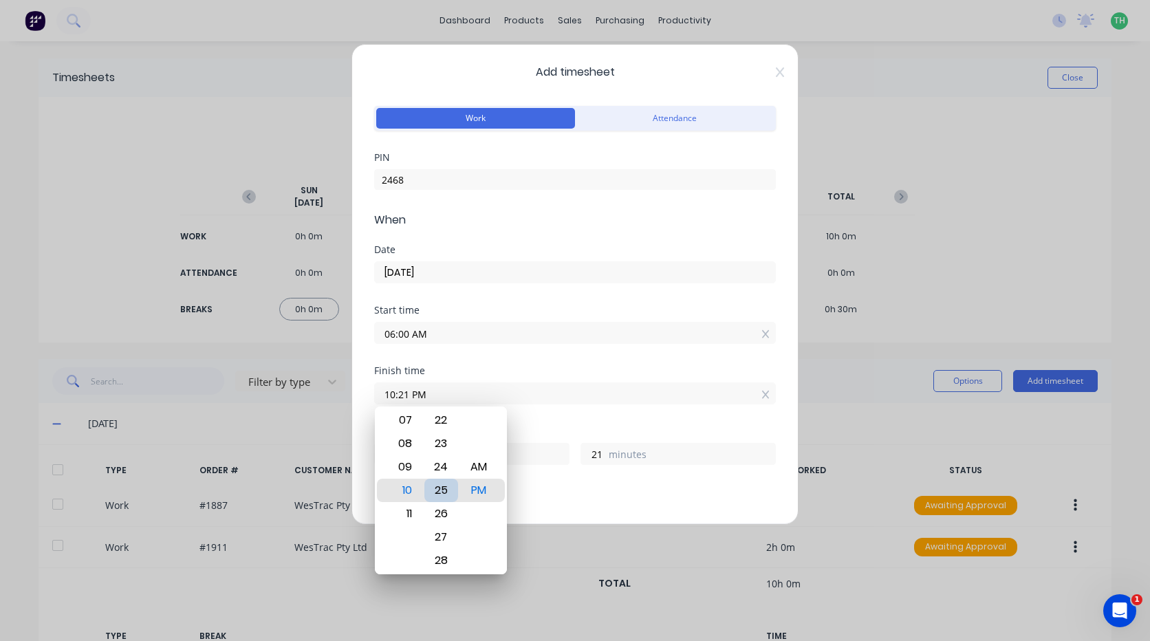
type input "25"
type input "10:30 PM"
type input "30"
type input "10:31 PM"
type input "31"
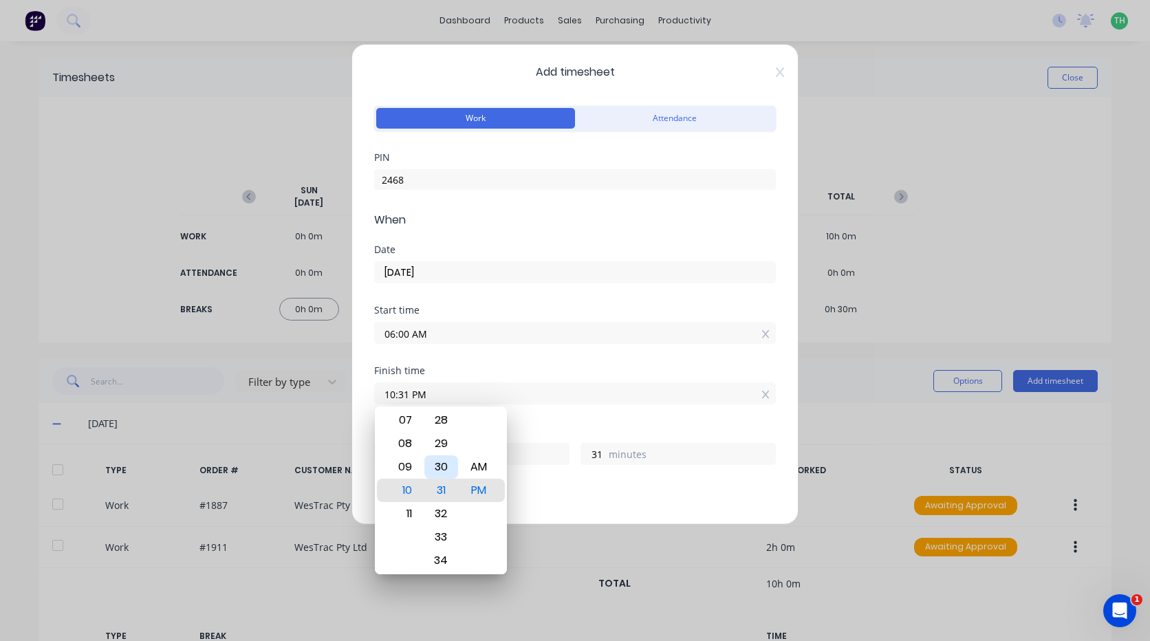
click at [451, 469] on div "30" at bounding box center [441, 466] width 34 height 23
type input "10:30 PM"
type input "30"
click at [478, 468] on div "AM" at bounding box center [479, 466] width 34 height 23
type input "10:30 AM"
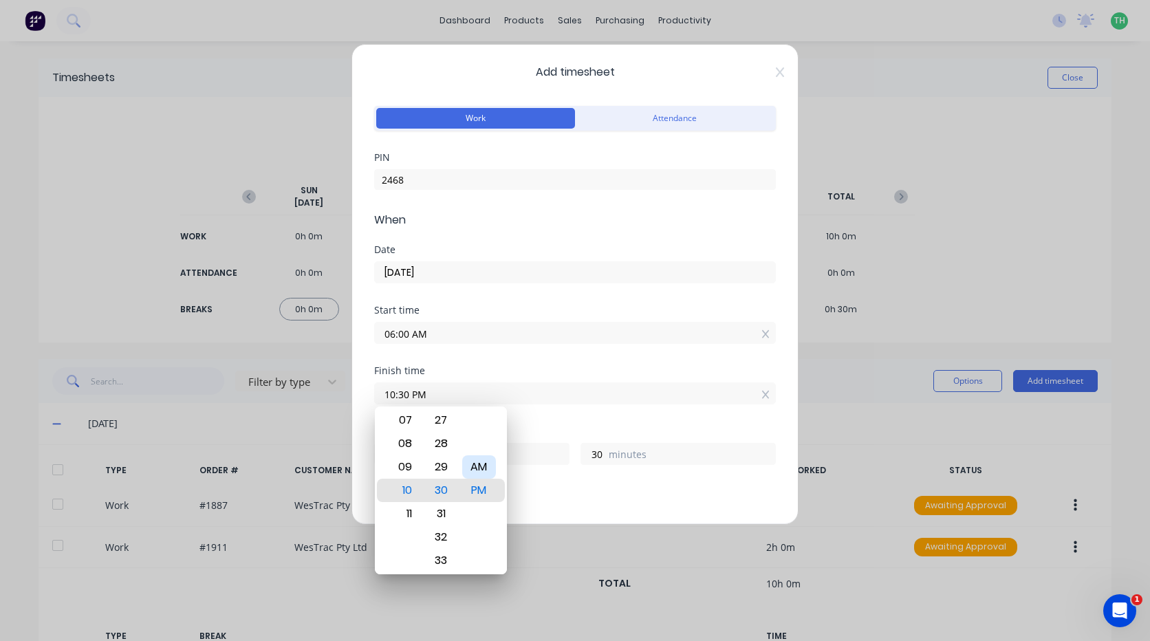
type input "4"
click at [447, 366] on div "Finish time" at bounding box center [575, 371] width 402 height 10
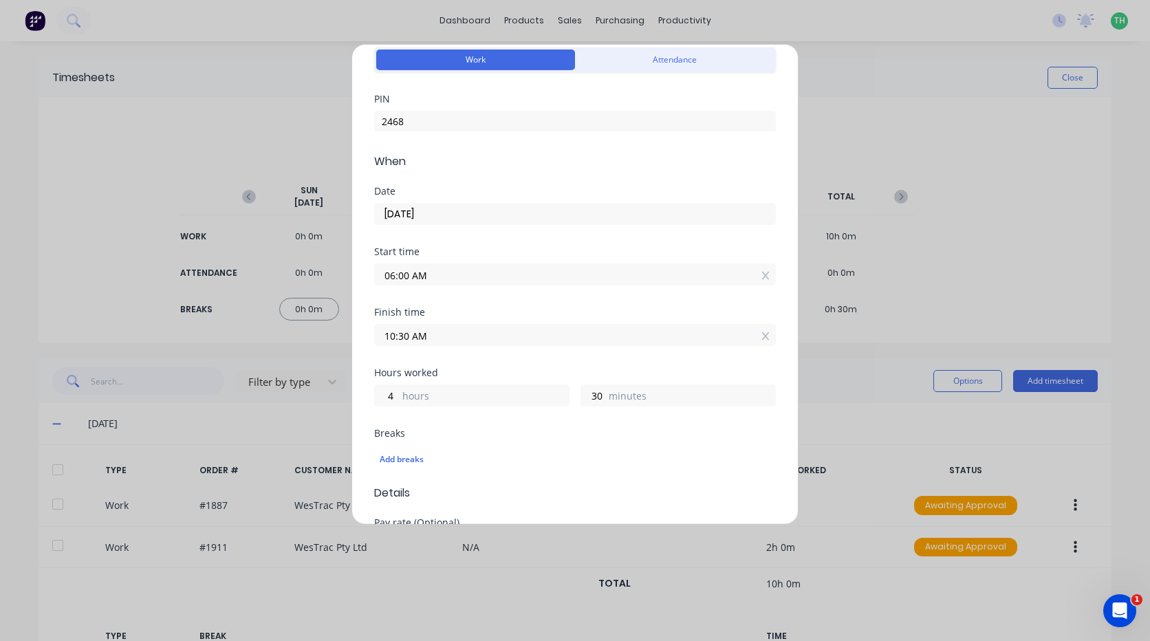
scroll to position [138, 0]
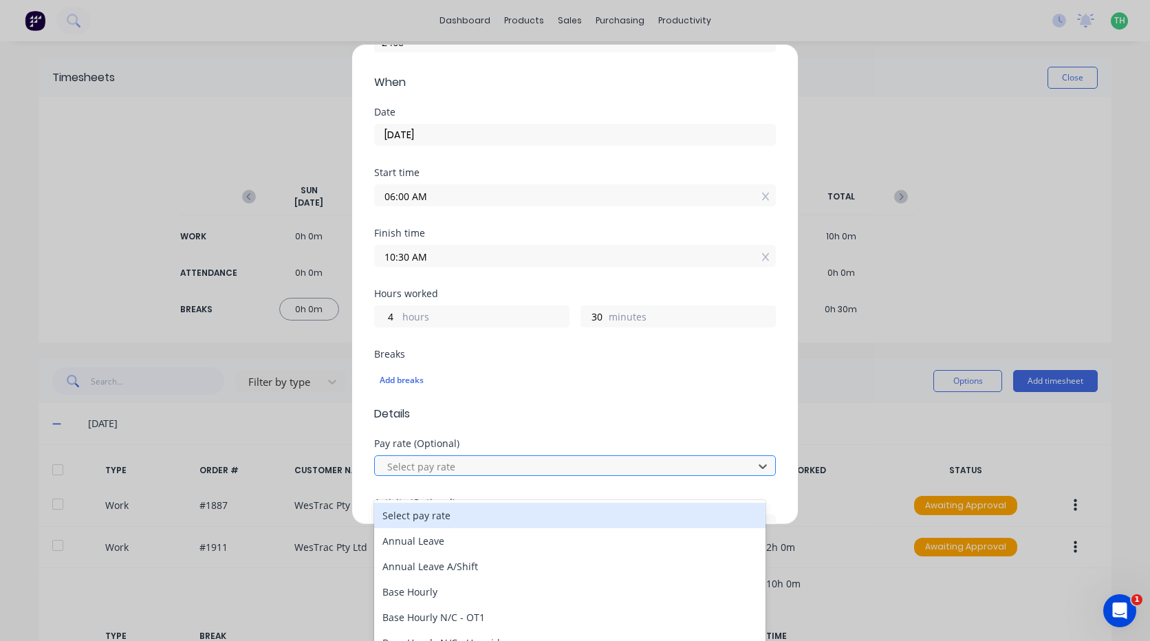
click at [422, 467] on div at bounding box center [566, 466] width 360 height 17
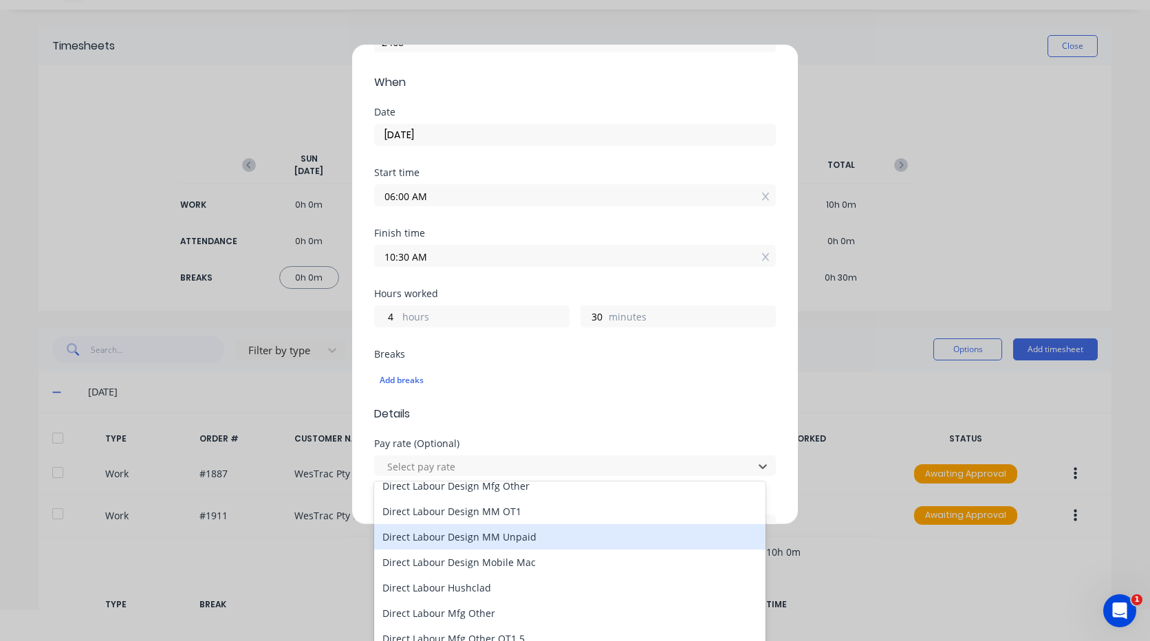
scroll to position [730, 0]
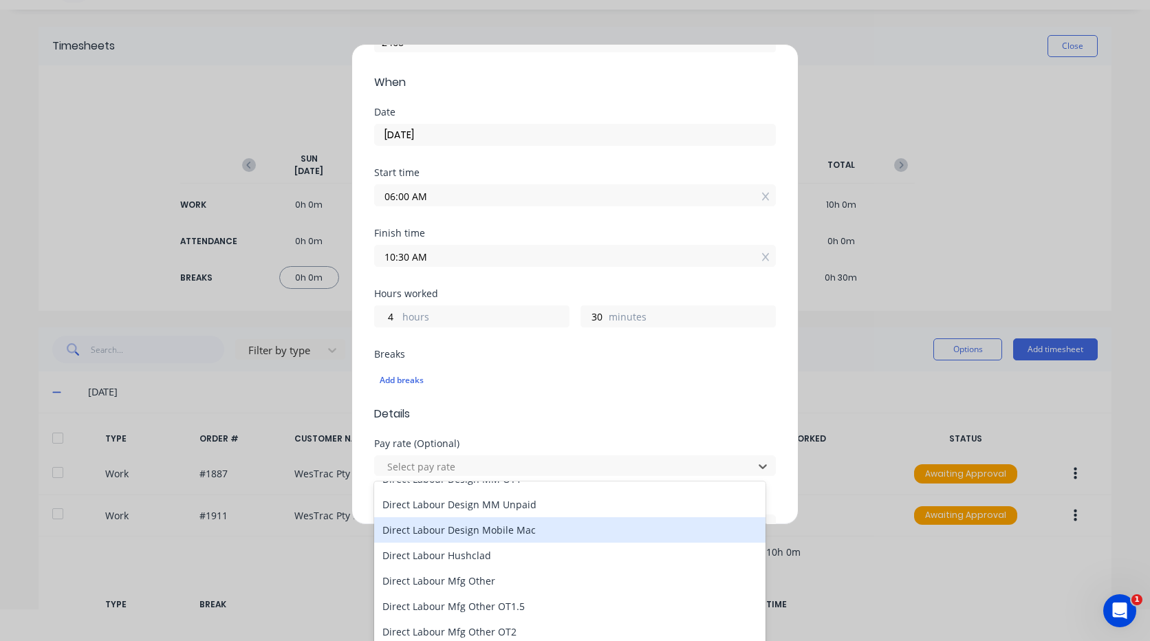
click at [532, 532] on div "Direct Labour Design Mobile Mac" at bounding box center [569, 529] width 391 height 25
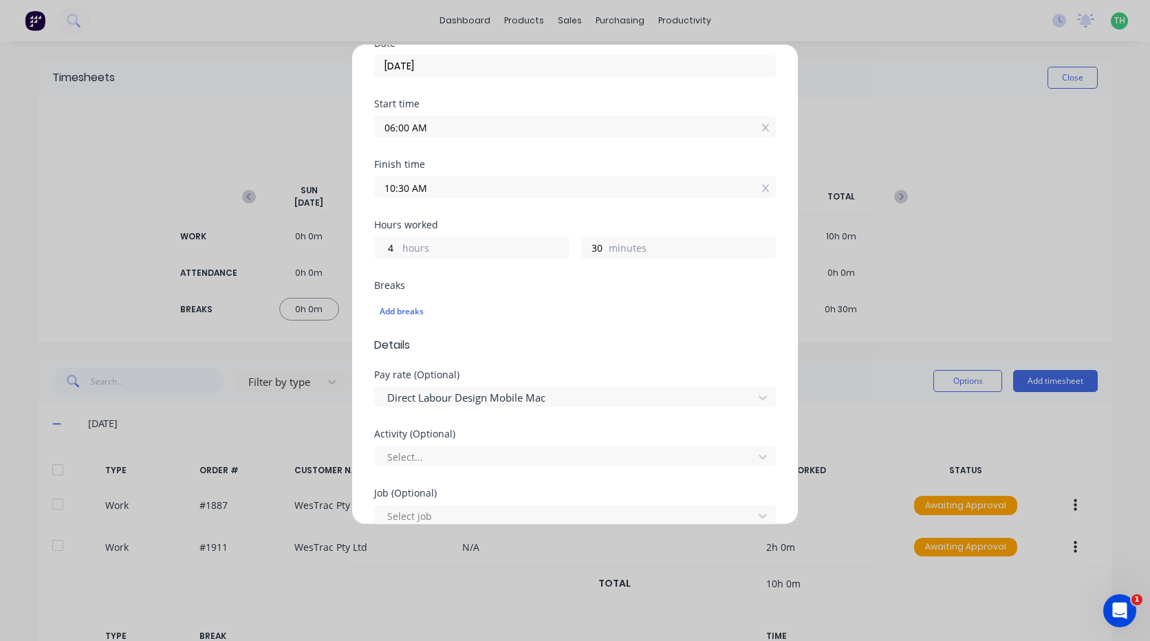
scroll to position [275, 0]
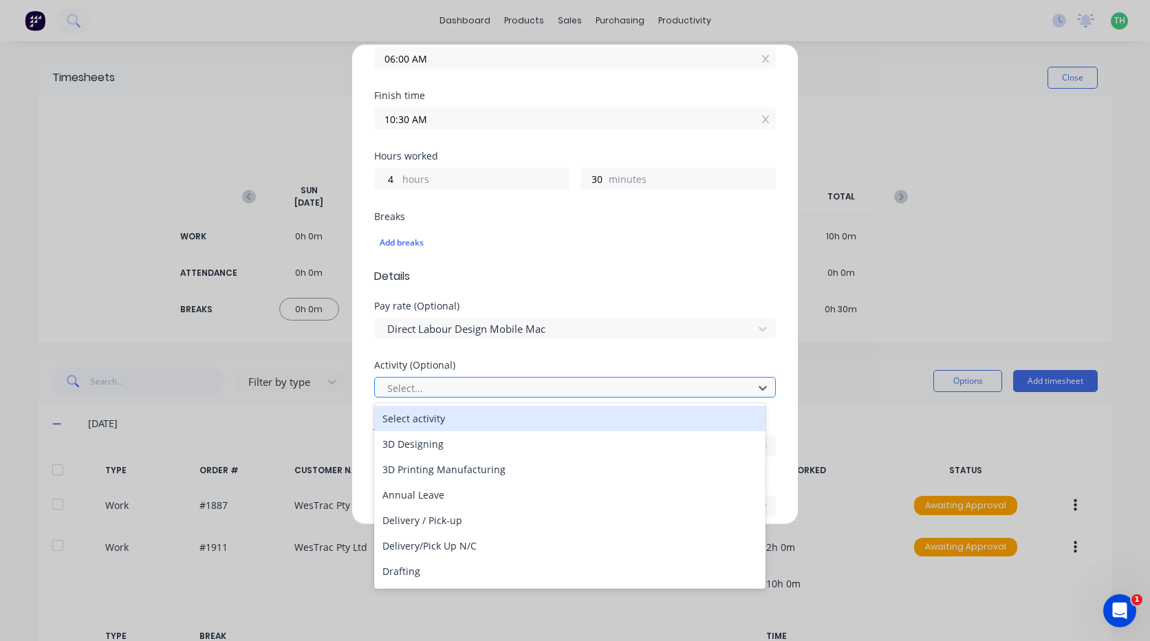
click at [466, 387] on div at bounding box center [566, 388] width 360 height 17
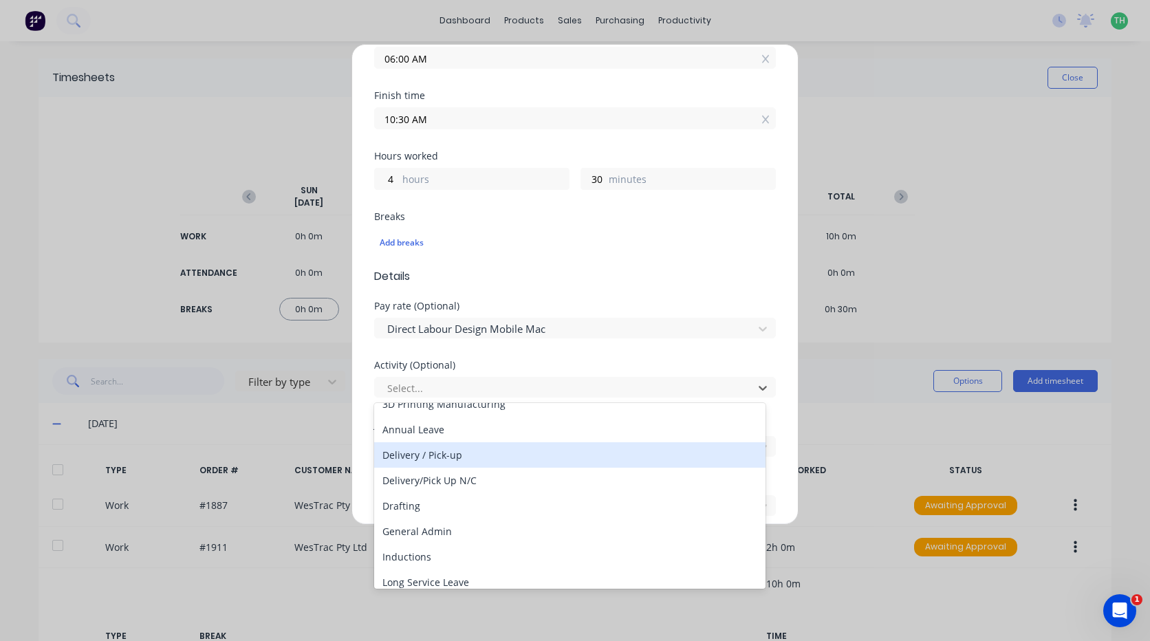
scroll to position [138, 0]
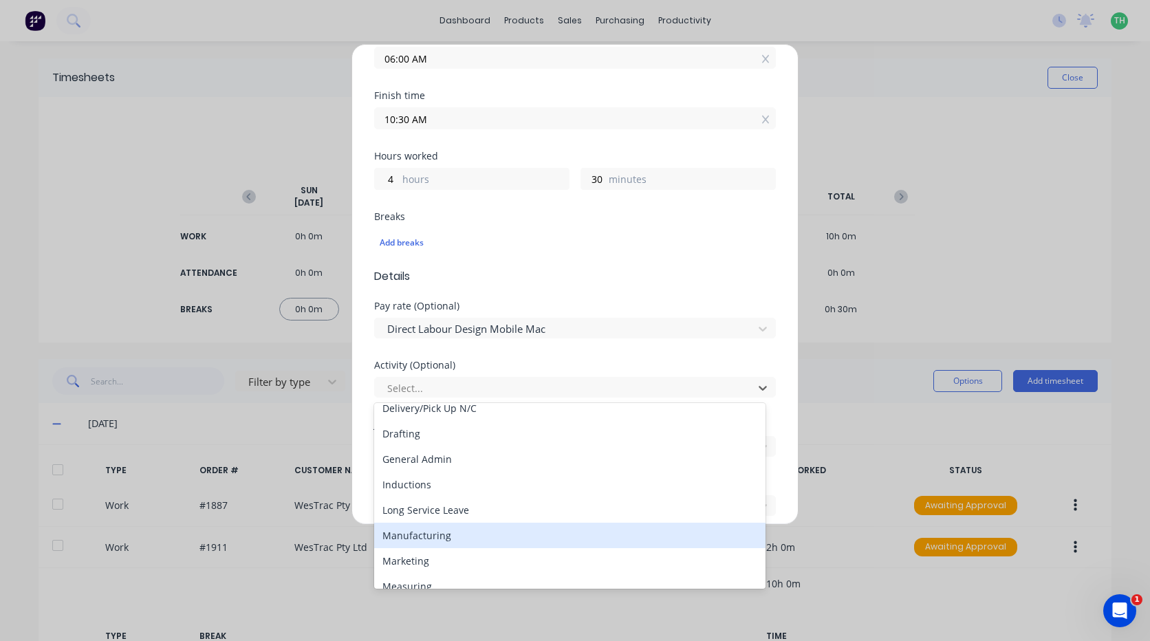
drag, startPoint x: 427, startPoint y: 540, endPoint x: 427, endPoint y: 525, distance: 15.8
click at [427, 540] on div "Manufacturing" at bounding box center [569, 535] width 391 height 25
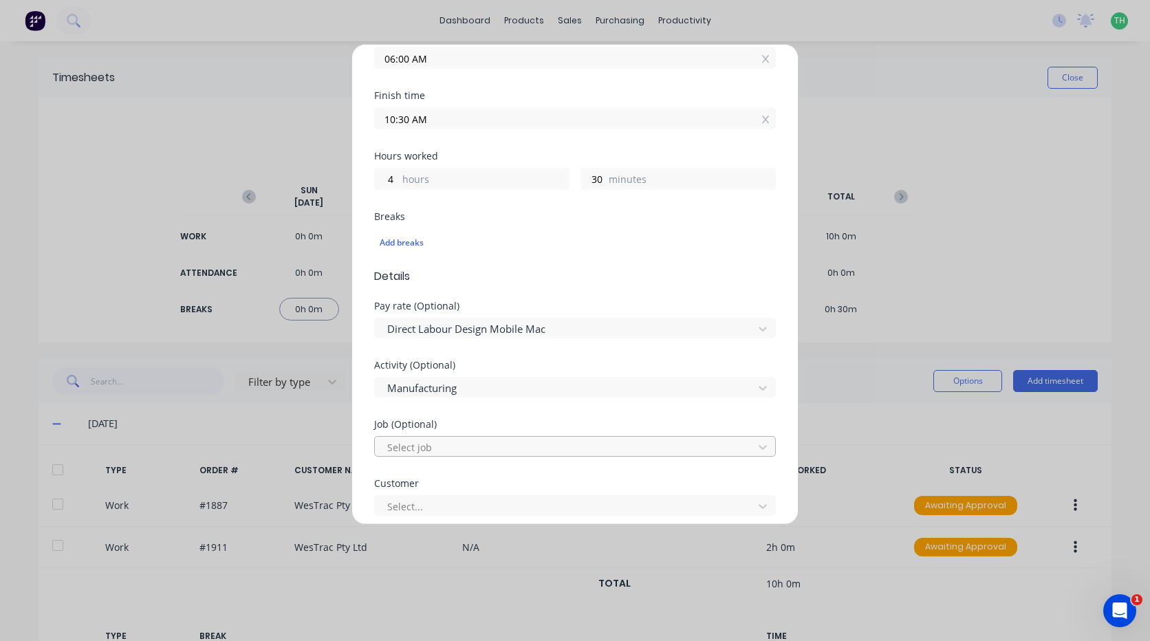
click at [429, 456] on div "Select job" at bounding box center [566, 447] width 369 height 21
click at [429, 450] on div at bounding box center [566, 447] width 360 height 17
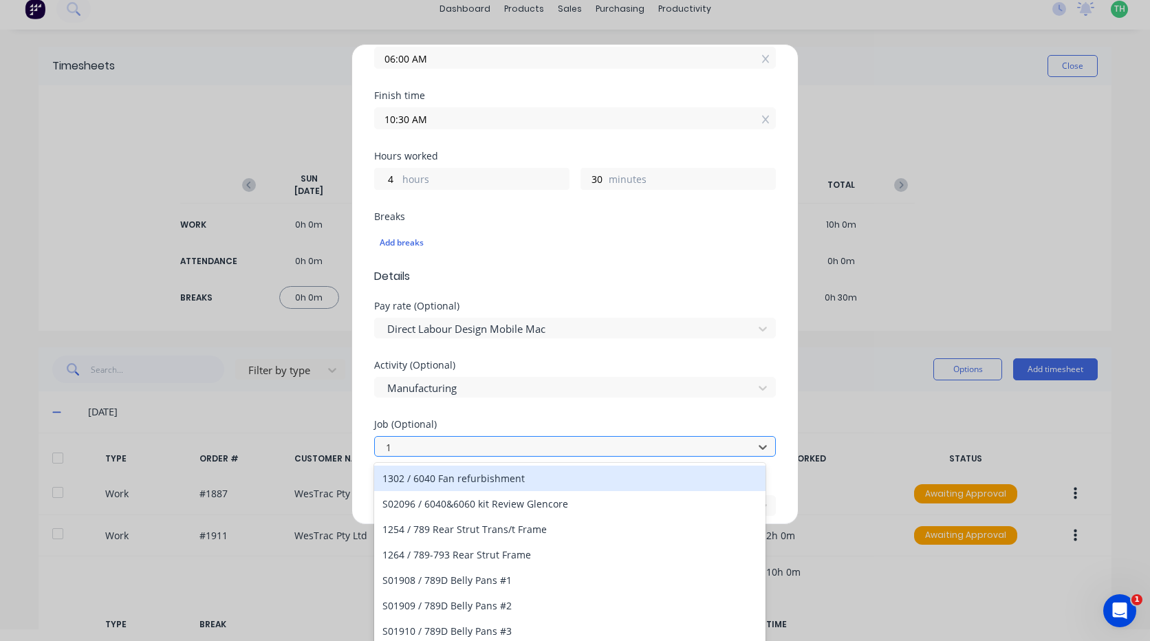
scroll to position [12, 0]
type input "1887"
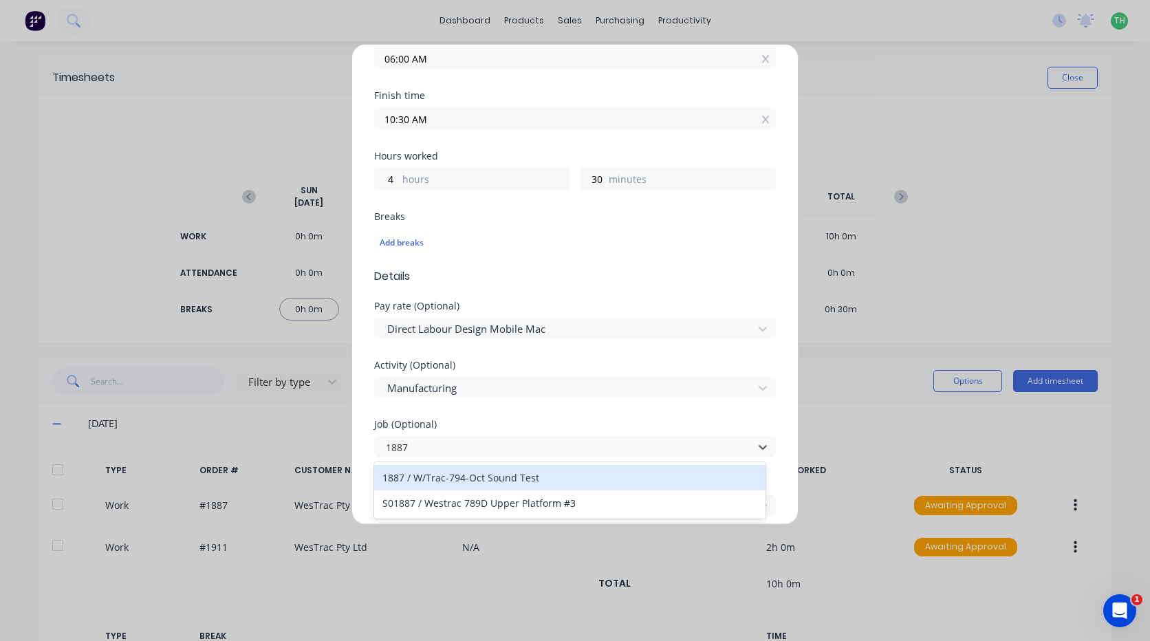
click at [510, 472] on div "1887 / W/Trac-794-Oct Sound Test" at bounding box center [569, 477] width 391 height 25
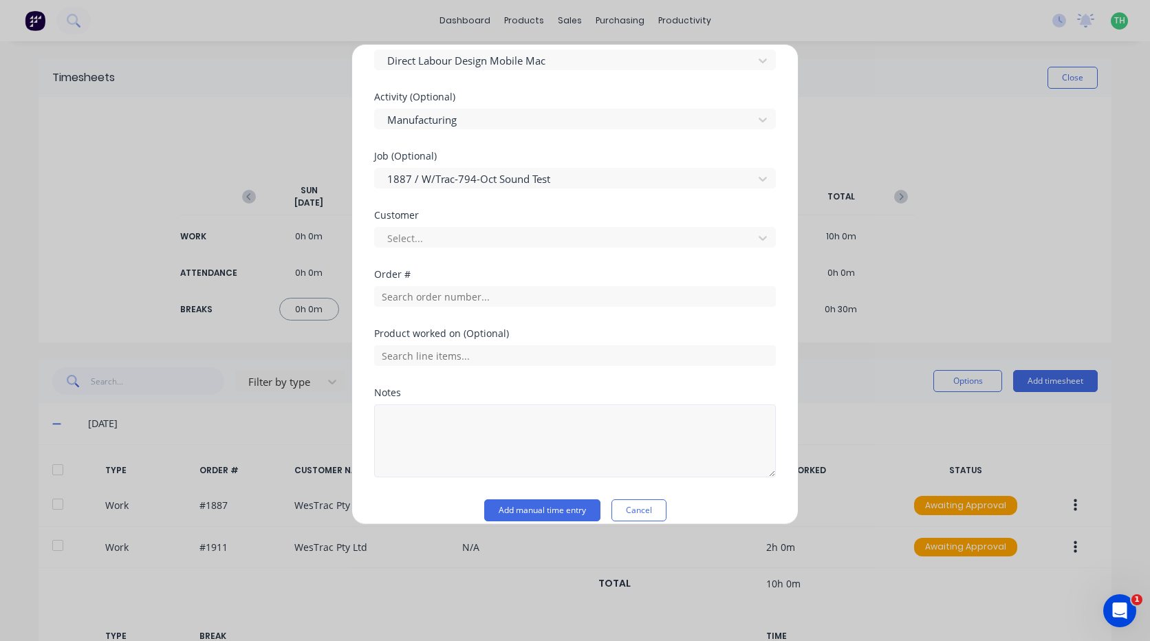
scroll to position [550, 0]
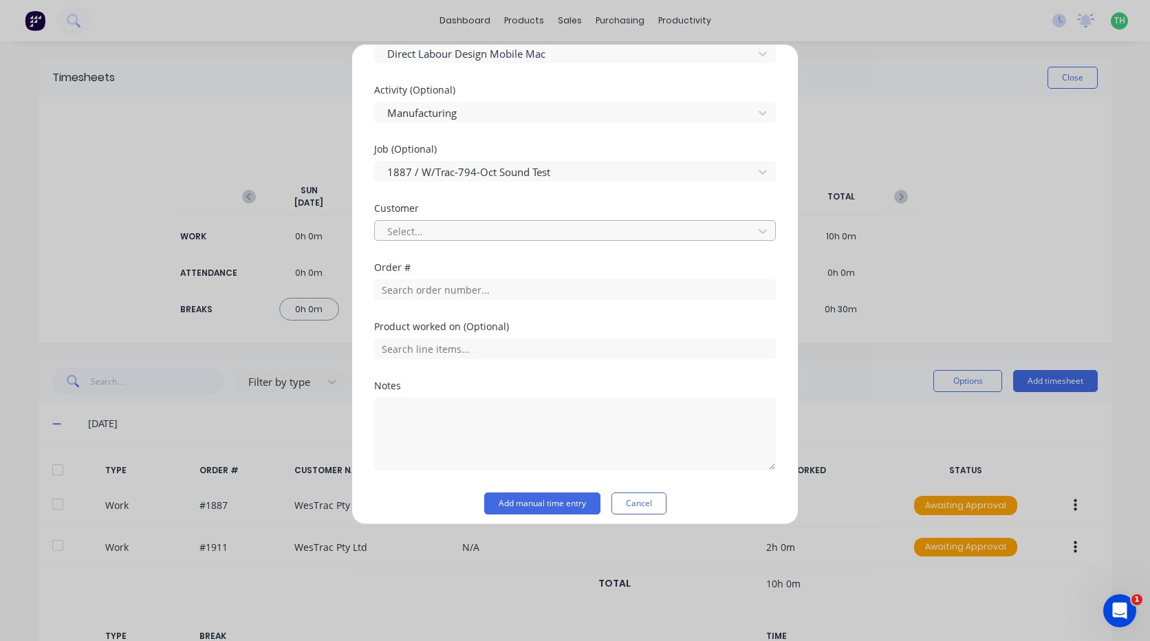
click at [436, 223] on div at bounding box center [566, 231] width 360 height 17
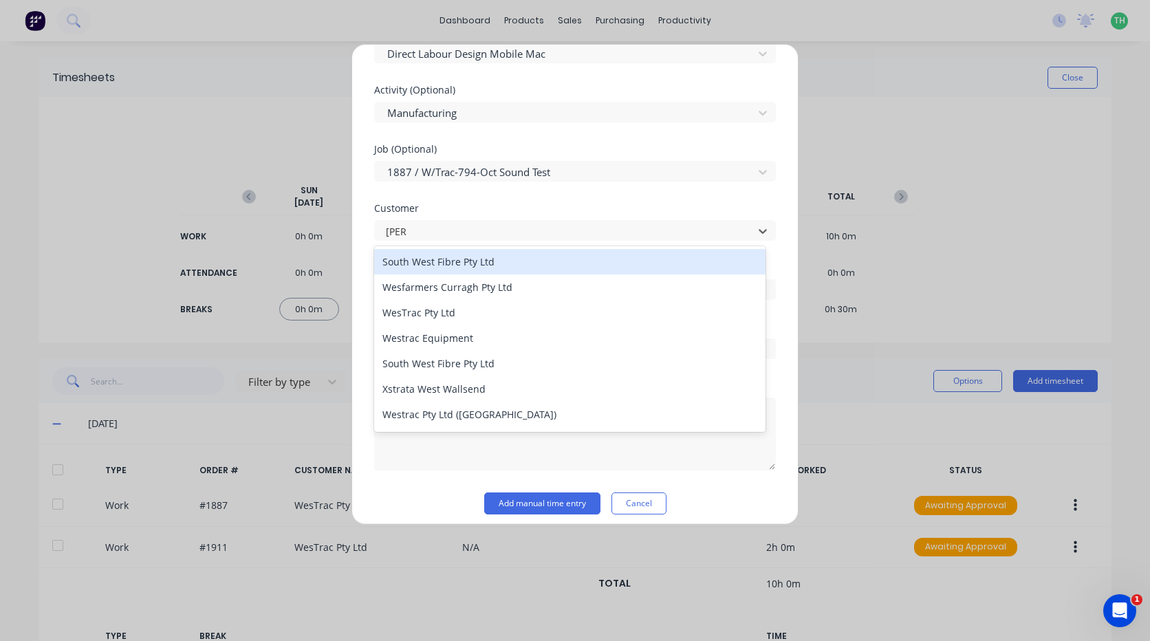
type input "west"
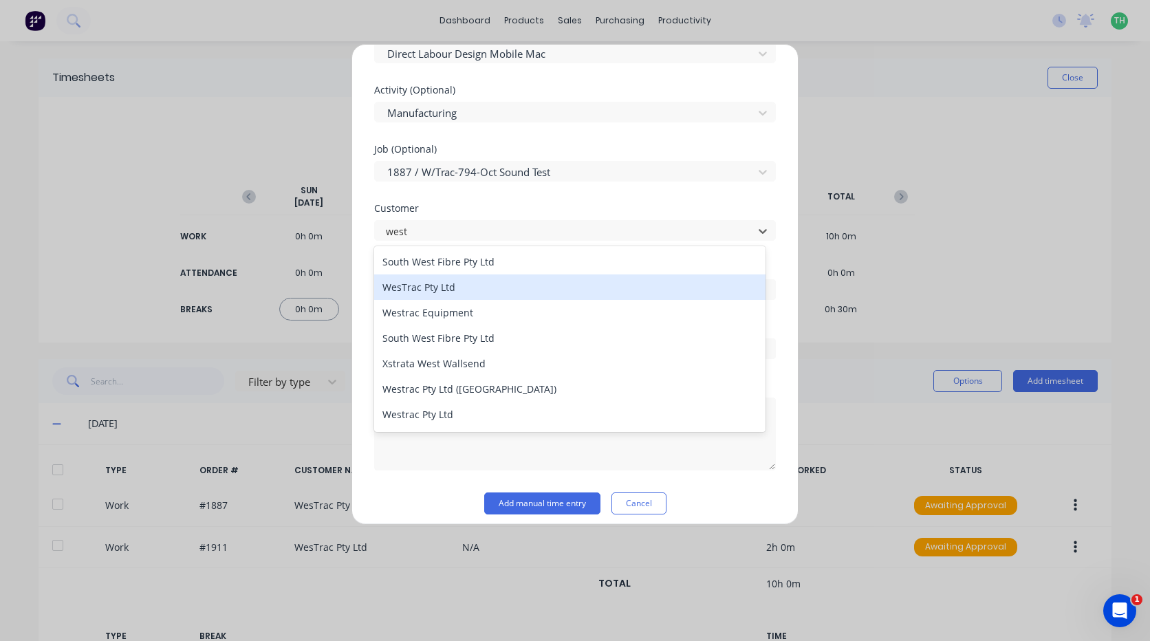
click at [469, 280] on div "WesTrac Pty Ltd" at bounding box center [569, 286] width 391 height 25
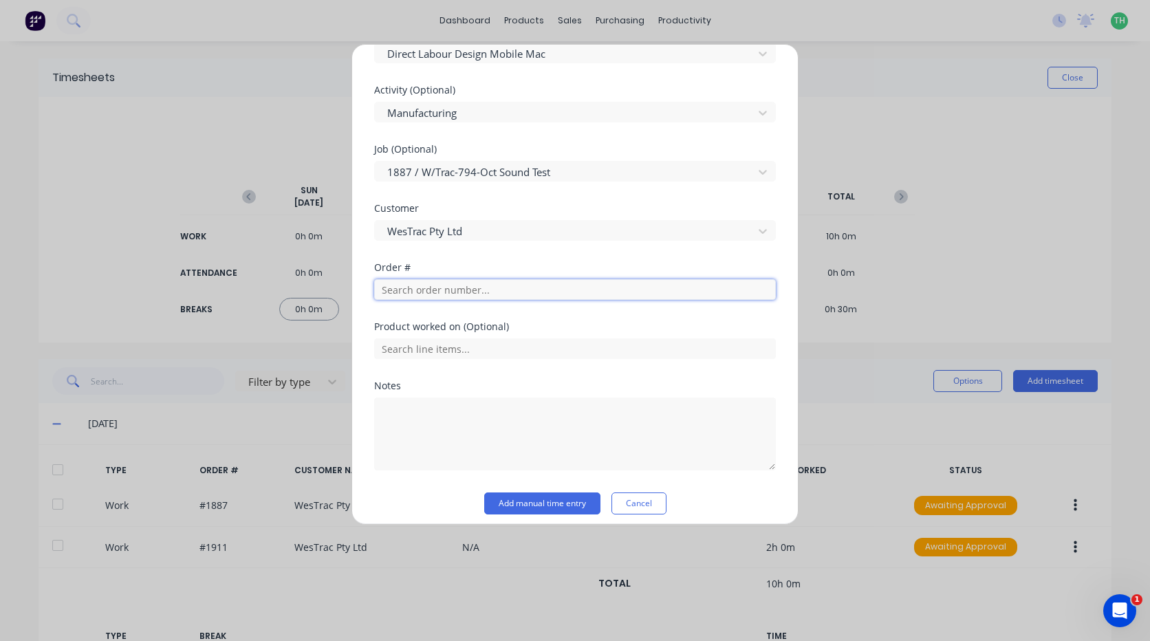
click at [458, 286] on input "text" at bounding box center [575, 289] width 402 height 21
type input "1887"
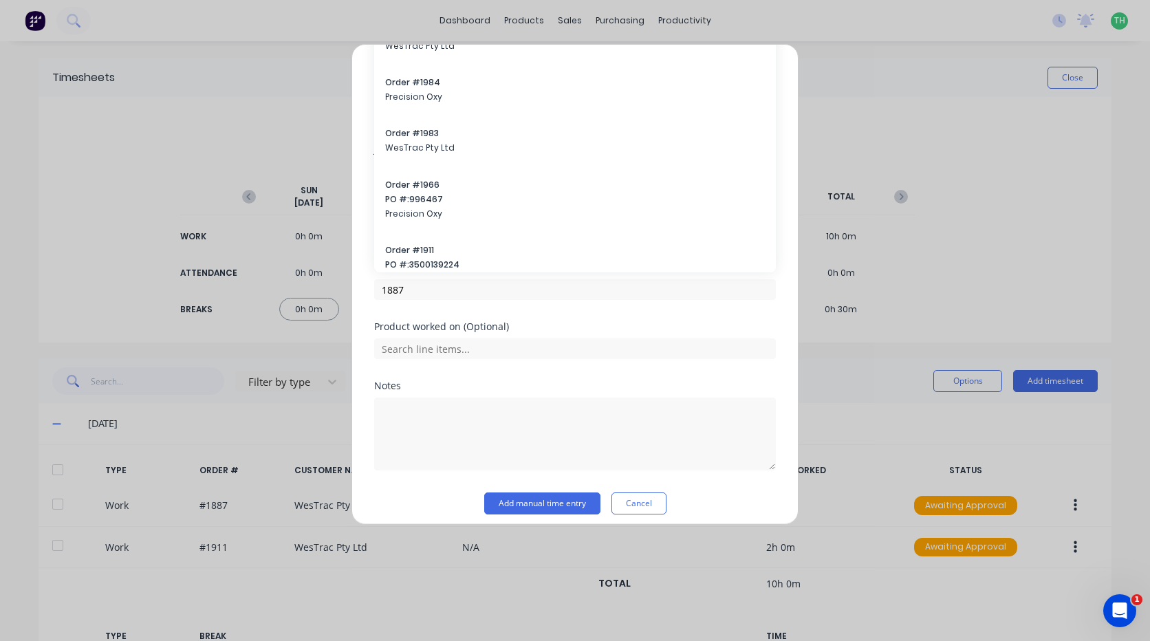
click at [437, 396] on div at bounding box center [575, 432] width 402 height 76
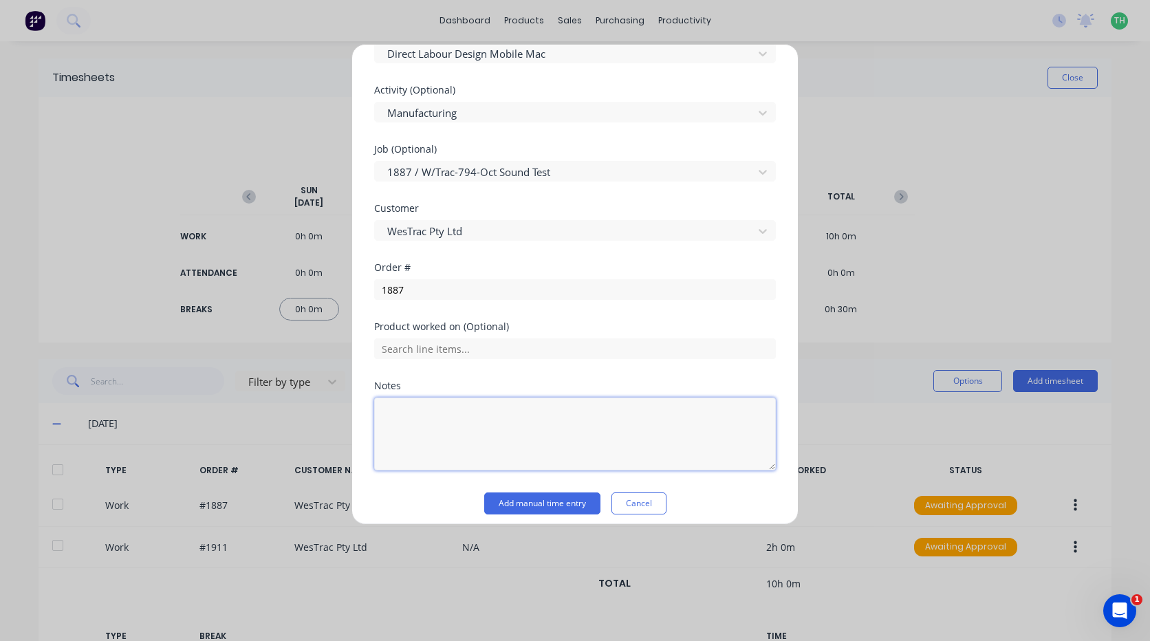
click at [435, 410] on textarea at bounding box center [575, 433] width 402 height 73
click at [456, 427] on textarea "curtains" at bounding box center [575, 433] width 402 height 73
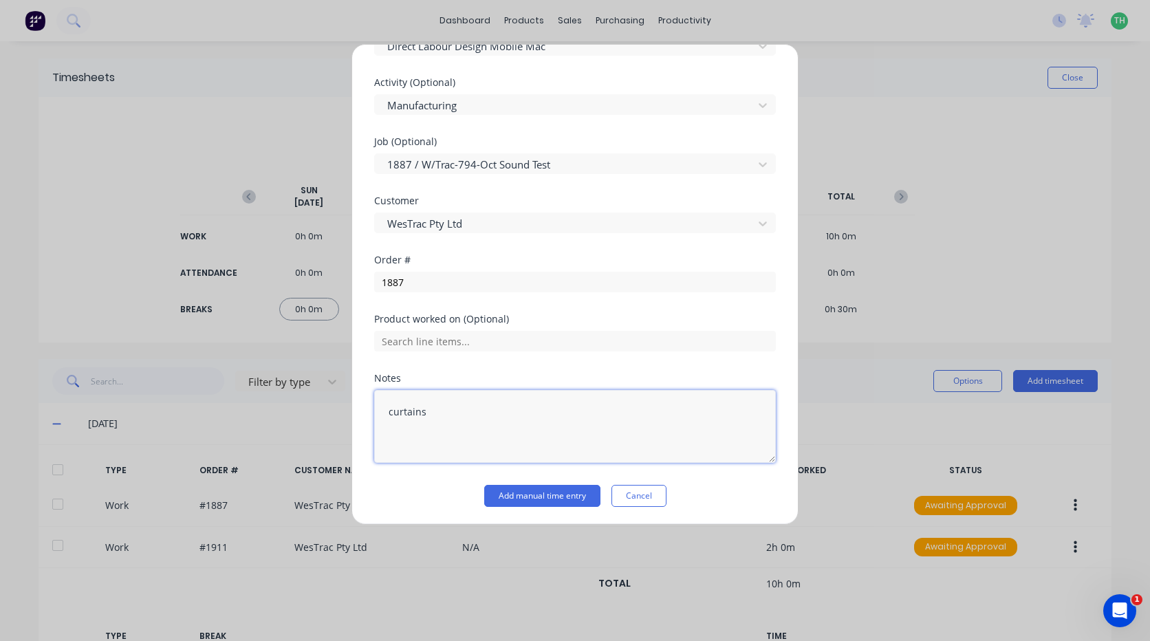
scroll to position [560, 0]
type textarea "curtains"
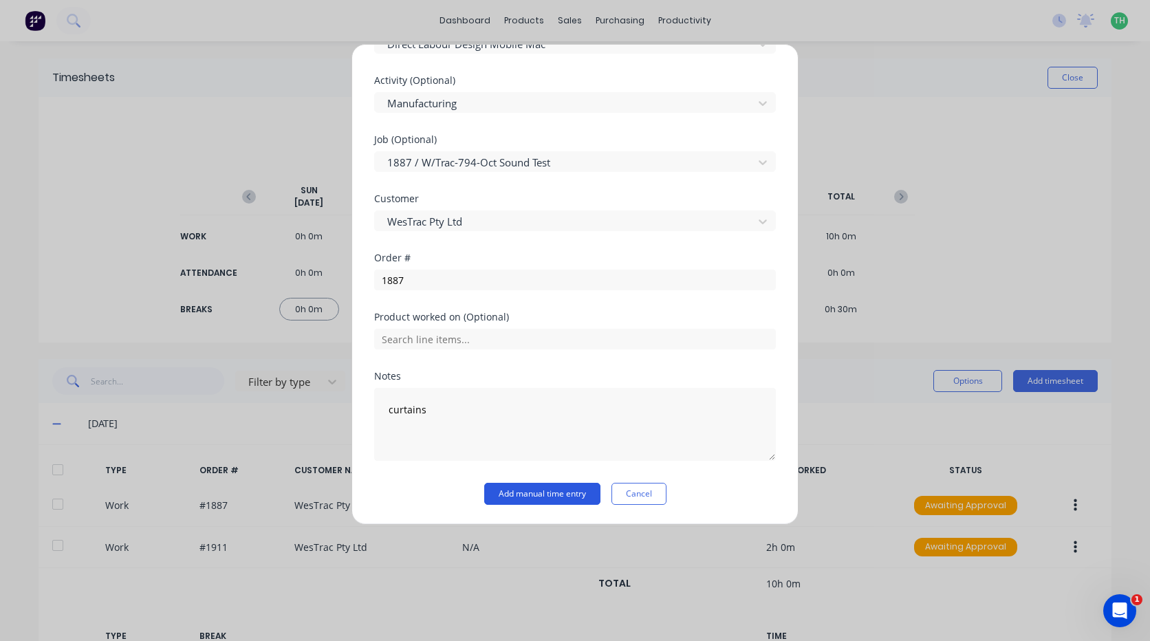
click at [503, 488] on button "Add manual time entry" at bounding box center [542, 494] width 116 height 22
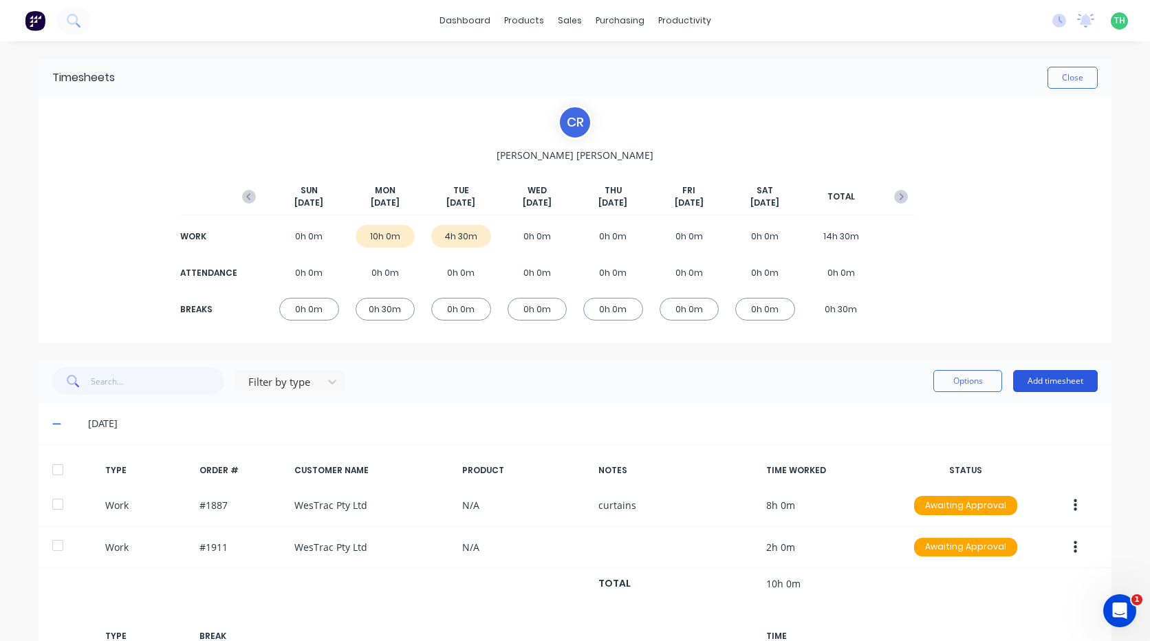
click at [1042, 375] on button "Add timesheet" at bounding box center [1055, 381] width 85 height 22
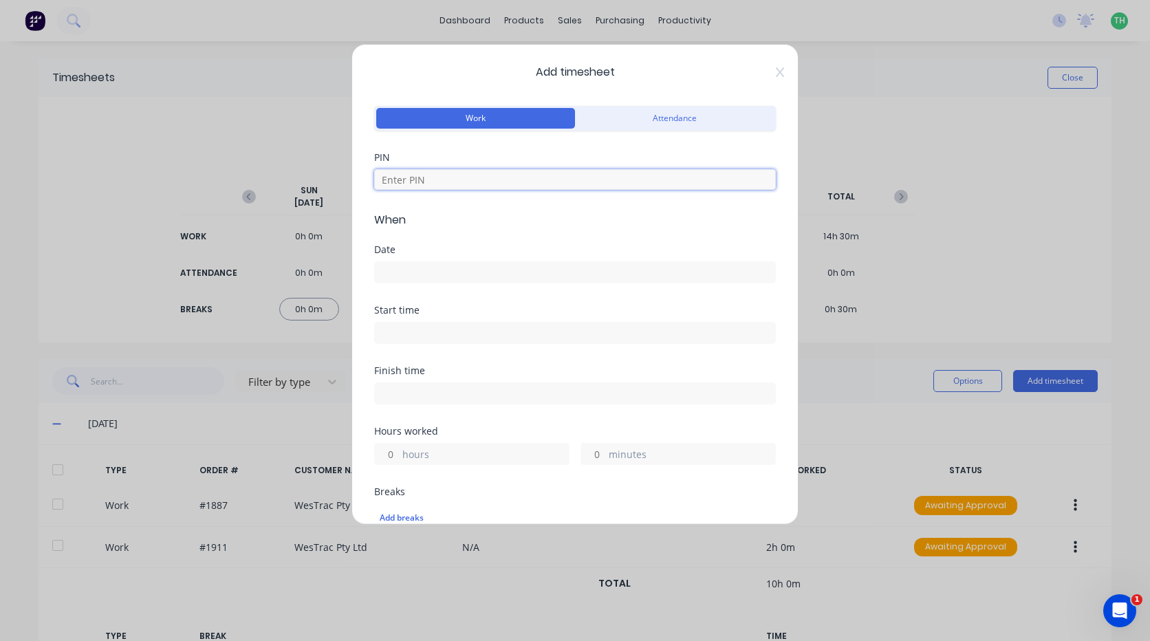
click at [494, 182] on input at bounding box center [575, 179] width 402 height 21
type input "2468"
click at [421, 278] on input at bounding box center [575, 272] width 400 height 21
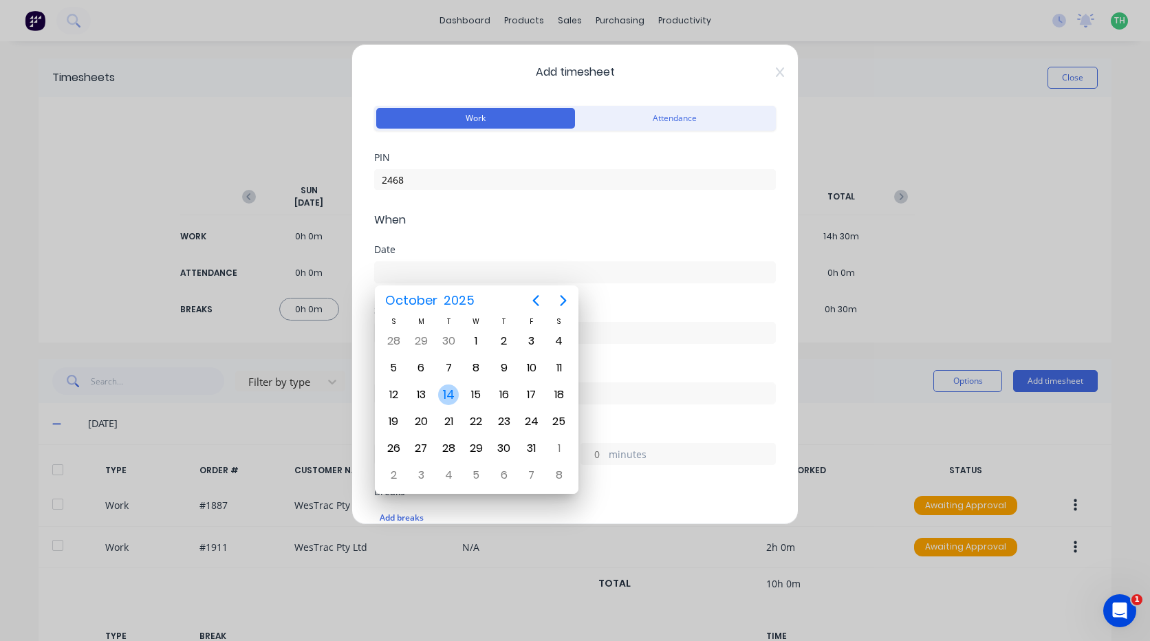
click at [450, 389] on div "14" at bounding box center [448, 394] width 21 height 21
type input "[DATE]"
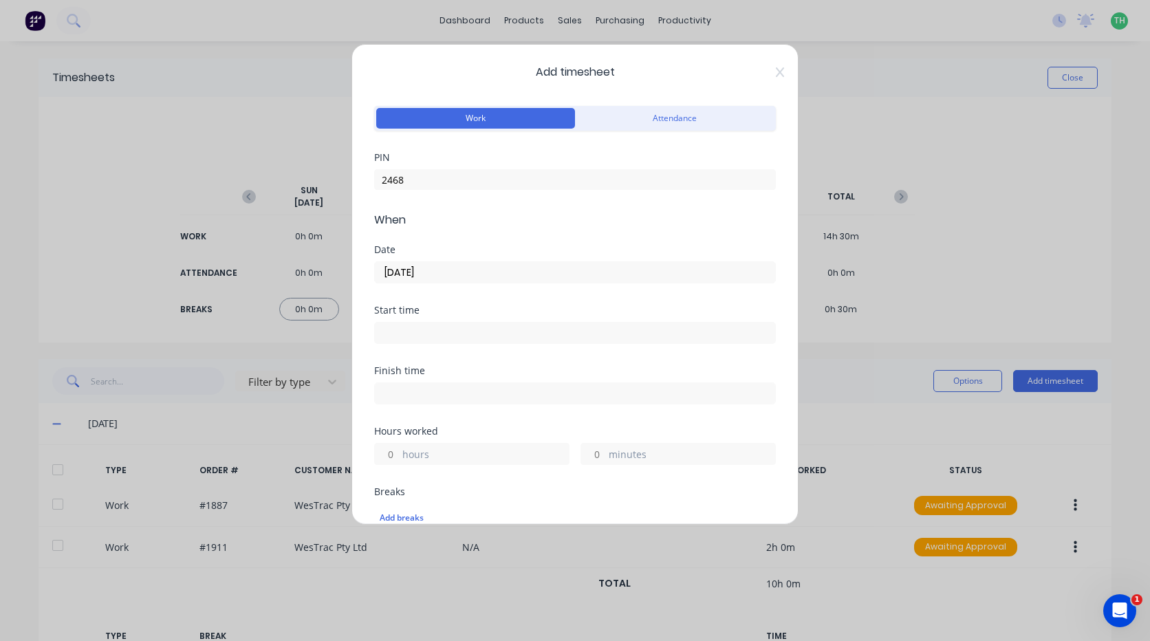
click at [423, 332] on input at bounding box center [575, 332] width 400 height 21
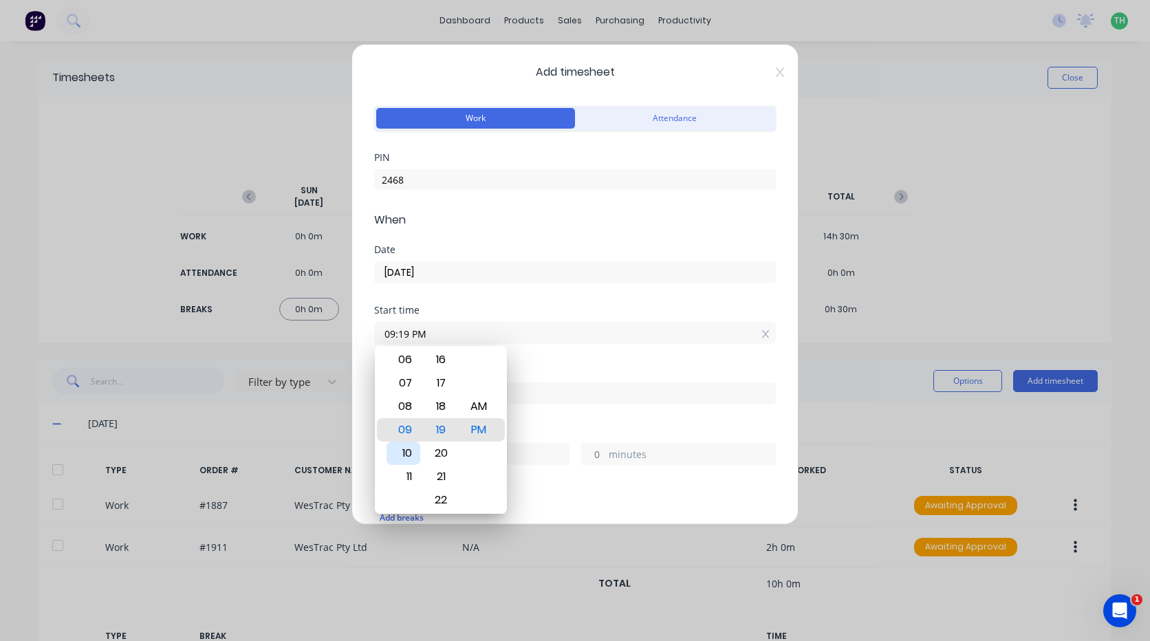
click at [410, 459] on div "10" at bounding box center [403, 452] width 34 height 23
click at [452, 456] on div "30" at bounding box center [441, 452] width 34 height 23
click at [475, 404] on div "AM" at bounding box center [479, 406] width 34 height 23
type input "10:30 AM"
click at [463, 308] on div "Start time" at bounding box center [575, 310] width 402 height 10
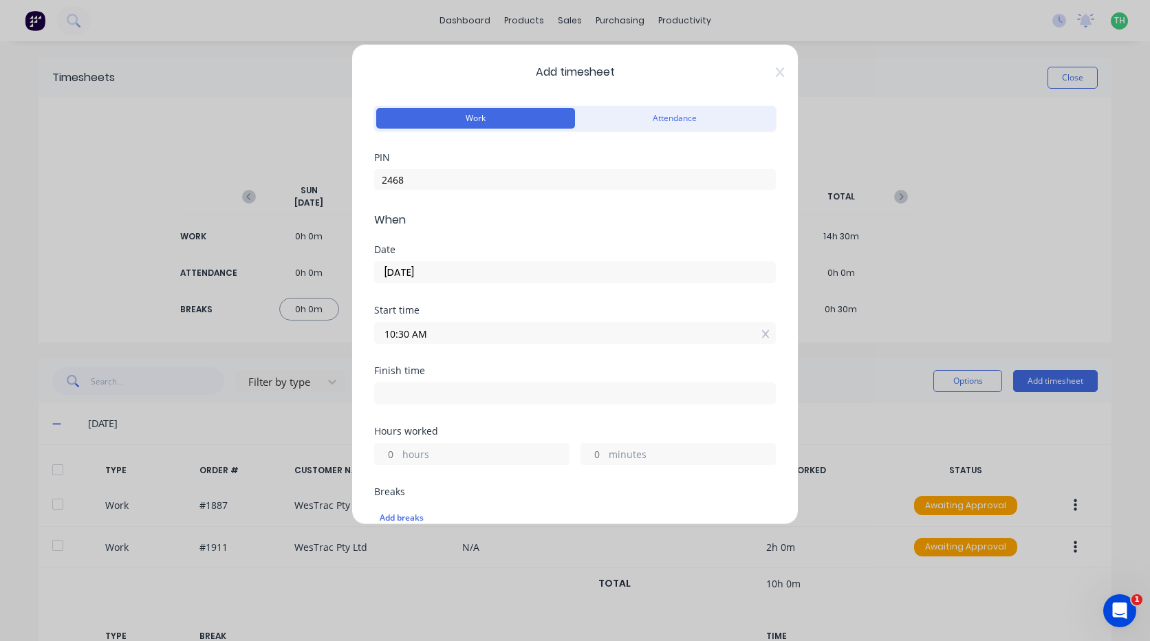
click at [439, 395] on input at bounding box center [575, 393] width 400 height 21
type input "04:19 PM"
type input "5"
type input "49"
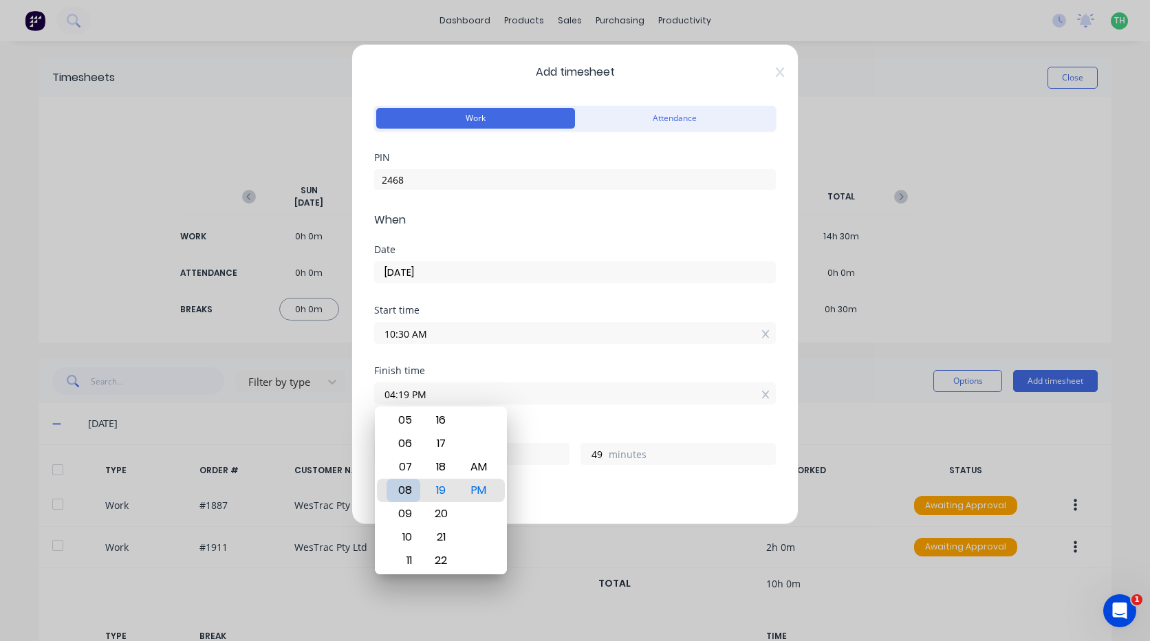
type input "08:19 PM"
type input "9"
type input "05:19 PM"
type input "6"
type input "04:19 PM"
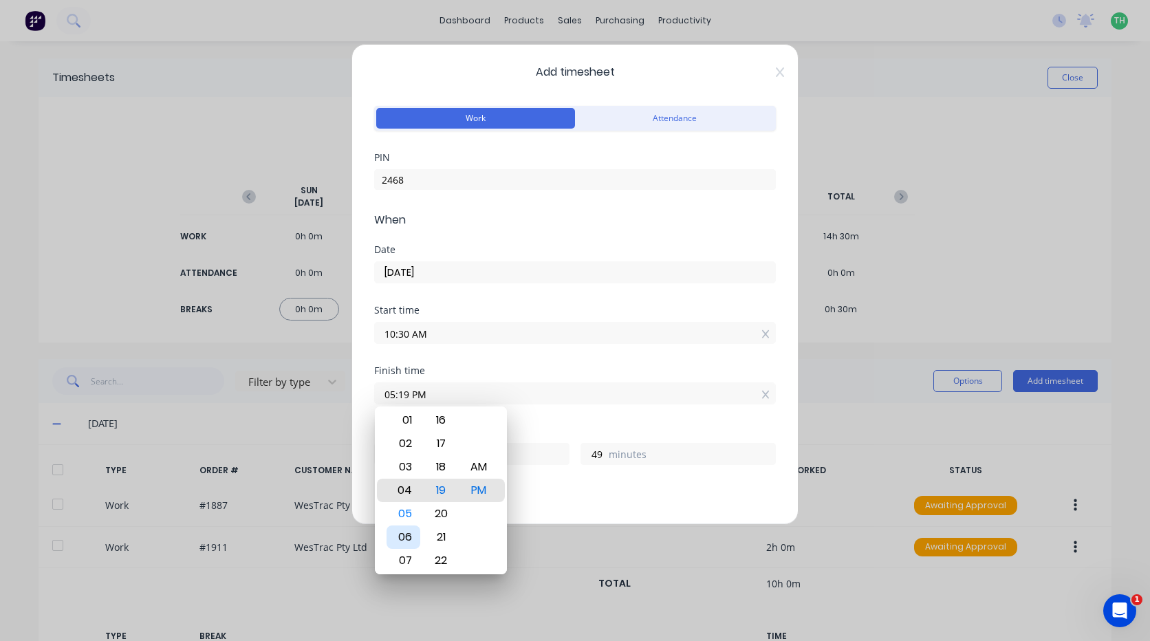
type input "5"
click at [417, 424] on div "01" at bounding box center [403, 419] width 34 height 23
type input "01:19 PM"
type input "2"
type input "01:08 PM"
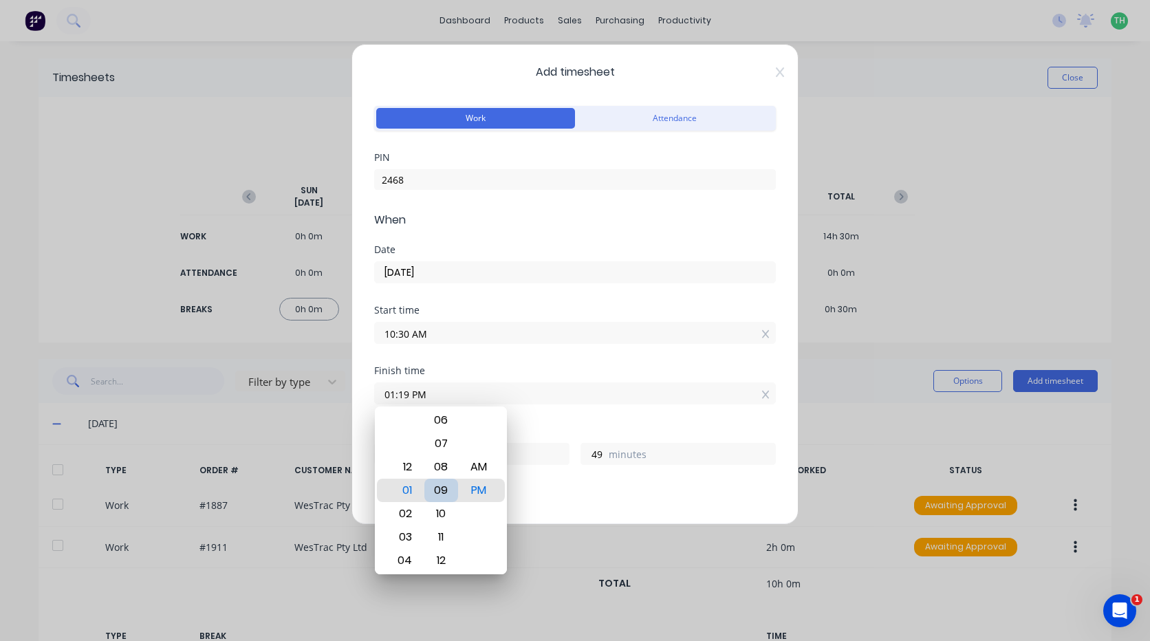
type input "38"
type input "01:03 PM"
type input "33"
type input "01:01 PM"
type input "31"
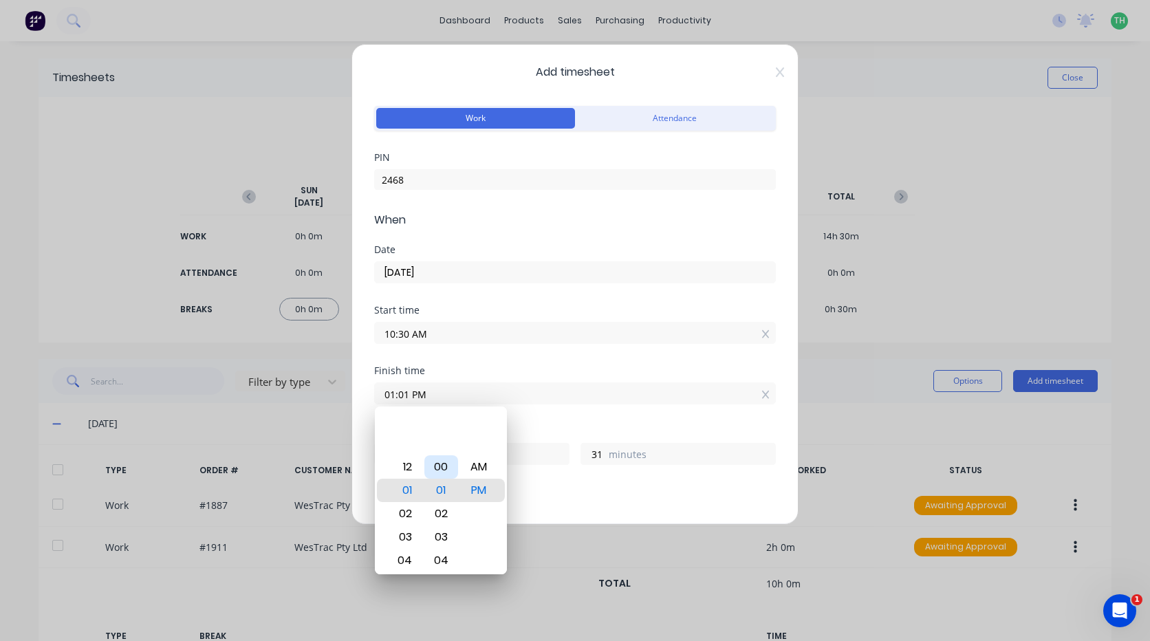
click at [451, 473] on div "00" at bounding box center [441, 466] width 34 height 23
type input "01:00 PM"
type input "30"
click at [457, 364] on div "Start time 10:30 AM" at bounding box center [575, 335] width 402 height 61
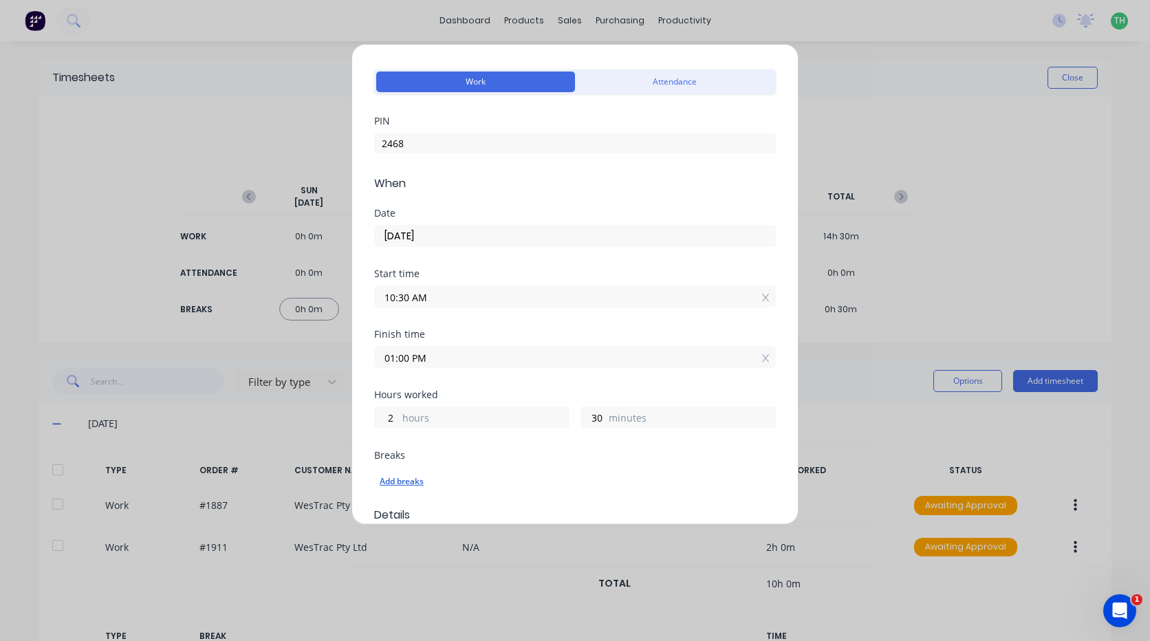
scroll to position [69, 0]
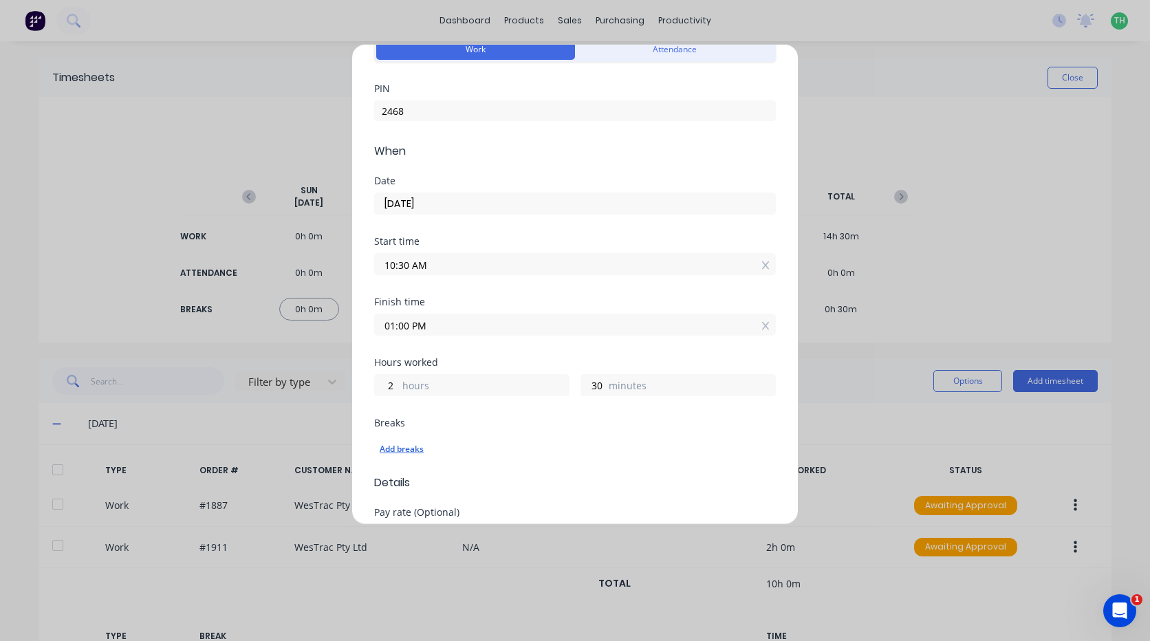
click at [409, 448] on div "Add breaks" at bounding box center [575, 449] width 391 height 18
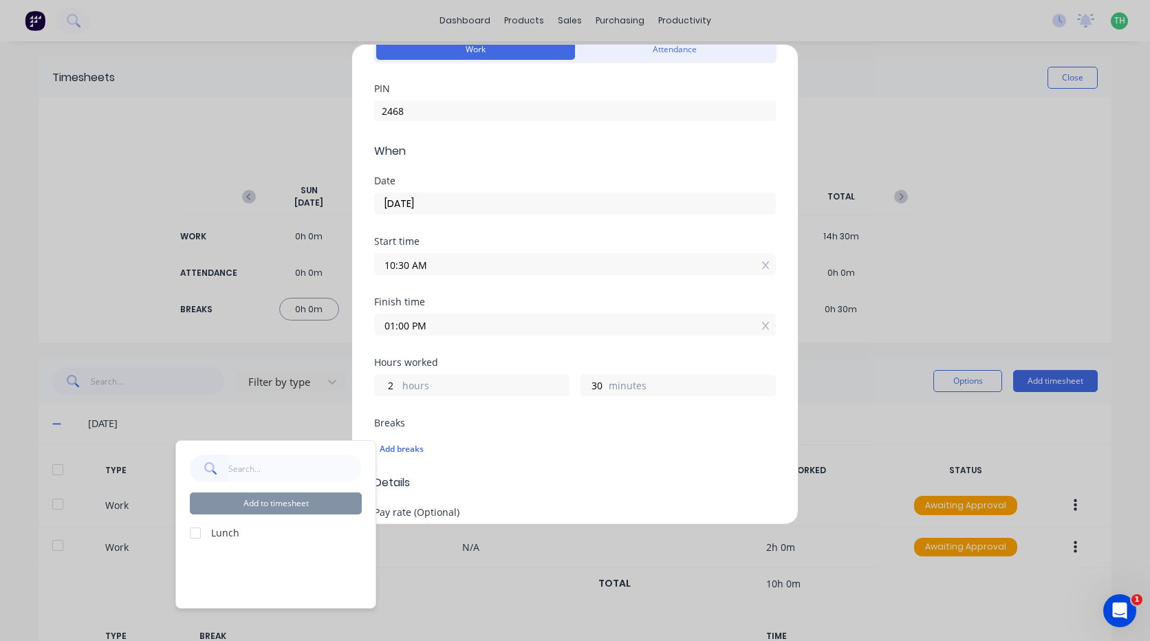
click at [195, 536] on div at bounding box center [196, 533] width 28 height 28
click at [263, 502] on button "Add to timesheet" at bounding box center [276, 503] width 172 height 22
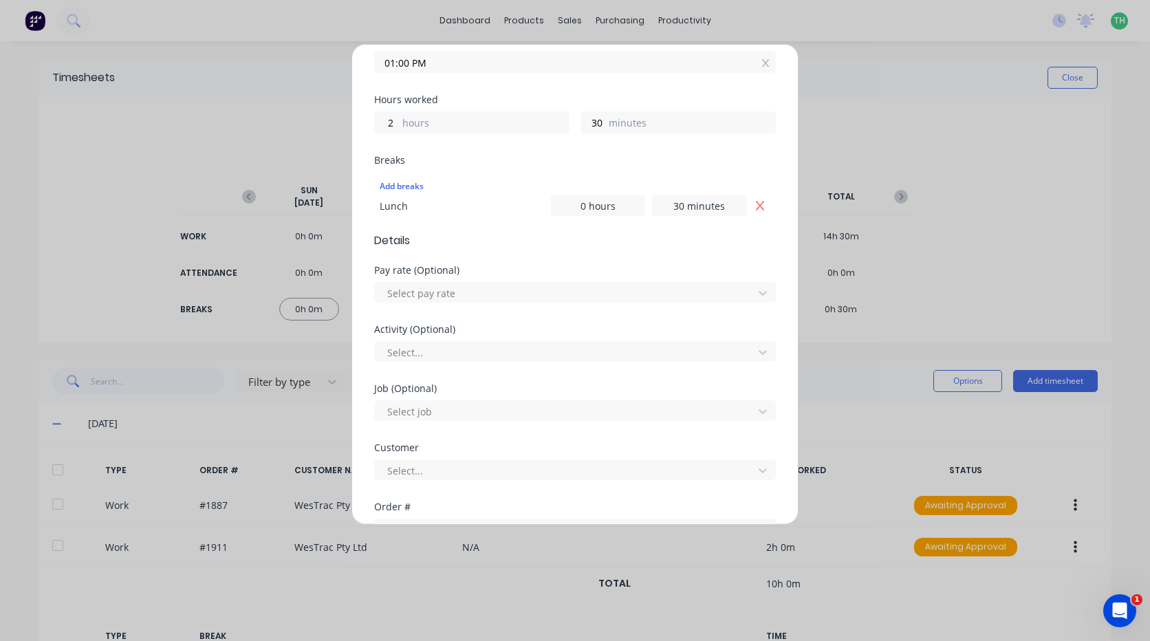
scroll to position [338, 0]
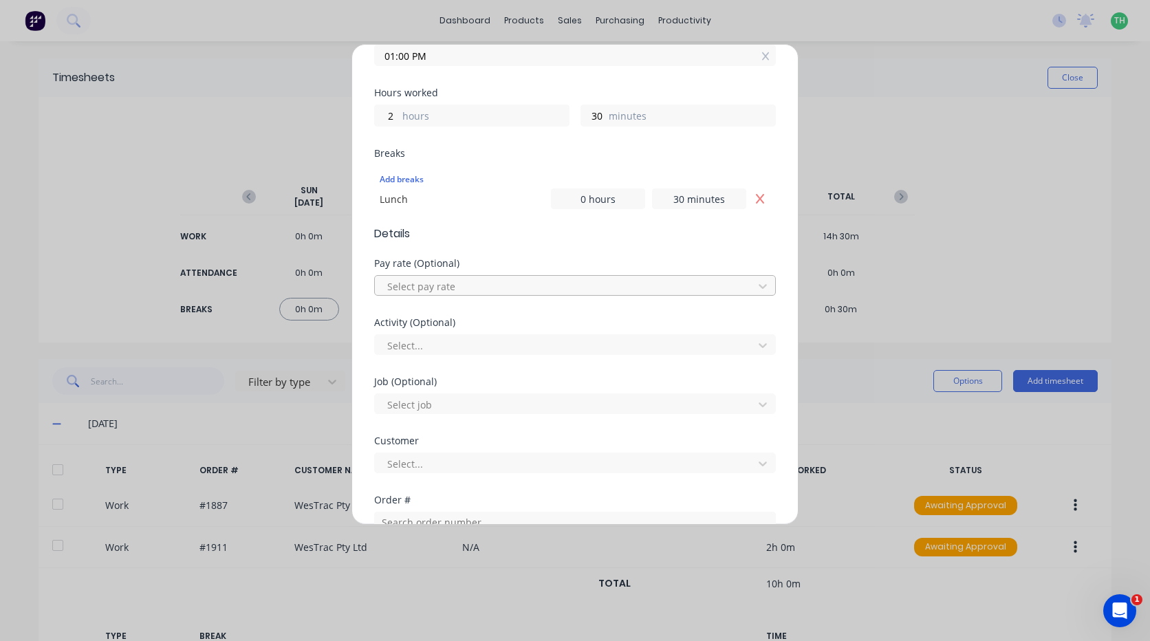
click at [445, 289] on div at bounding box center [566, 286] width 360 height 17
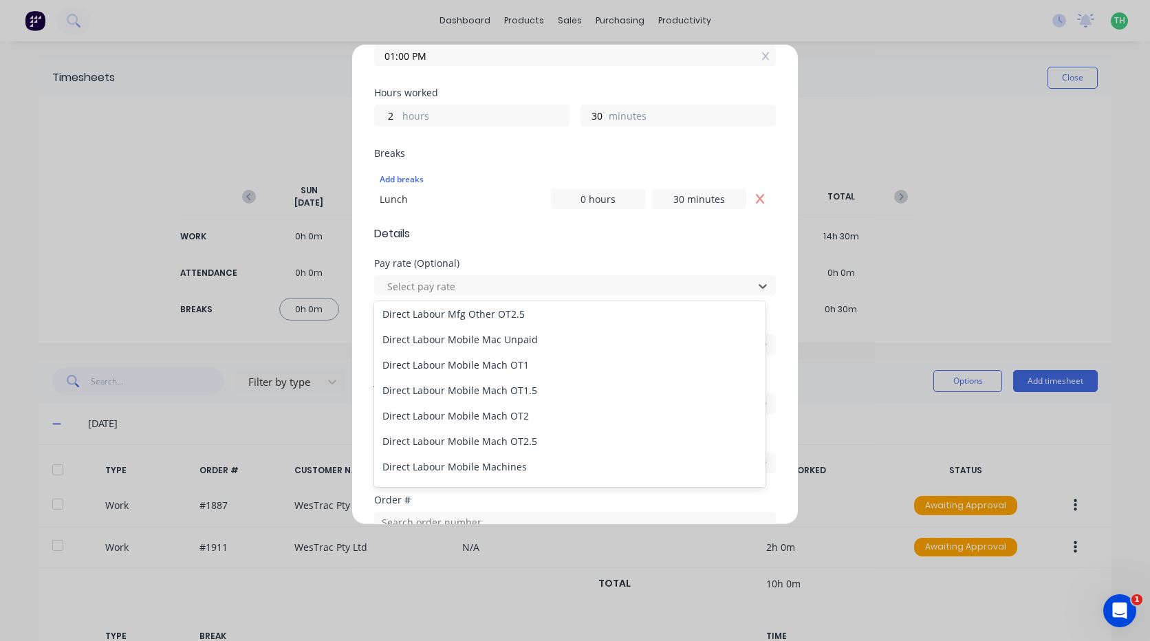
scroll to position [894, 0]
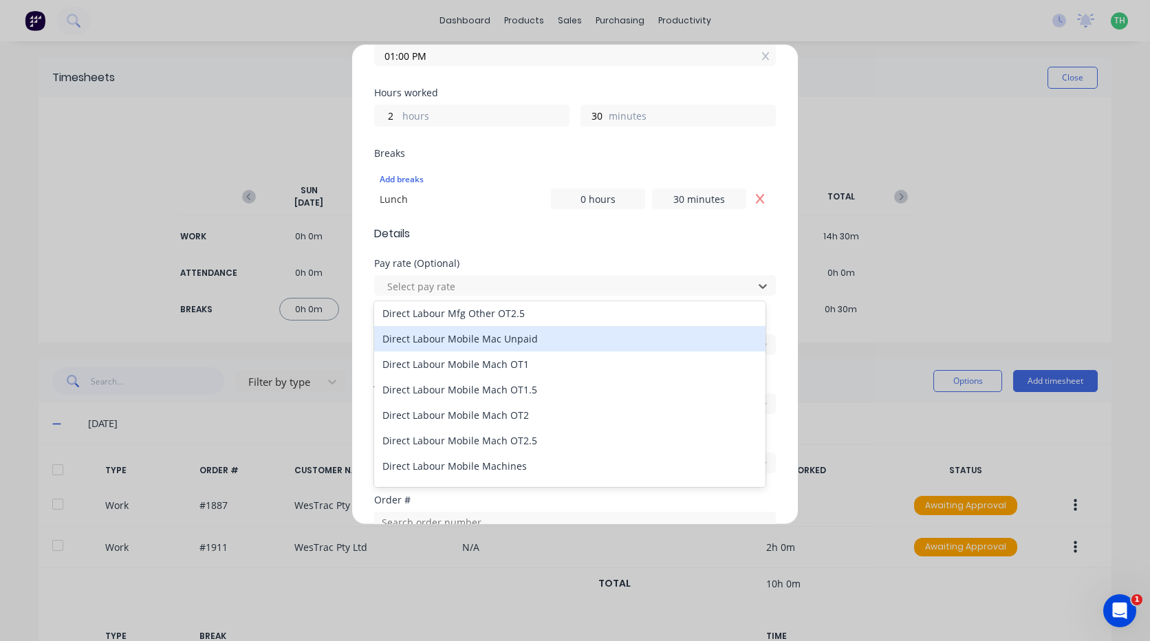
click at [523, 347] on div "Direct Labour Mobile Mac Unpaid" at bounding box center [569, 338] width 391 height 25
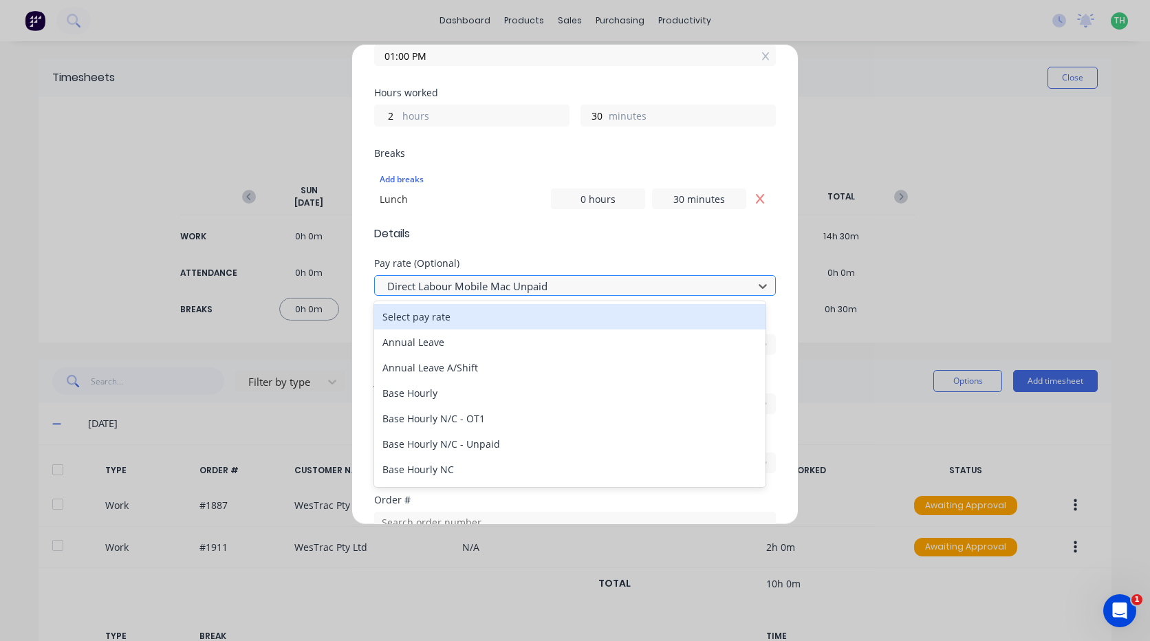
click at [497, 294] on div at bounding box center [566, 286] width 360 height 17
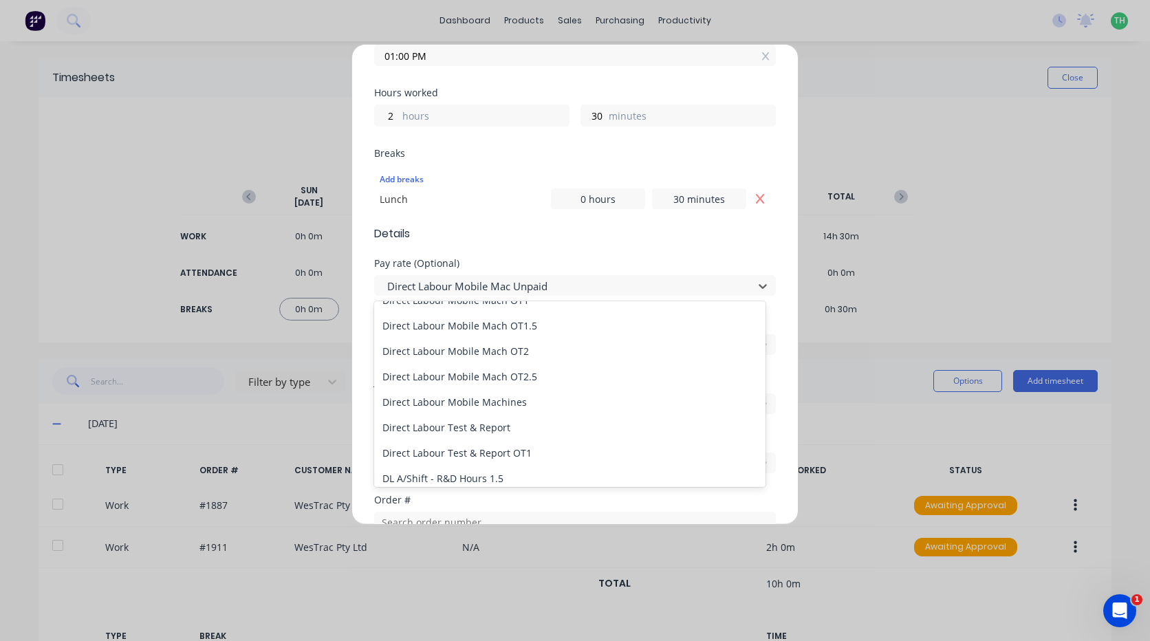
scroll to position [963, 0]
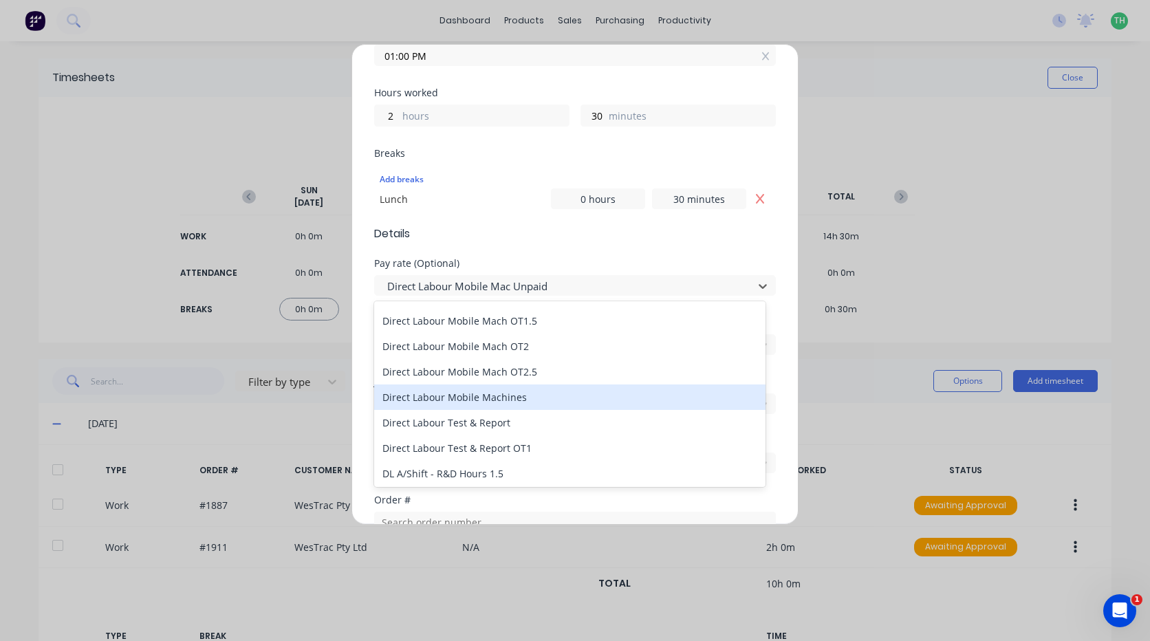
click at [512, 391] on div "Direct Labour Mobile Machines" at bounding box center [569, 396] width 391 height 25
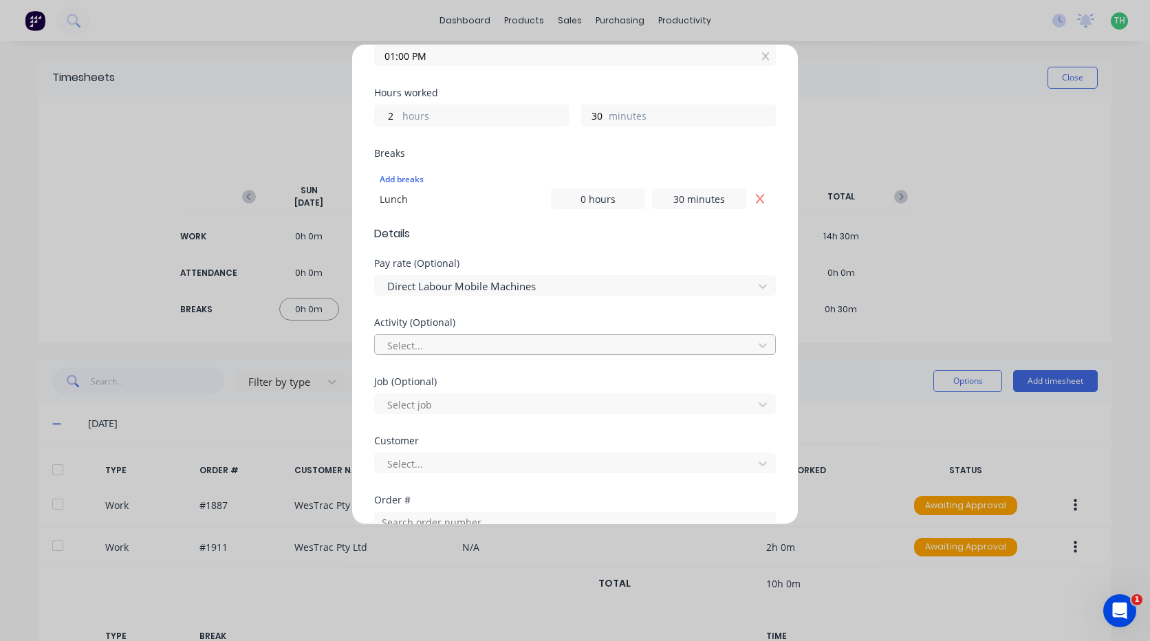
click at [447, 352] on div at bounding box center [566, 345] width 360 height 17
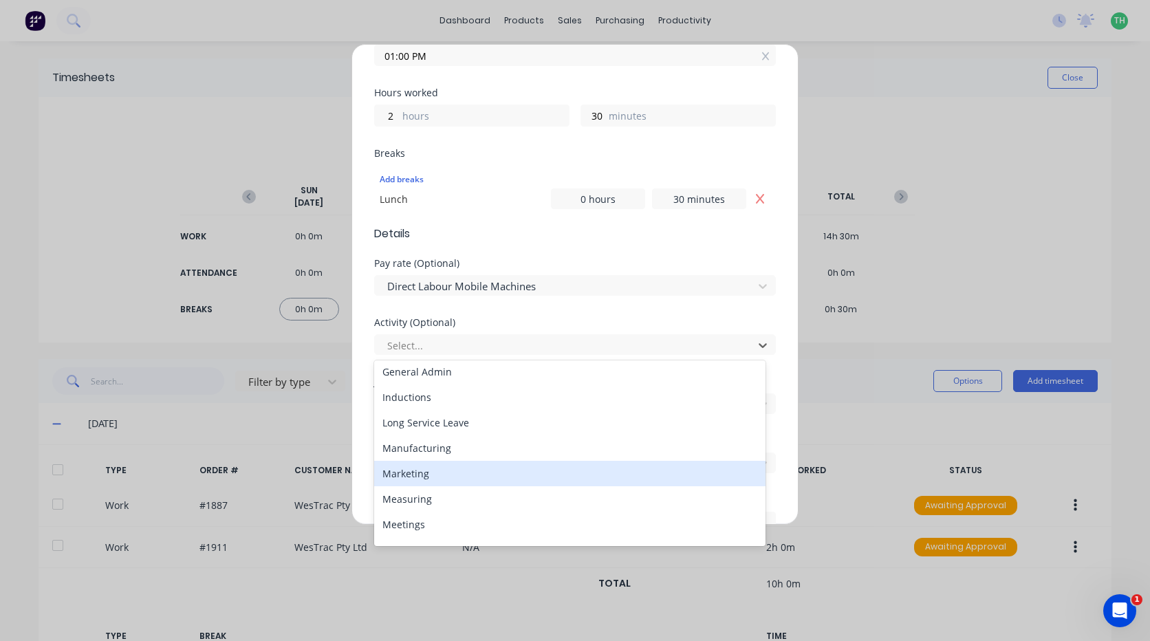
scroll to position [206, 0]
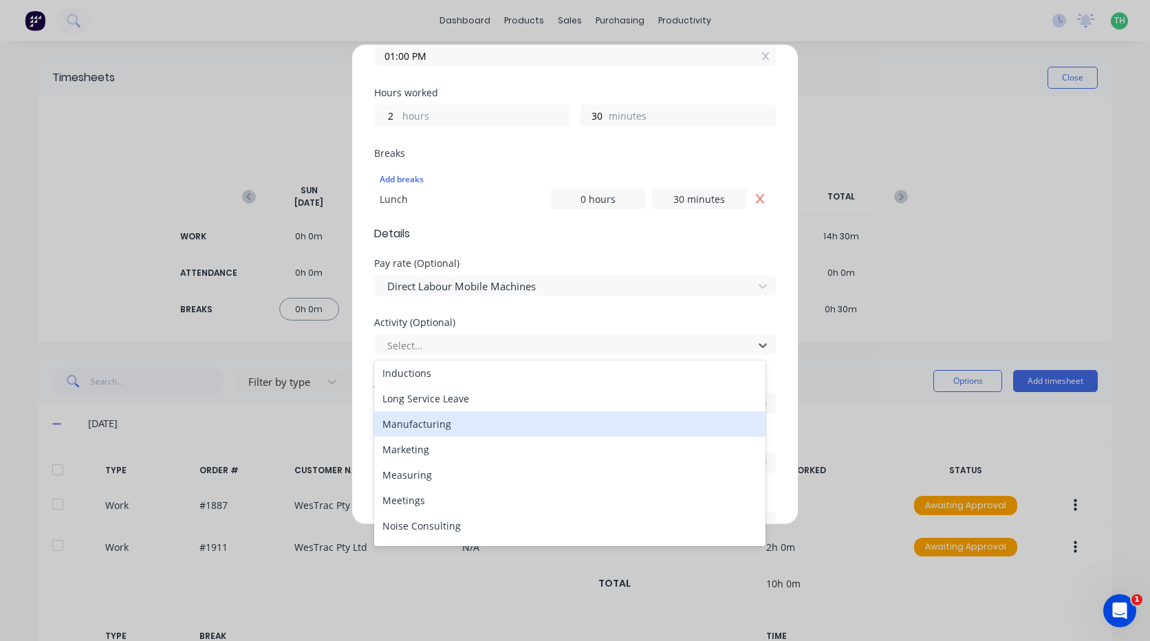
click at [448, 430] on div "Manufacturing" at bounding box center [569, 423] width 391 height 25
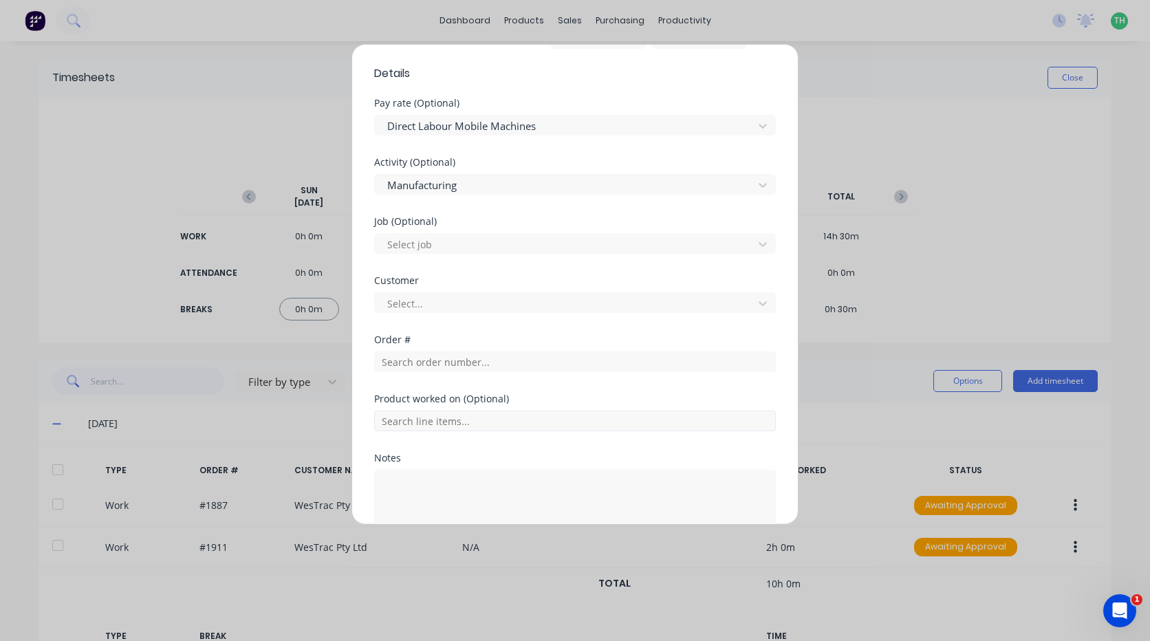
scroll to position [580, 0]
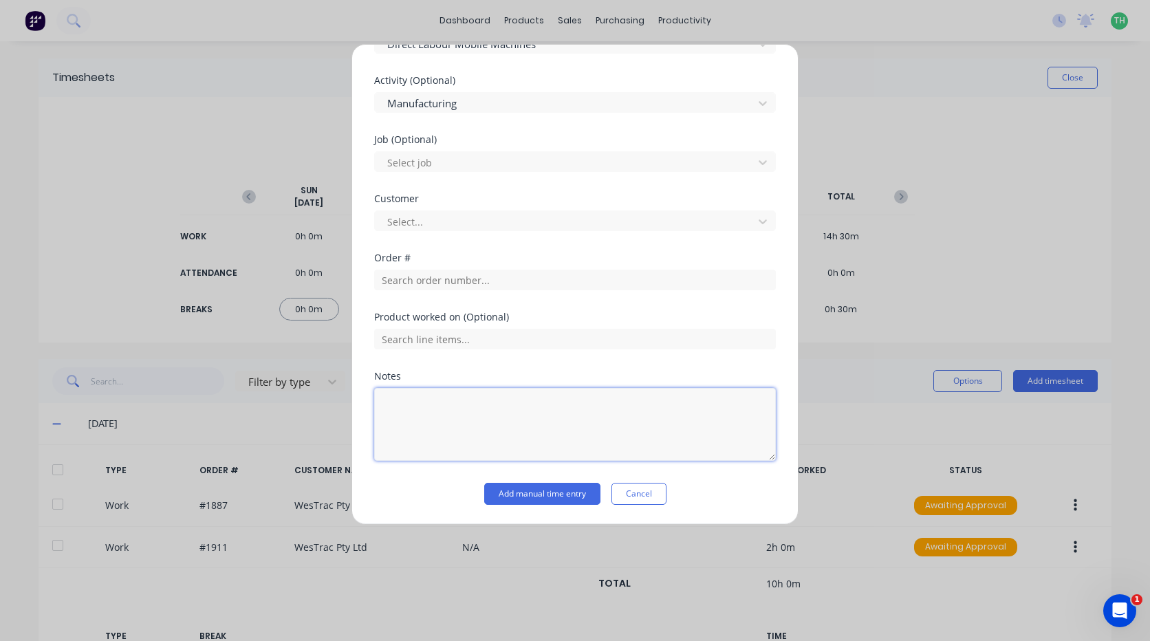
click at [433, 423] on textarea at bounding box center [575, 424] width 402 height 73
type textarea "unsure was making bracing for louvers"
click at [507, 494] on button "Add manual time entry" at bounding box center [542, 494] width 116 height 22
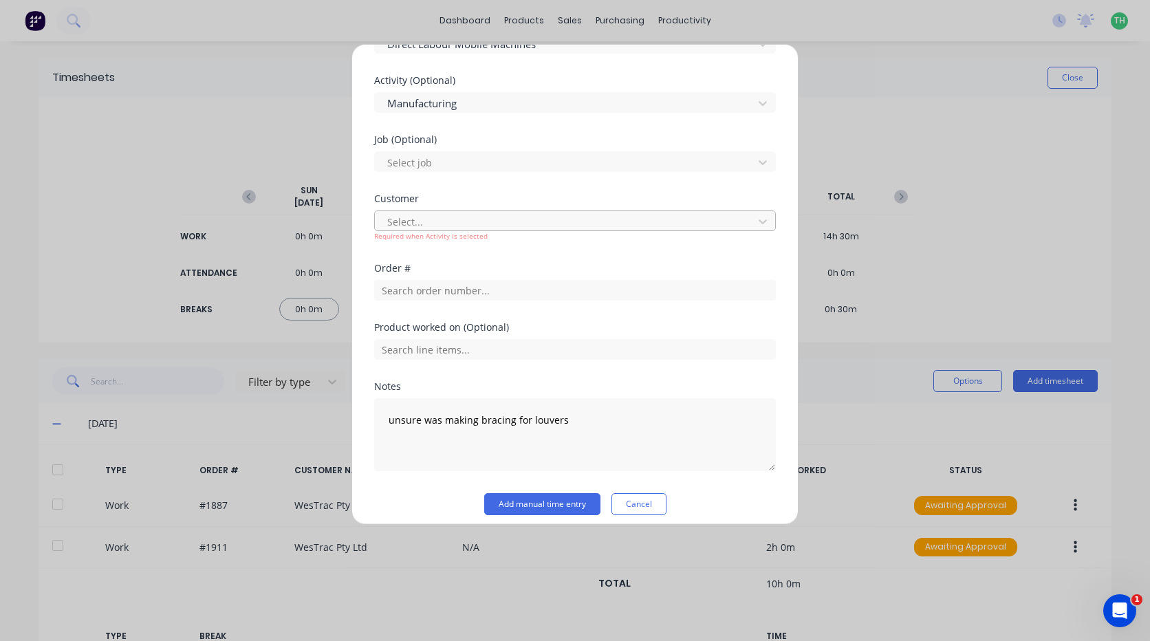
click at [454, 217] on div at bounding box center [566, 221] width 360 height 17
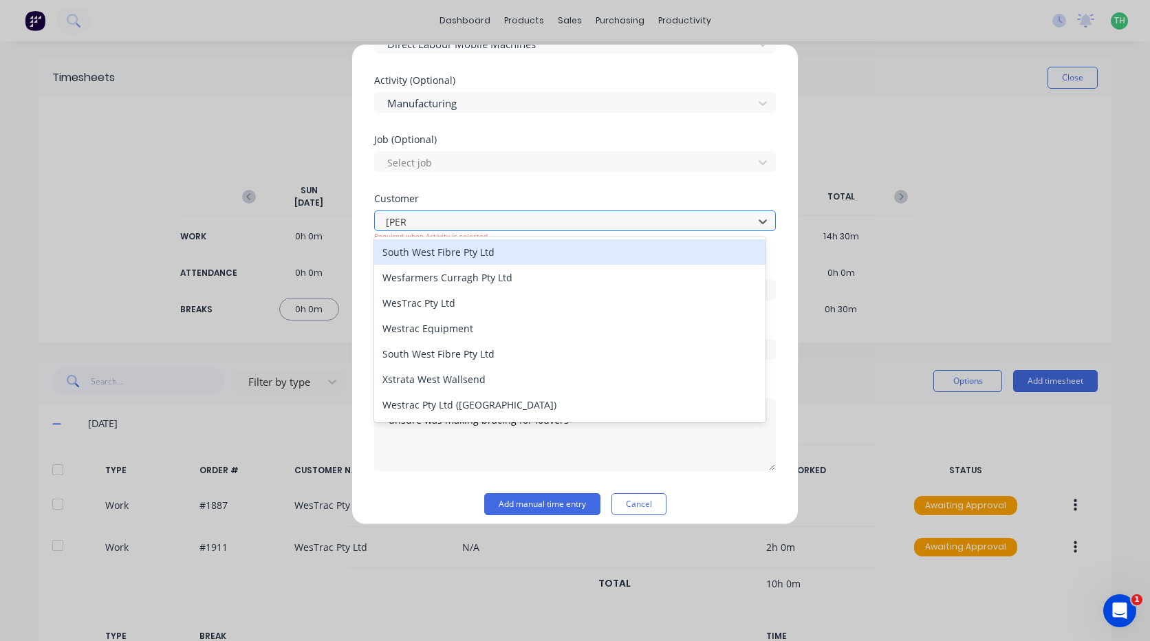
type input "west"
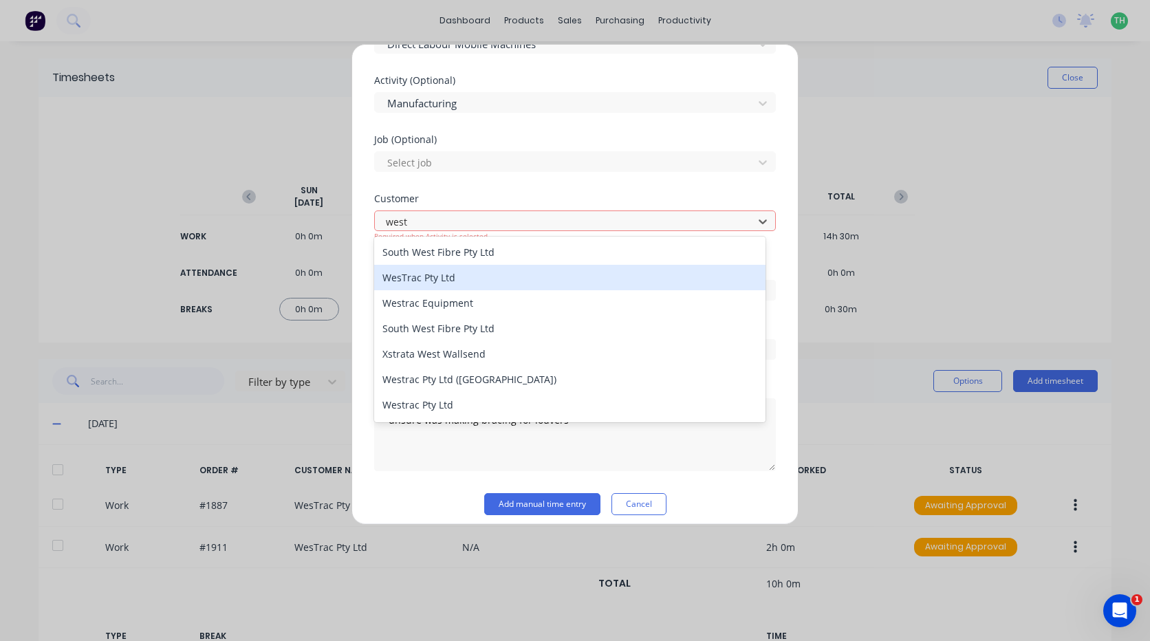
click at [439, 272] on div "WesTrac Pty Ltd" at bounding box center [569, 277] width 391 height 25
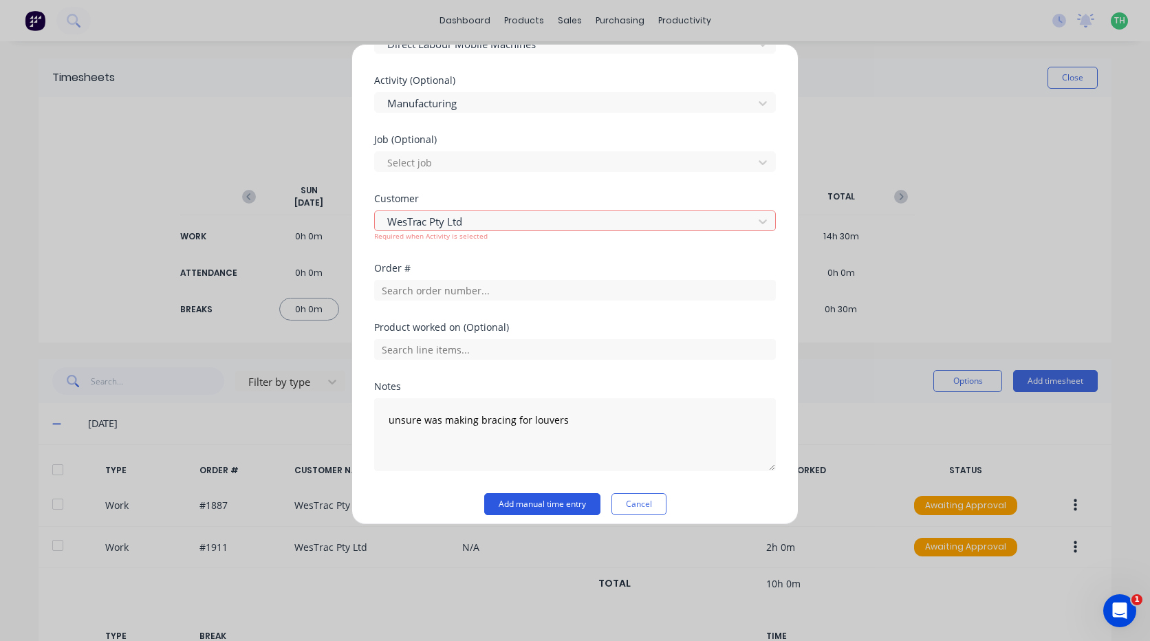
click at [523, 500] on button "Add manual time entry" at bounding box center [542, 504] width 116 height 22
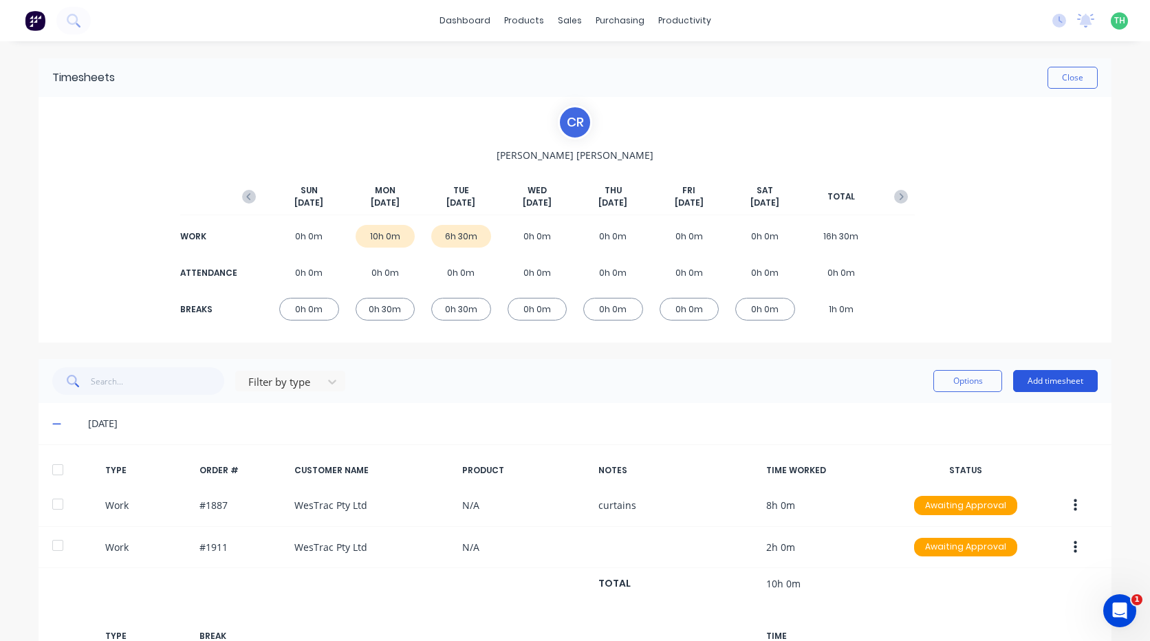
click at [1042, 385] on button "Add timesheet" at bounding box center [1055, 381] width 85 height 22
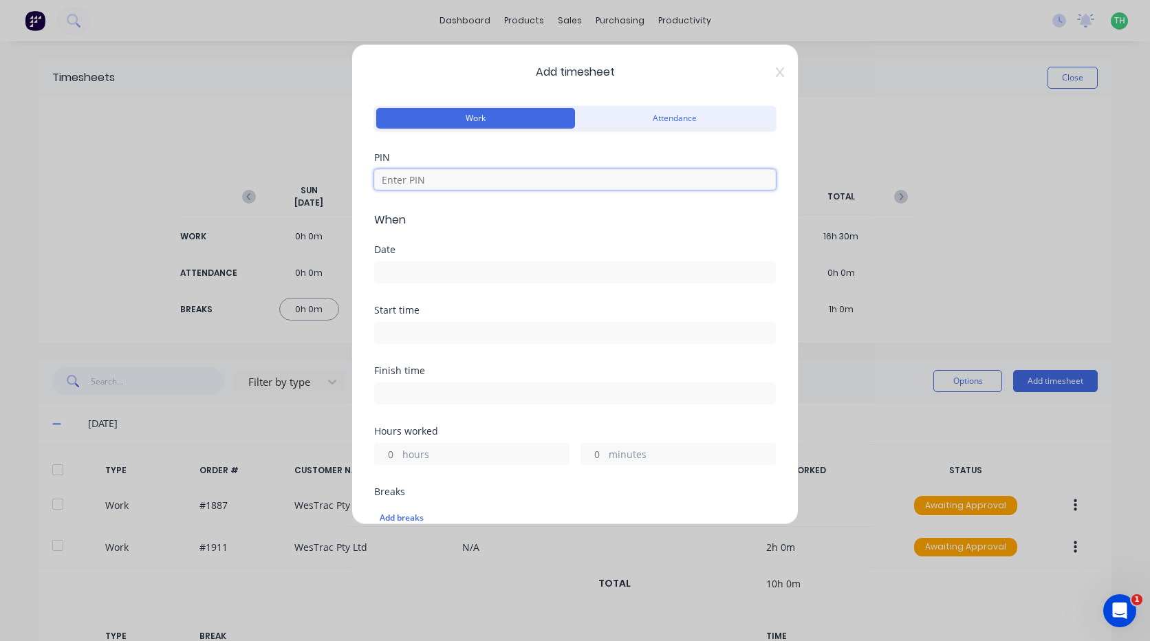
click at [407, 185] on input at bounding box center [575, 179] width 402 height 21
type input "2468"
click at [401, 269] on input at bounding box center [575, 272] width 400 height 21
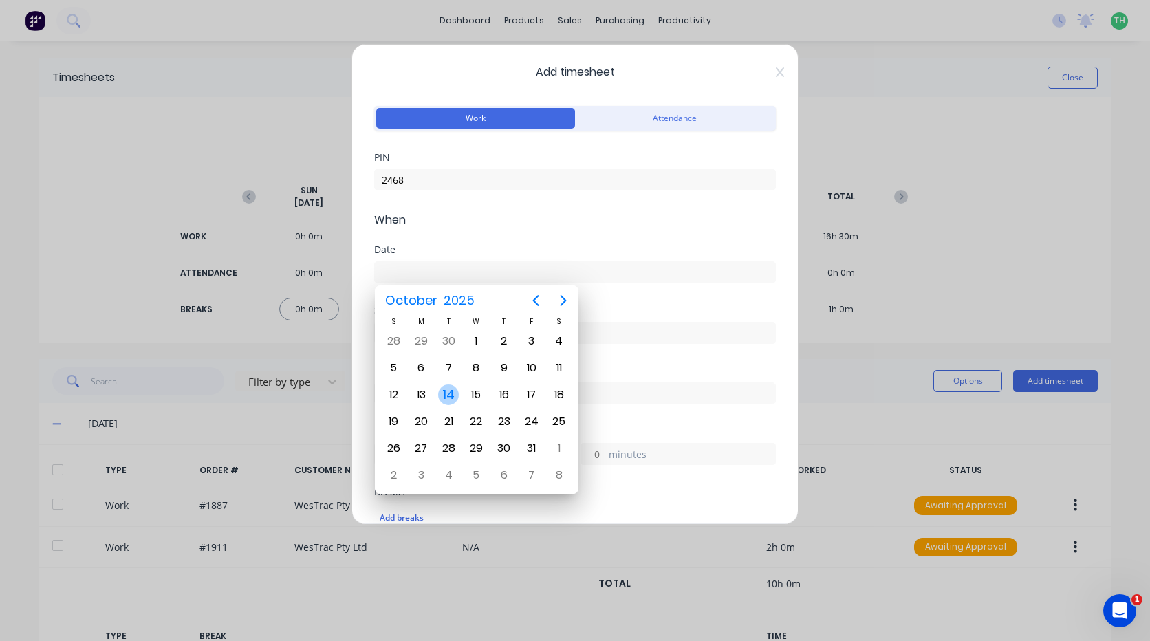
click at [442, 391] on div "14" at bounding box center [448, 394] width 21 height 21
type input "[DATE]"
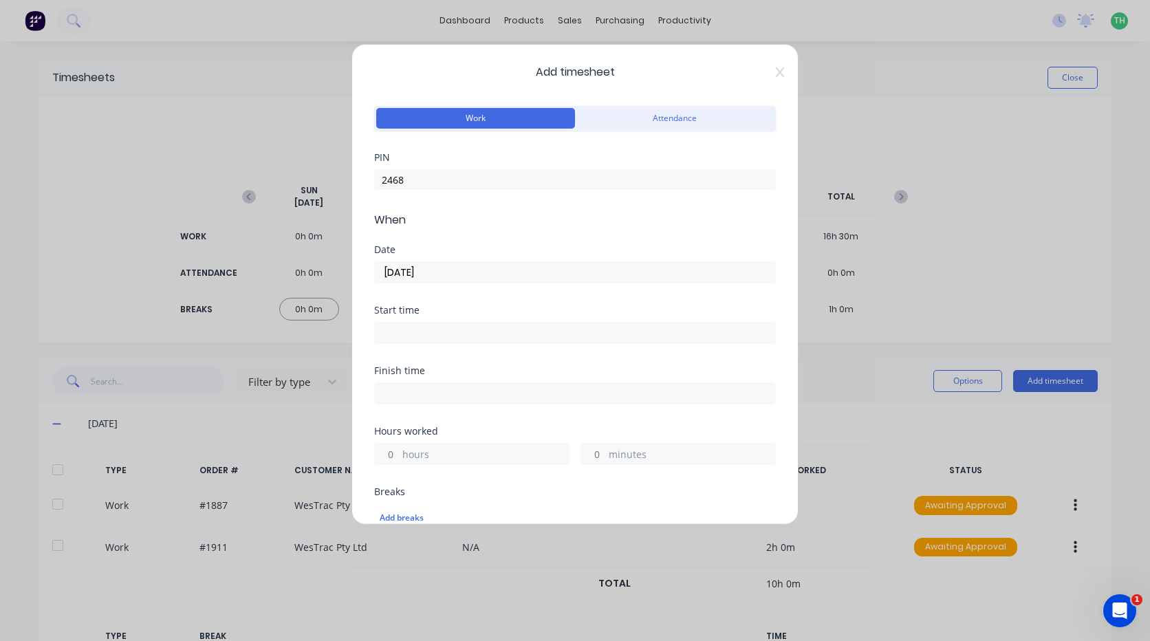
click at [416, 327] on input at bounding box center [575, 332] width 400 height 21
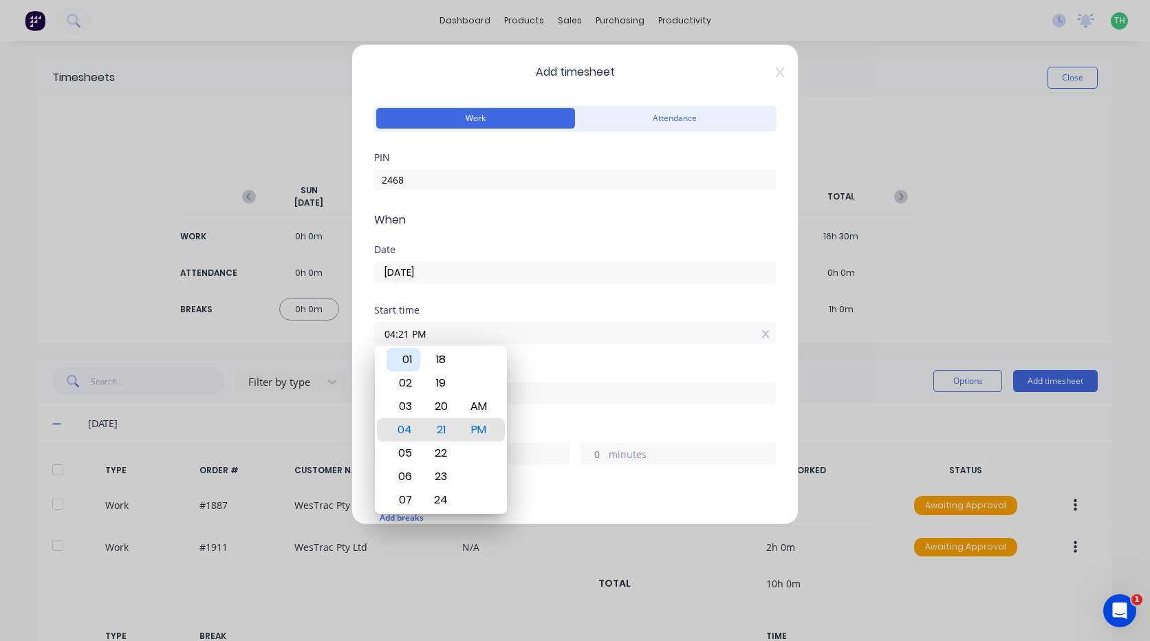
click at [414, 362] on div "01" at bounding box center [403, 359] width 34 height 23
click at [481, 441] on div "AM" at bounding box center [479, 429] width 34 height 23
click at [481, 454] on div "PM" at bounding box center [479, 452] width 34 height 23
type input "01:00 AM"
click at [443, 421] on div "00" at bounding box center [441, 429] width 34 height 23
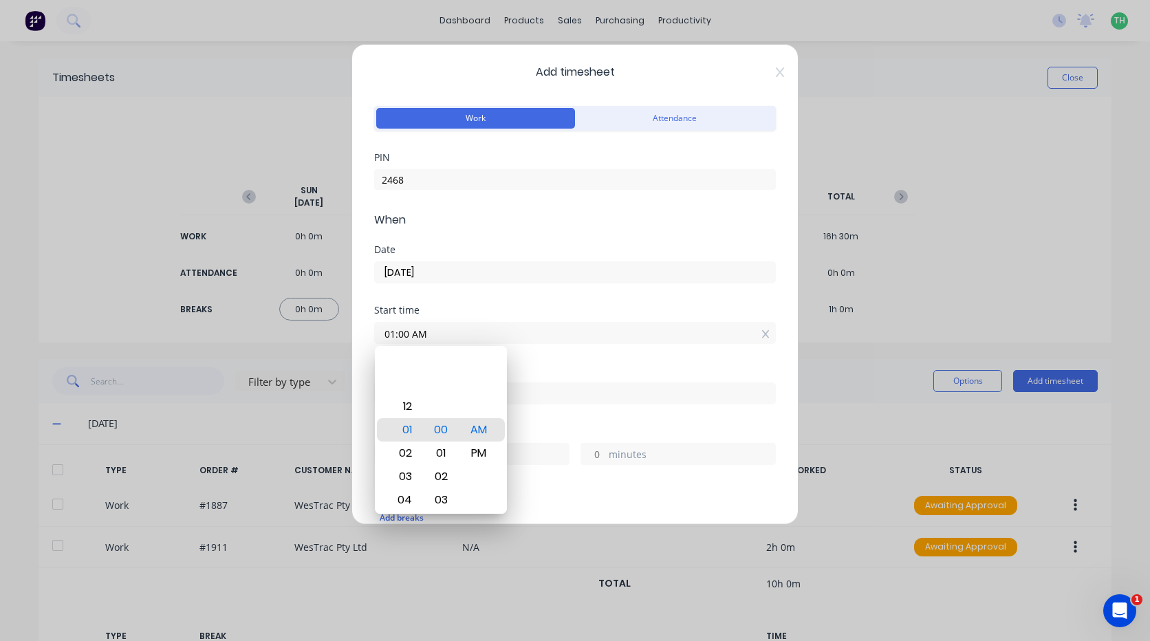
click at [457, 309] on div "Start time" at bounding box center [575, 310] width 402 height 10
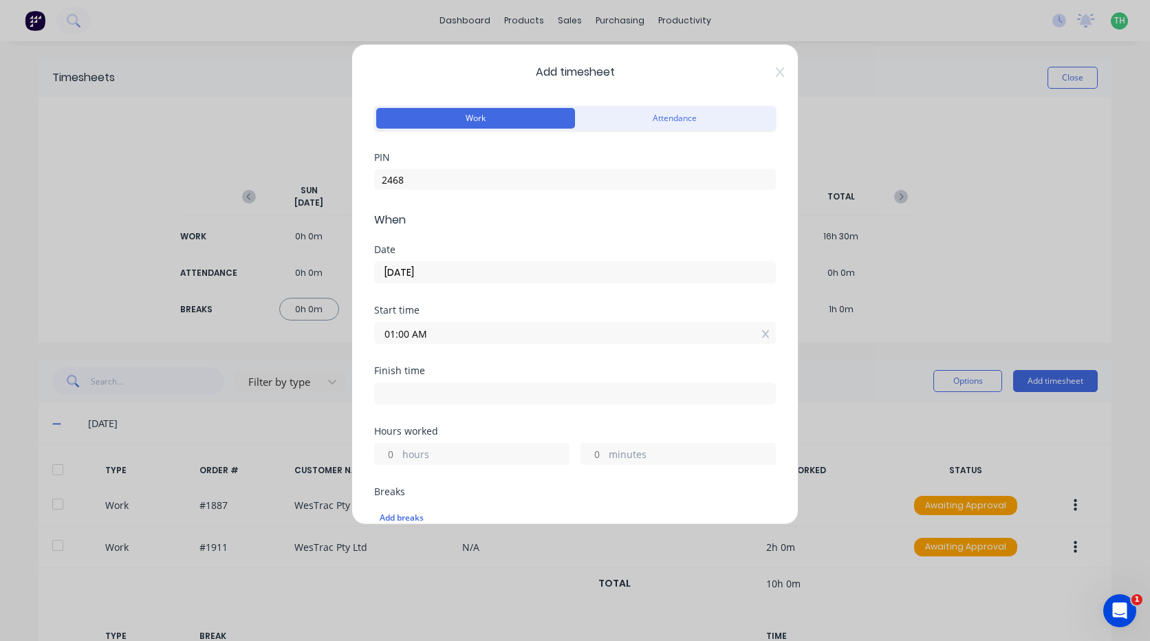
click at [431, 387] on input at bounding box center [575, 393] width 400 height 21
type input "04:21 PM"
type input "15"
type input "21"
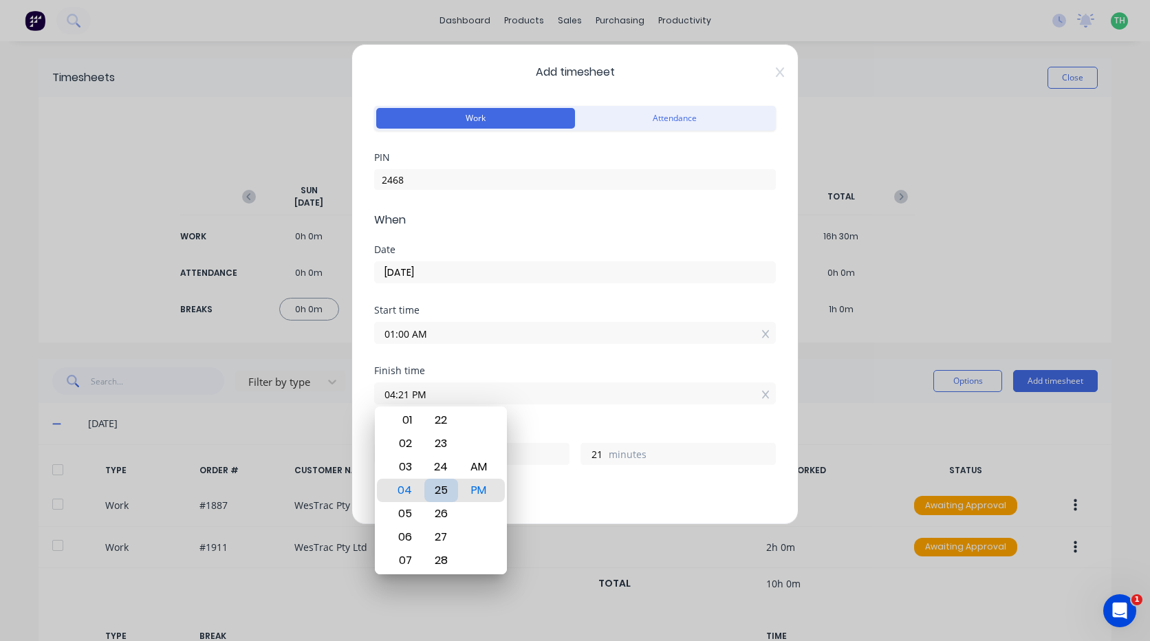
type input "04:25 PM"
type input "25"
type input "04:27 PM"
type input "27"
click at [445, 561] on div "30" at bounding box center [441, 560] width 34 height 23
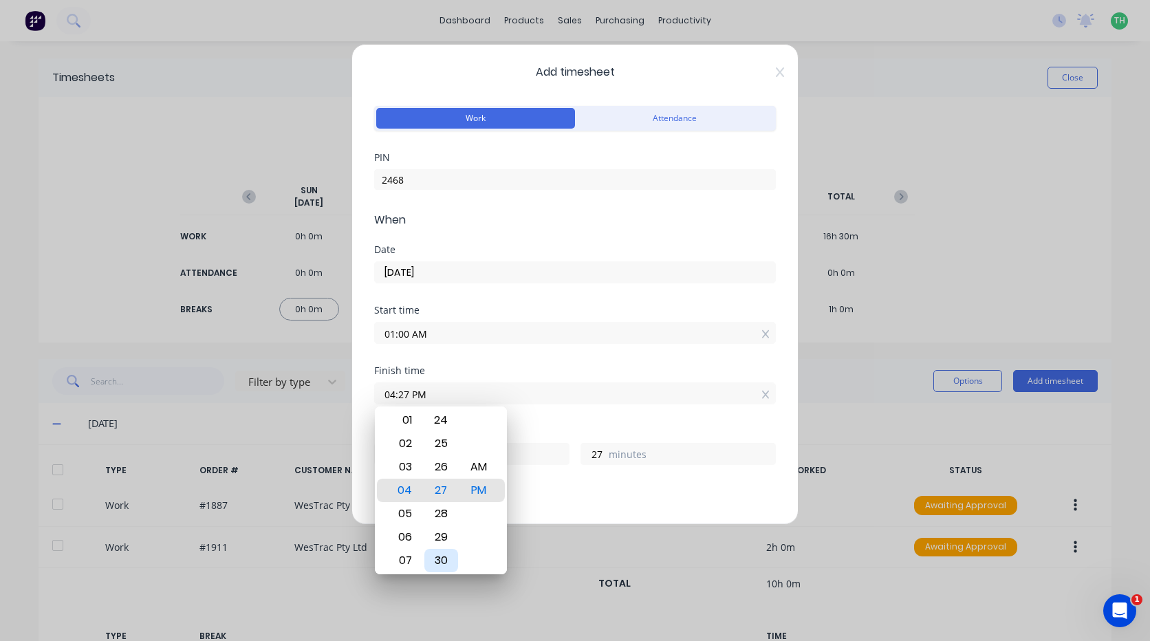
type input "04:30 PM"
type input "30"
click at [459, 376] on div "Finish time 04:30 PM" at bounding box center [575, 385] width 402 height 39
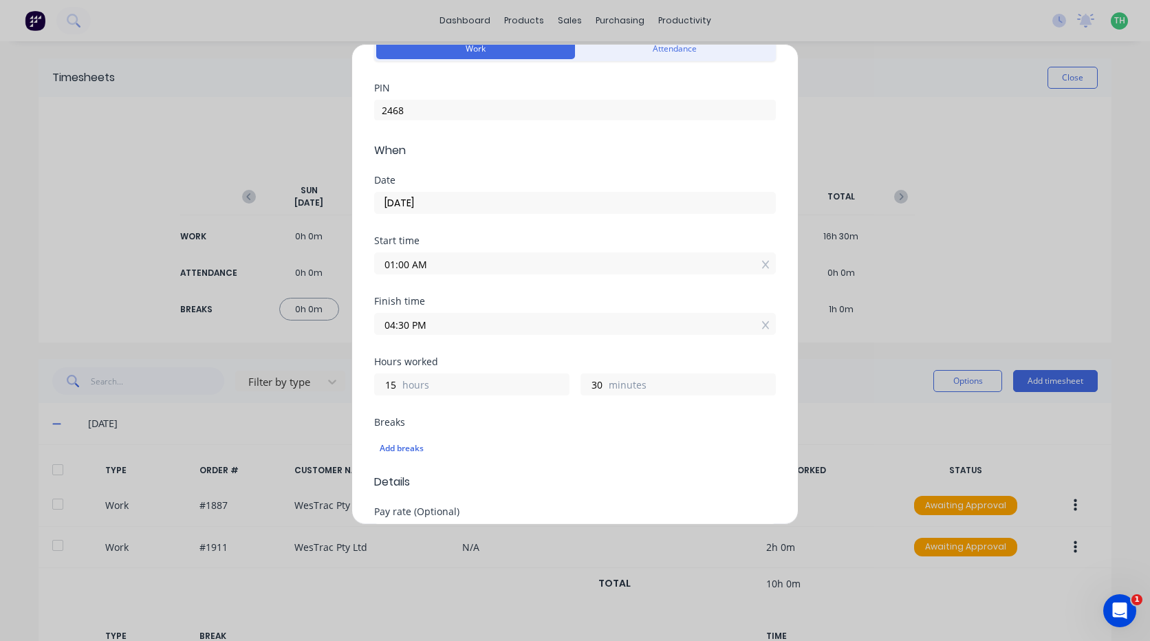
scroll to position [138, 0]
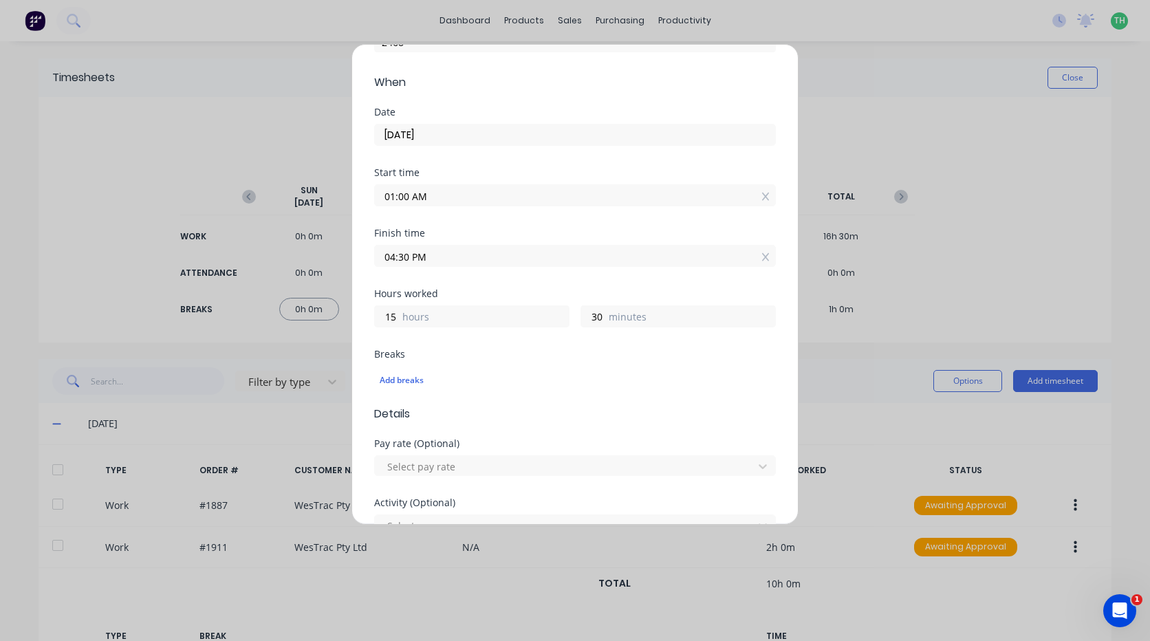
click at [439, 197] on input "01:00 AM" at bounding box center [575, 195] width 400 height 21
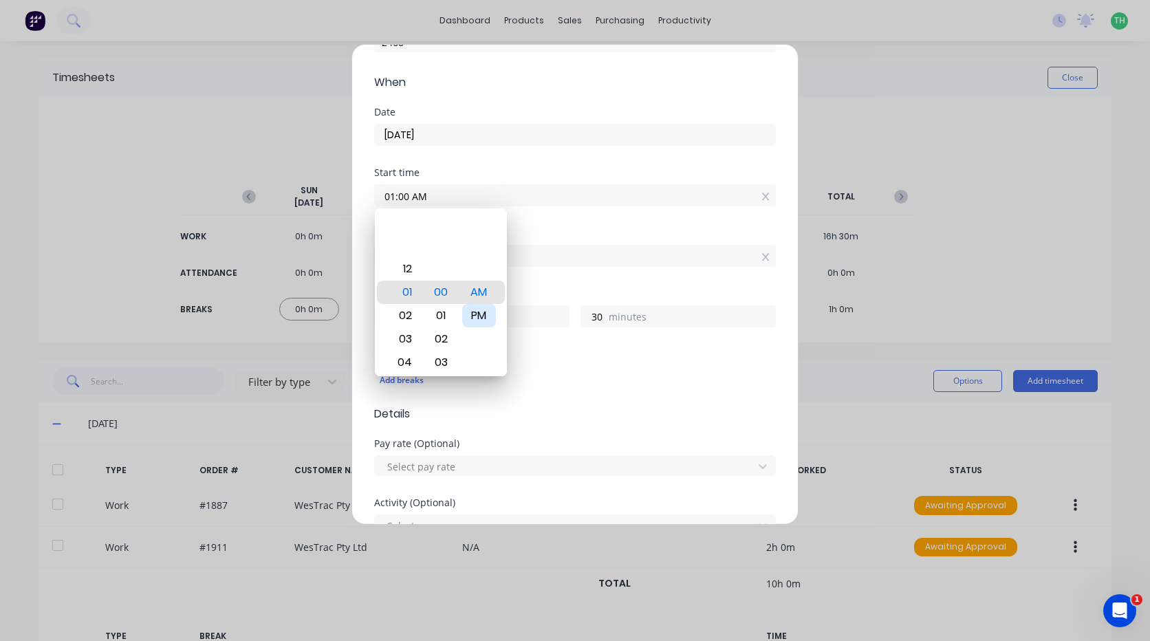
click at [481, 306] on div "PM" at bounding box center [479, 315] width 34 height 23
type input "01:00 PM"
type input "3"
click at [475, 166] on div "Date [DATE]" at bounding box center [575, 137] width 402 height 61
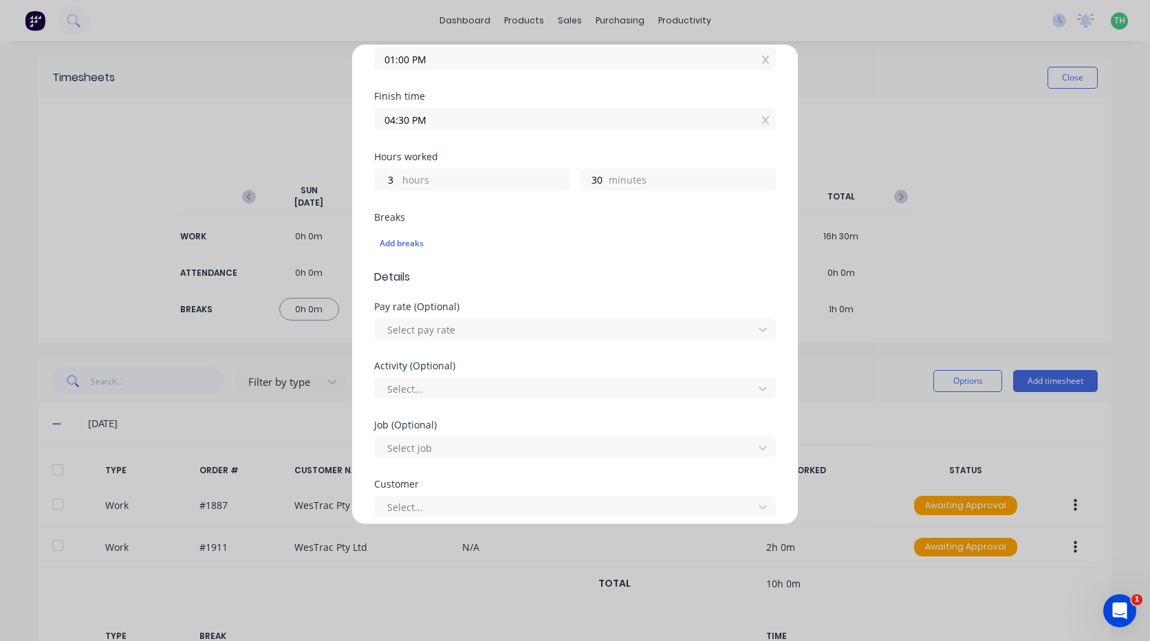
scroll to position [275, 0]
click at [426, 336] on div at bounding box center [566, 328] width 360 height 17
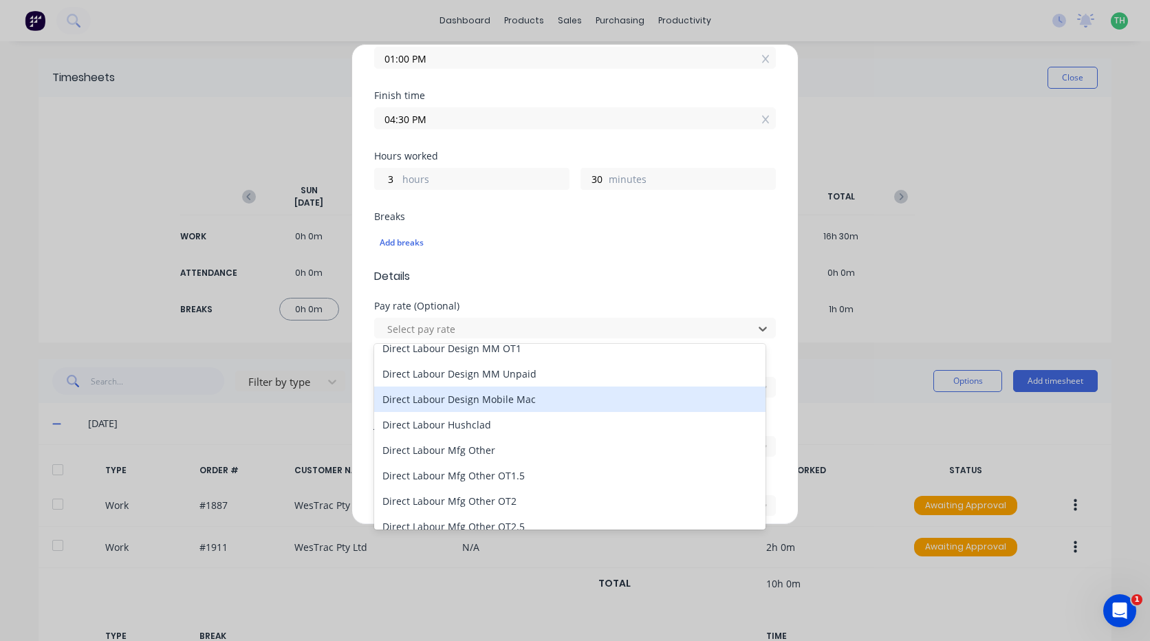
scroll to position [756, 0]
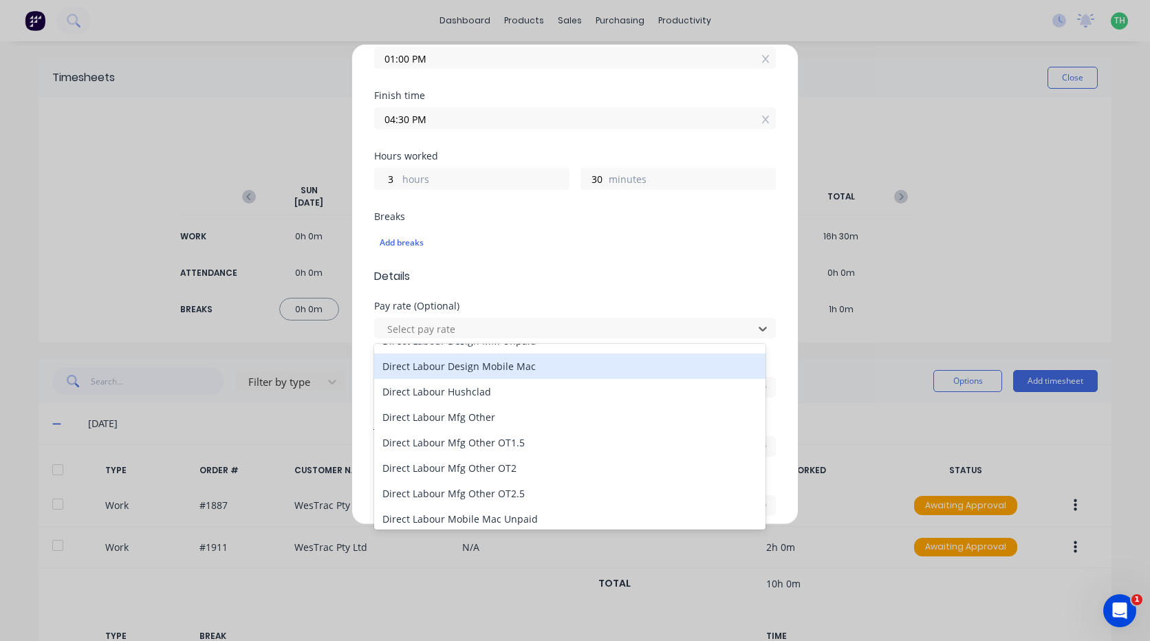
click at [540, 368] on div "Direct Labour Design Mobile Mac" at bounding box center [569, 365] width 391 height 25
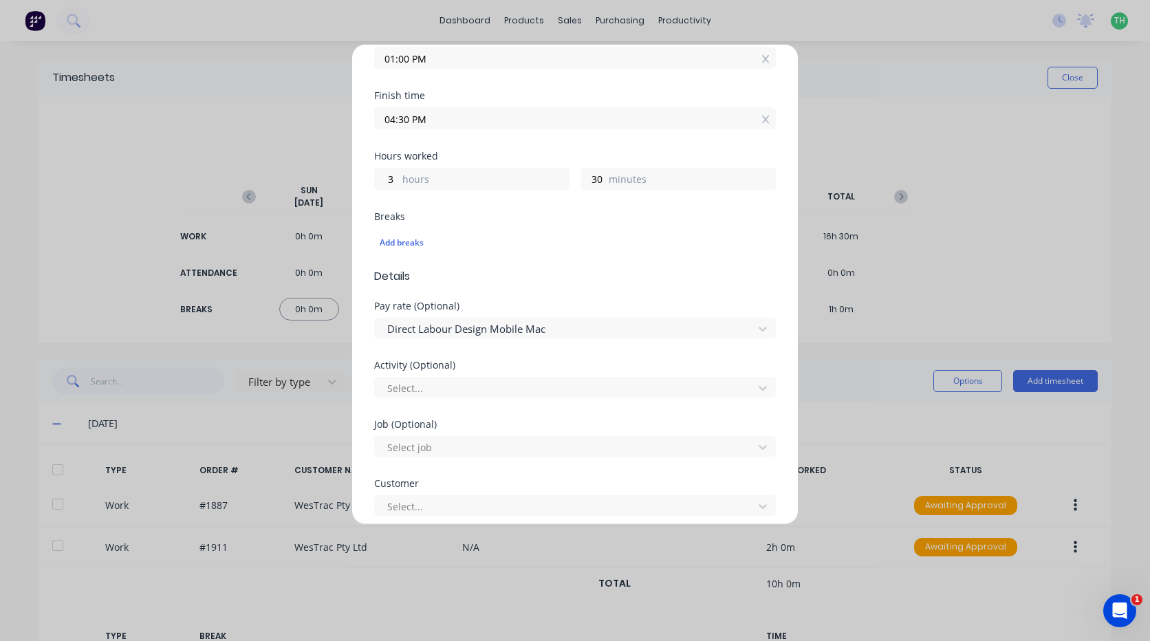
scroll to position [344, 0]
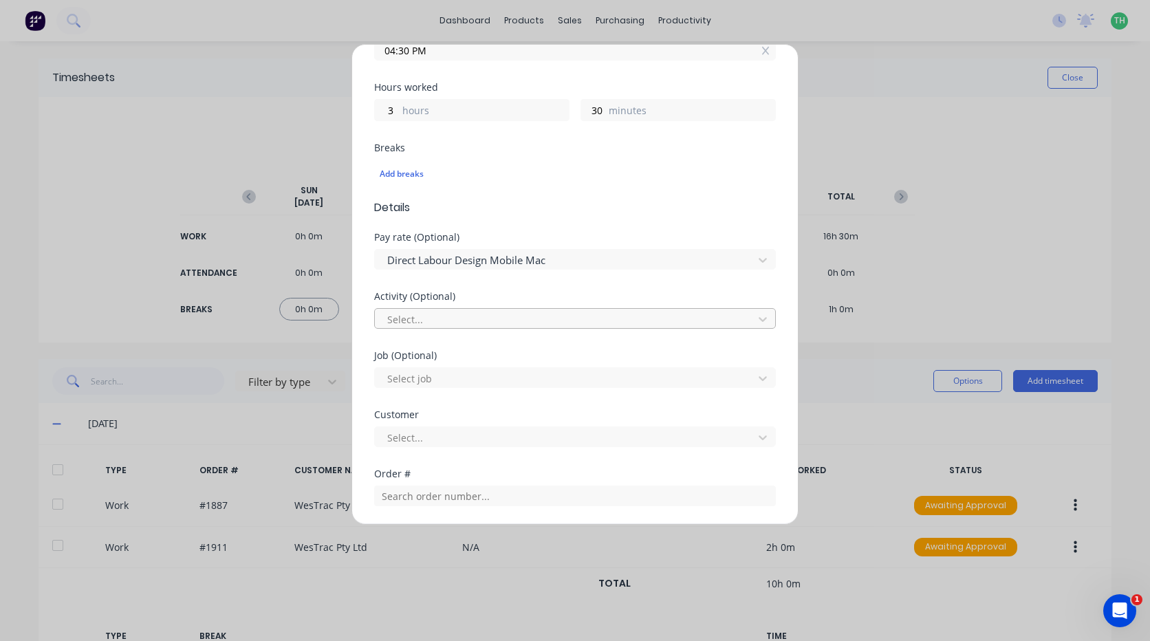
click at [468, 324] on div at bounding box center [566, 319] width 360 height 17
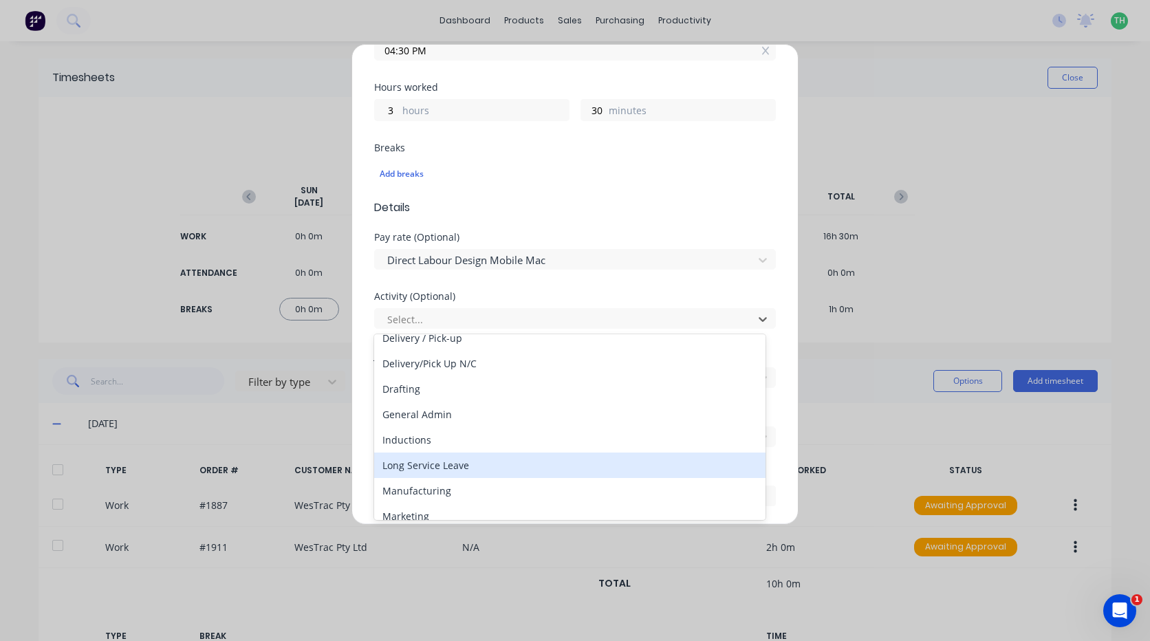
scroll to position [138, 0]
click at [443, 470] on div "Manufacturing" at bounding box center [569, 466] width 391 height 25
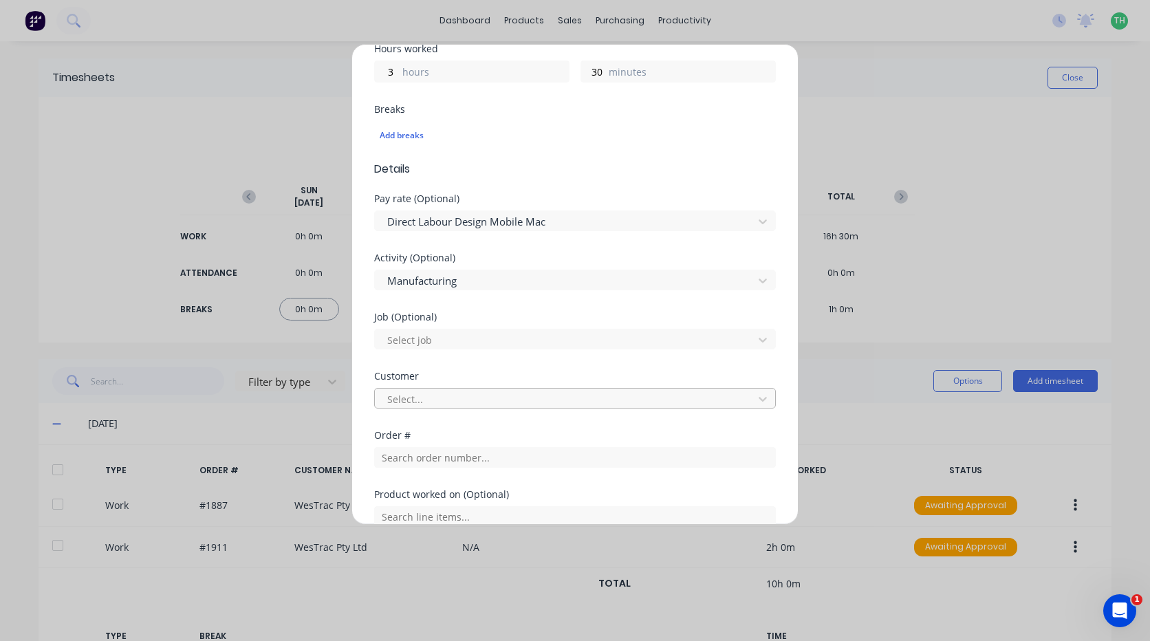
scroll to position [413, 0]
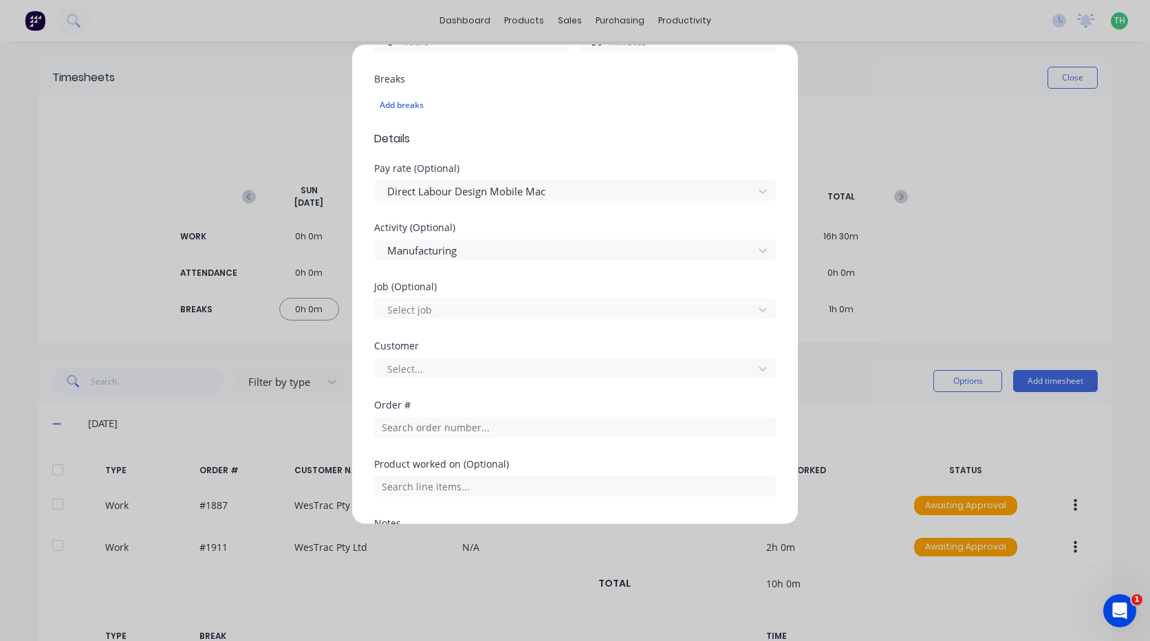
click at [437, 309] on div at bounding box center [566, 309] width 360 height 17
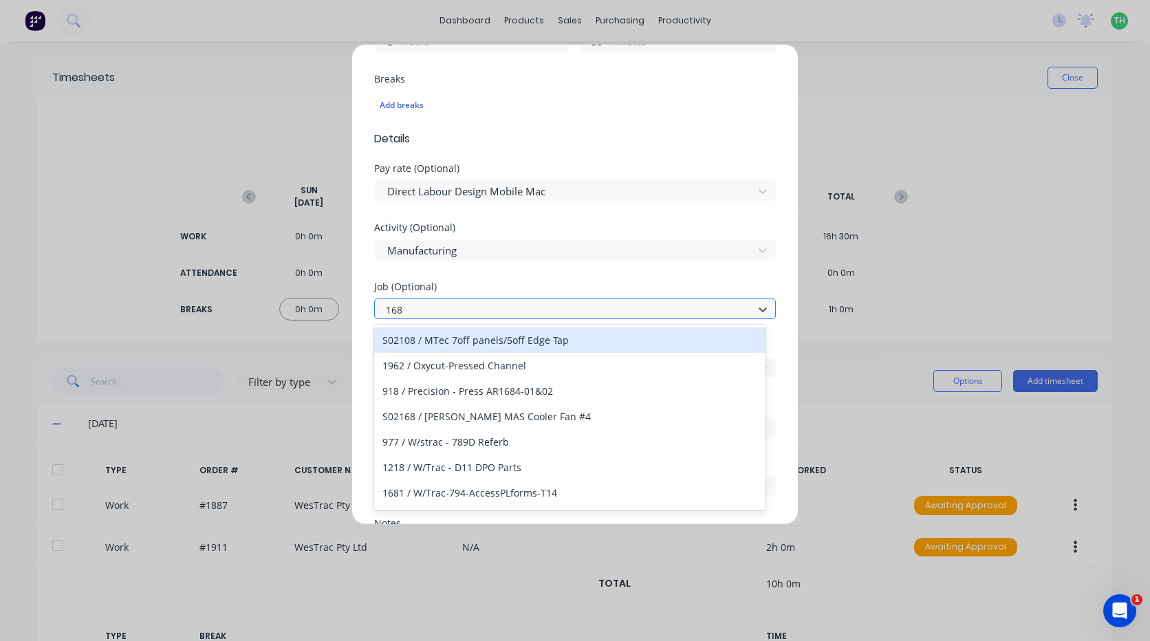
type input "1687"
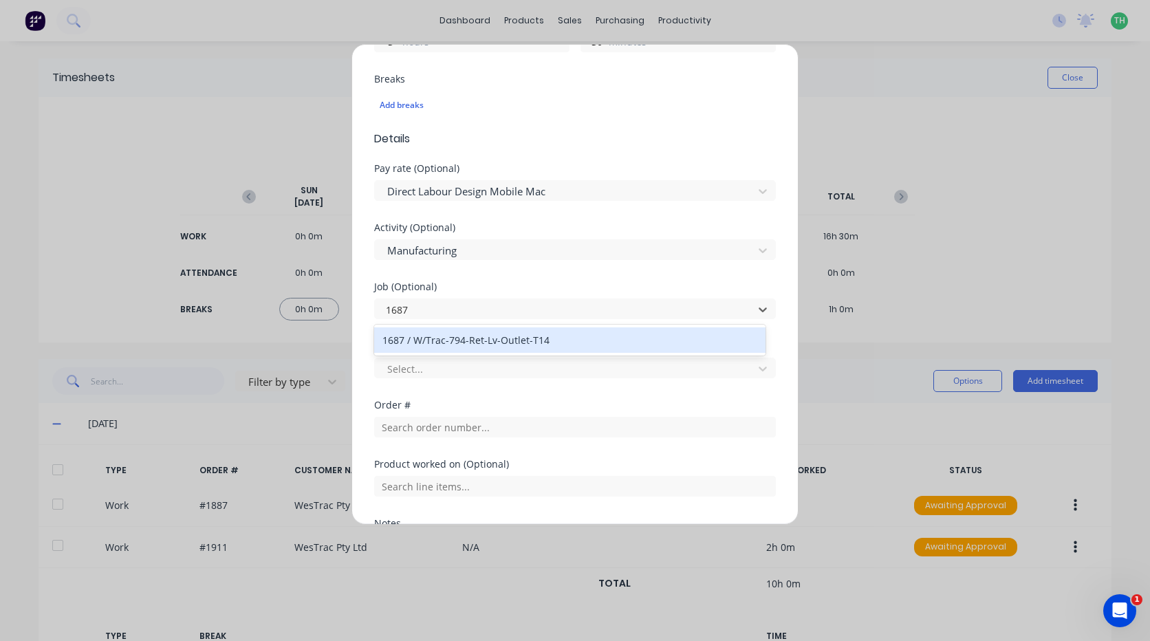
click at [534, 339] on div "1687 / W/Trac-794-Ret-Lv-Outlet-T14" at bounding box center [569, 339] width 391 height 25
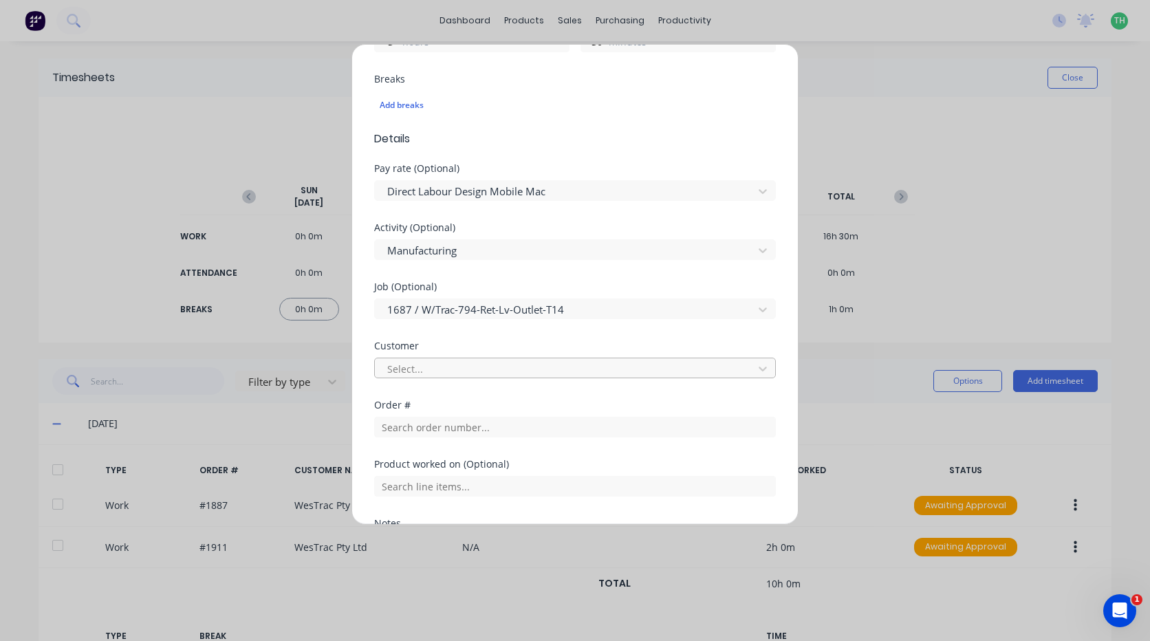
click at [452, 373] on div at bounding box center [566, 368] width 360 height 17
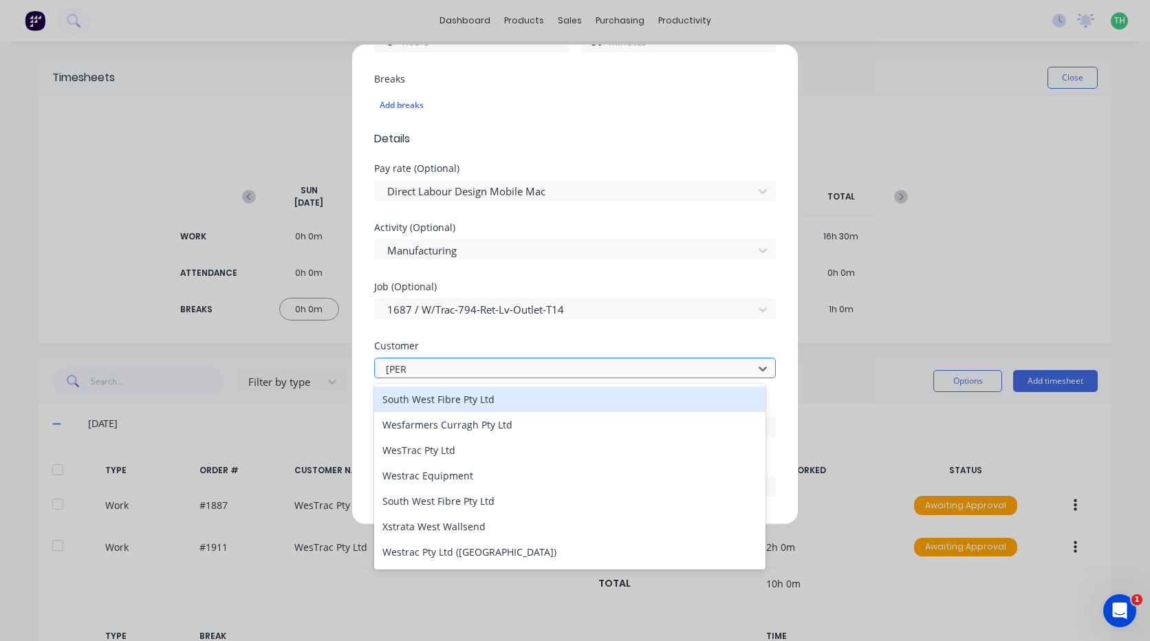
type input "west"
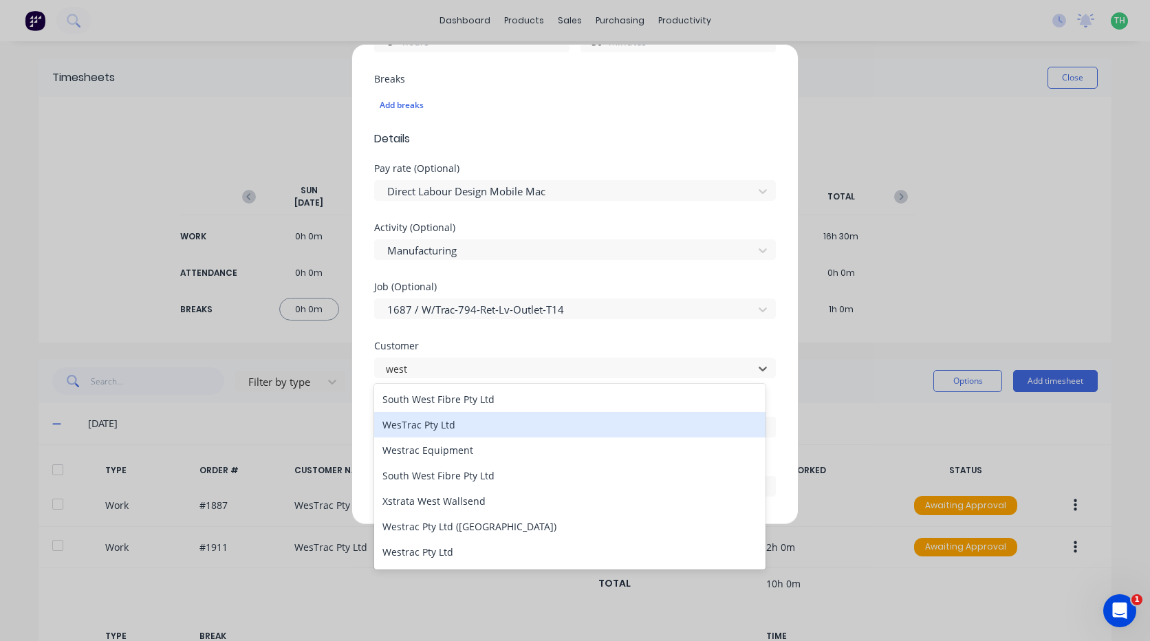
click at [428, 424] on div "WesTrac Pty Ltd" at bounding box center [569, 424] width 391 height 25
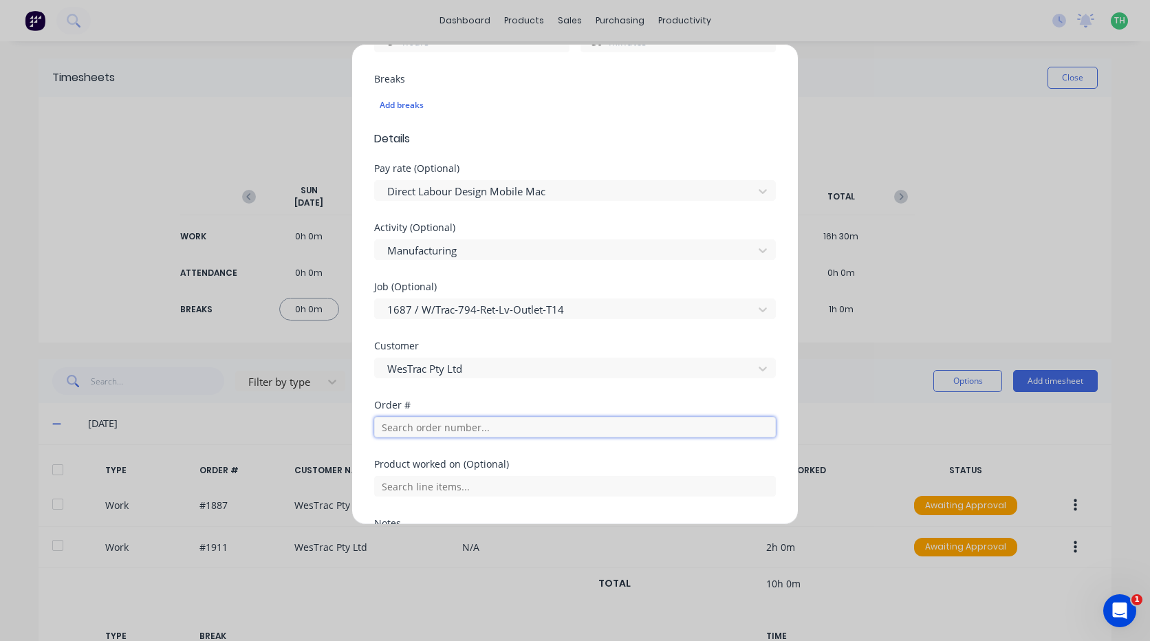
click at [406, 426] on input "text" at bounding box center [575, 427] width 402 height 21
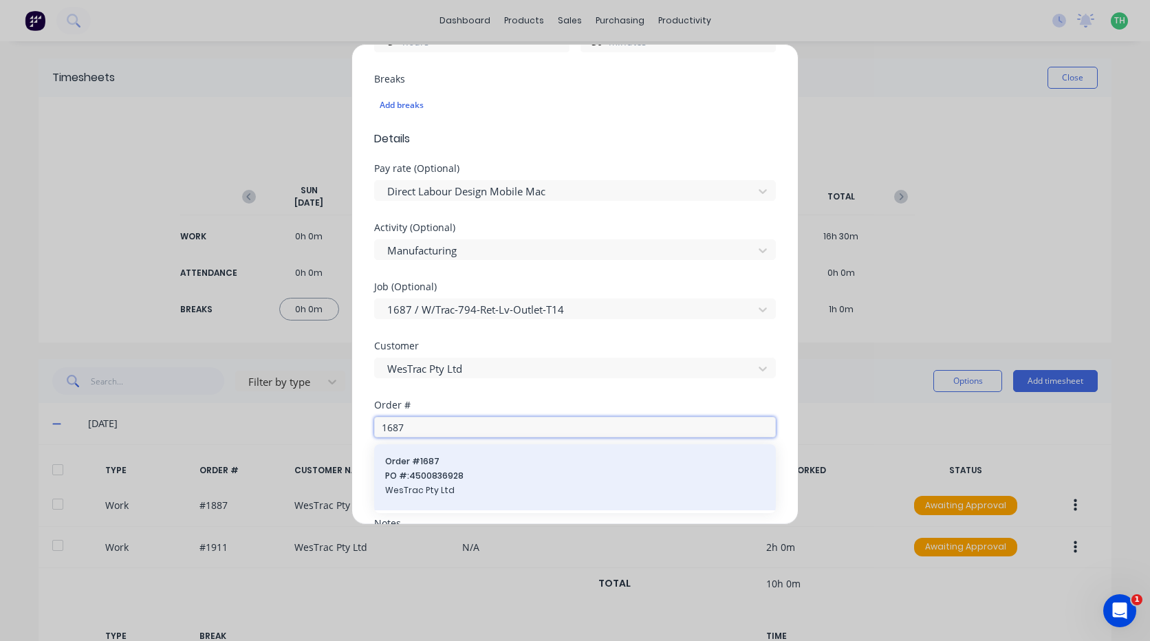
type input "1687"
click at [429, 463] on span "Order # 1687" at bounding box center [575, 461] width 380 height 12
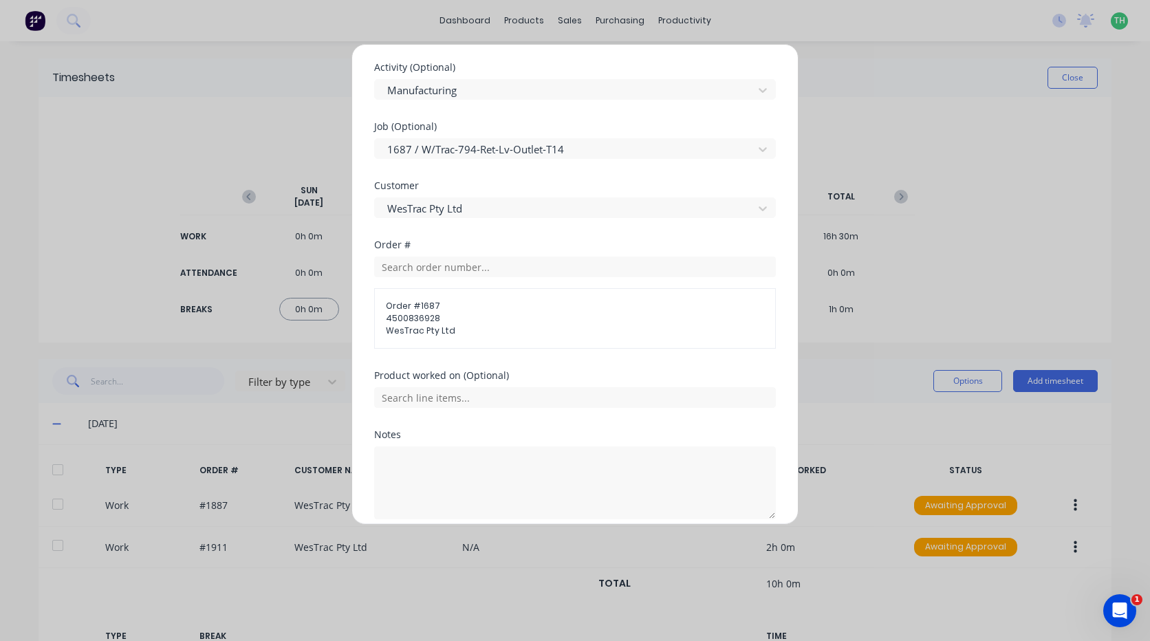
scroll to position [619, 0]
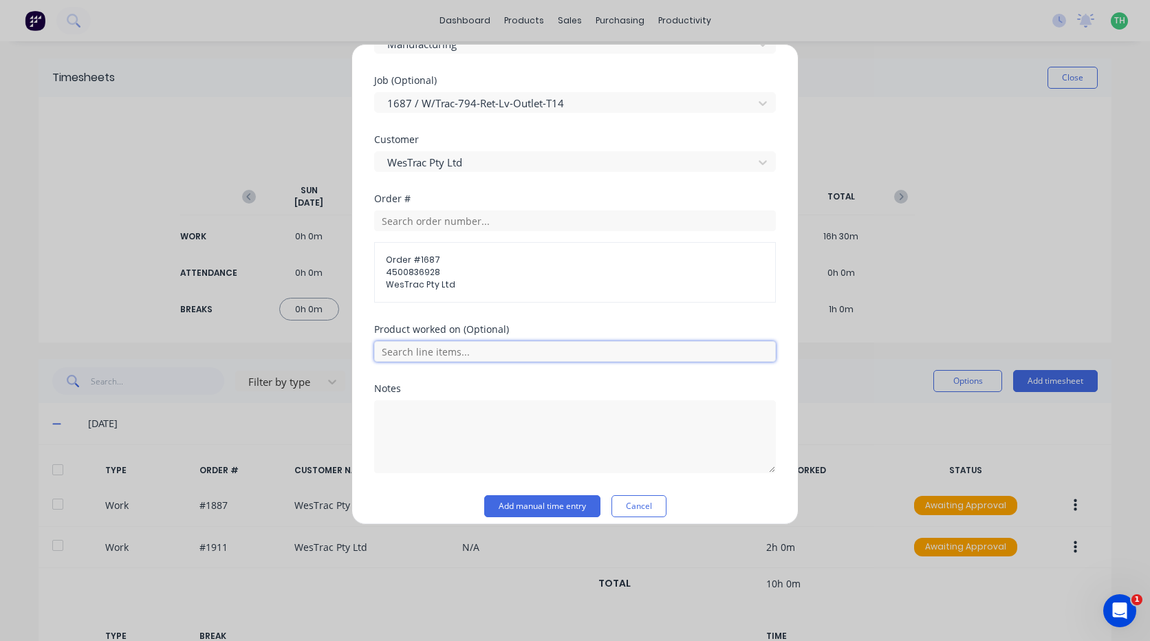
click at [435, 353] on input "text" at bounding box center [575, 351] width 402 height 21
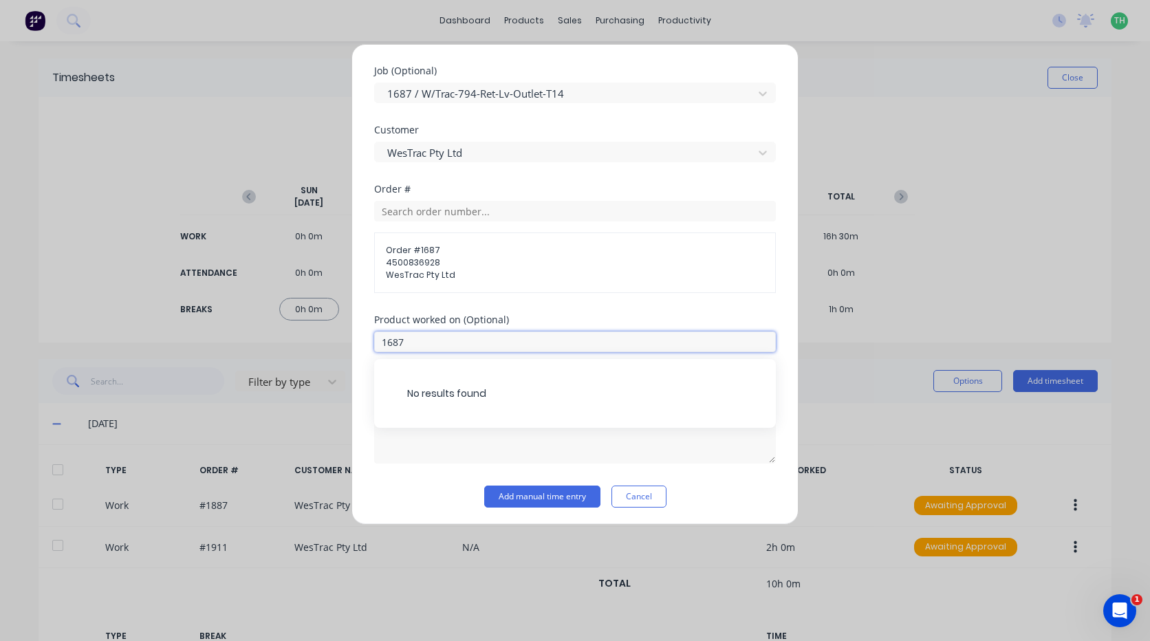
scroll to position [631, 0]
type input "1687"
click at [465, 295] on div "Order # Order # 1687 4500836928 WesTrac Pty Ltd" at bounding box center [575, 247] width 402 height 131
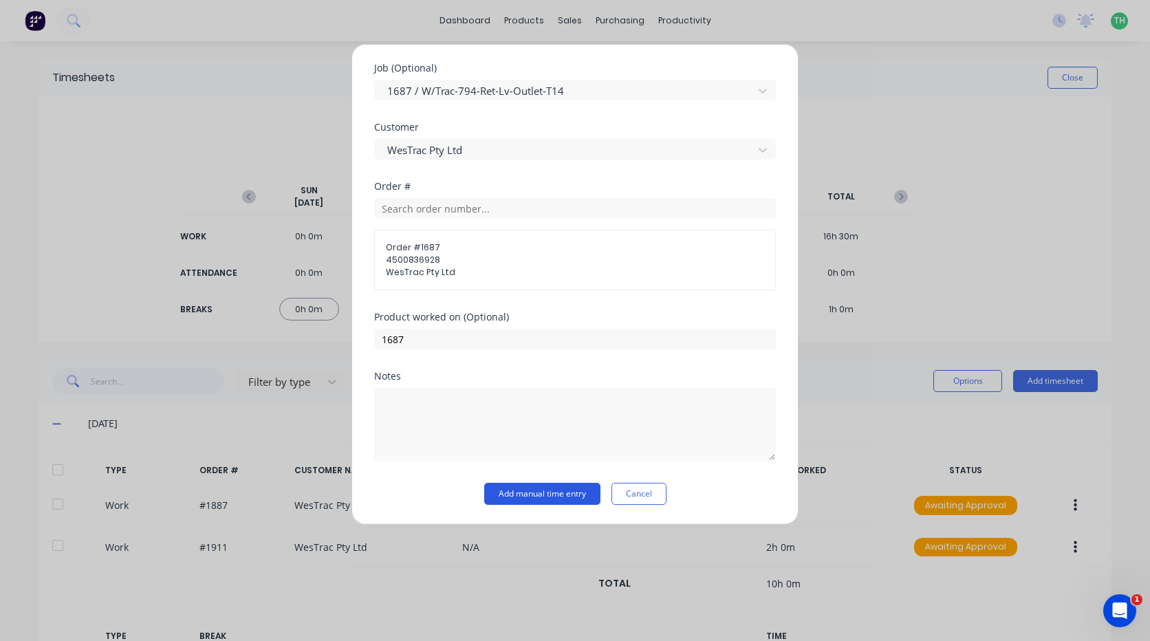
click at [537, 500] on button "Add manual time entry" at bounding box center [542, 494] width 116 height 22
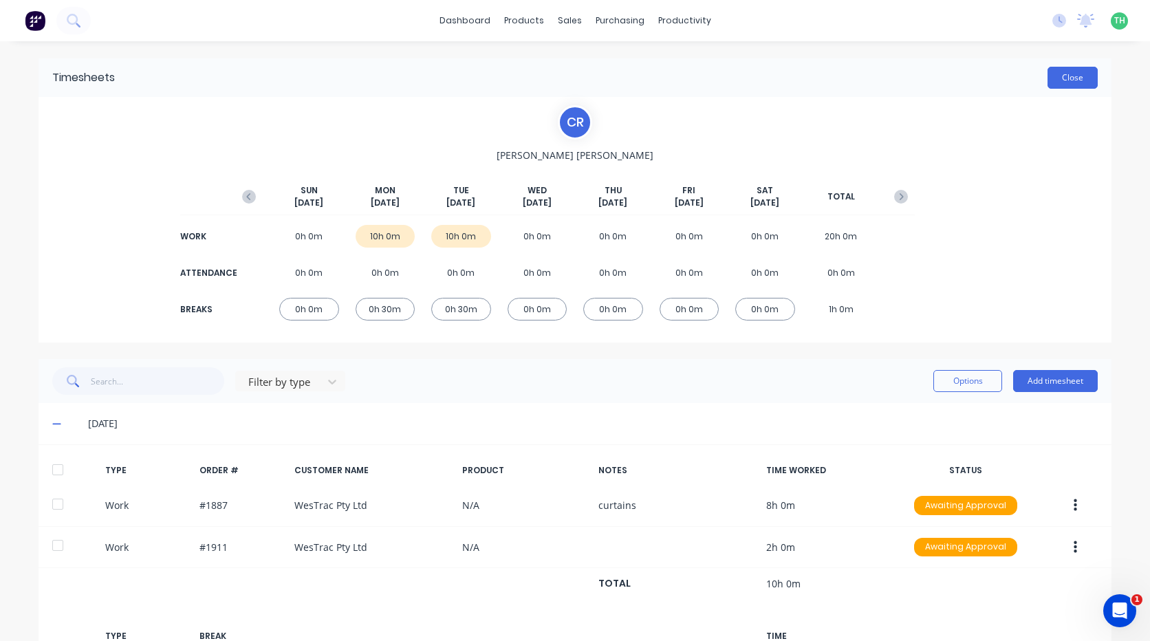
click at [1079, 79] on button "Close" at bounding box center [1072, 78] width 50 height 22
